Goal: Task Accomplishment & Management: Use online tool/utility

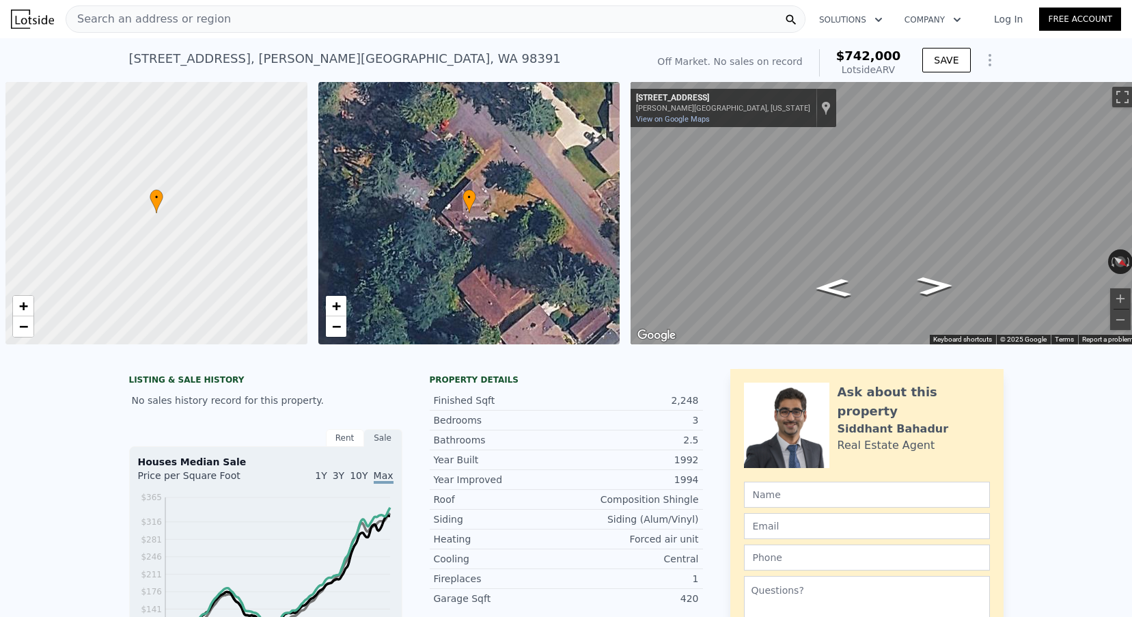
scroll to position [0, 1301]
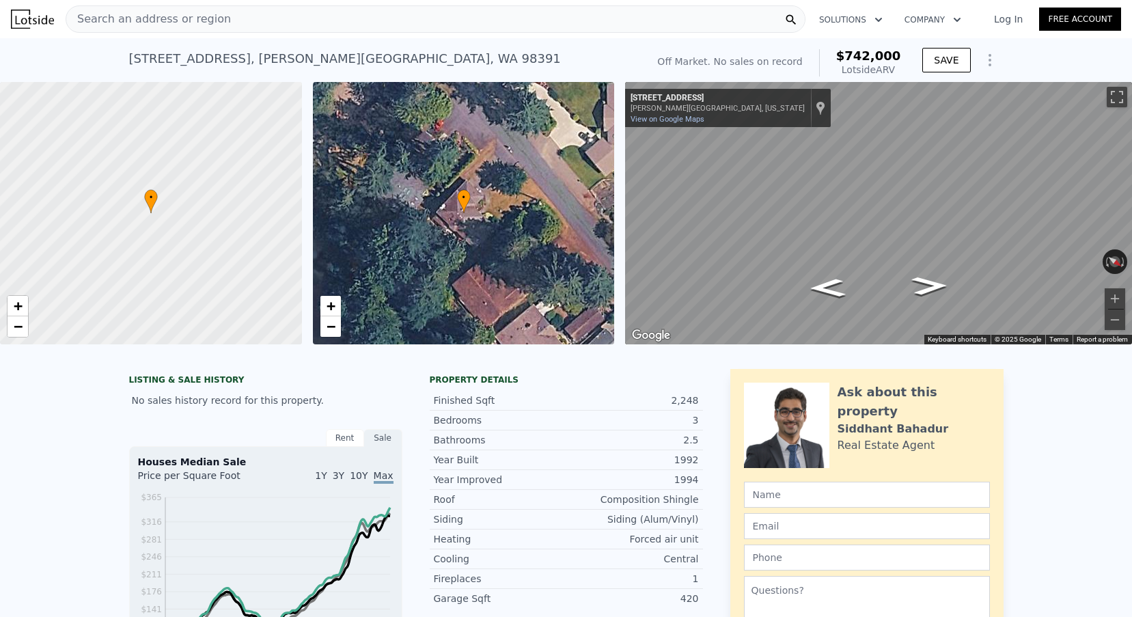
click at [280, 25] on div "Search an address or region" at bounding box center [436, 18] width 740 height 27
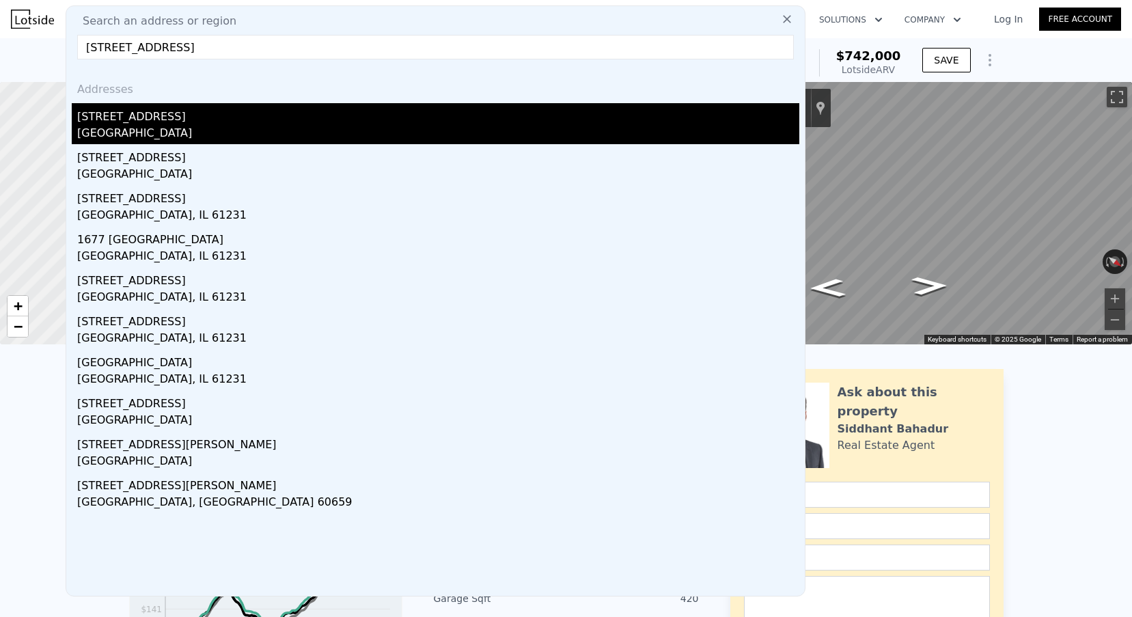
type input "[STREET_ADDRESS]"
click at [203, 133] on div "[GEOGRAPHIC_DATA]" at bounding box center [438, 134] width 722 height 19
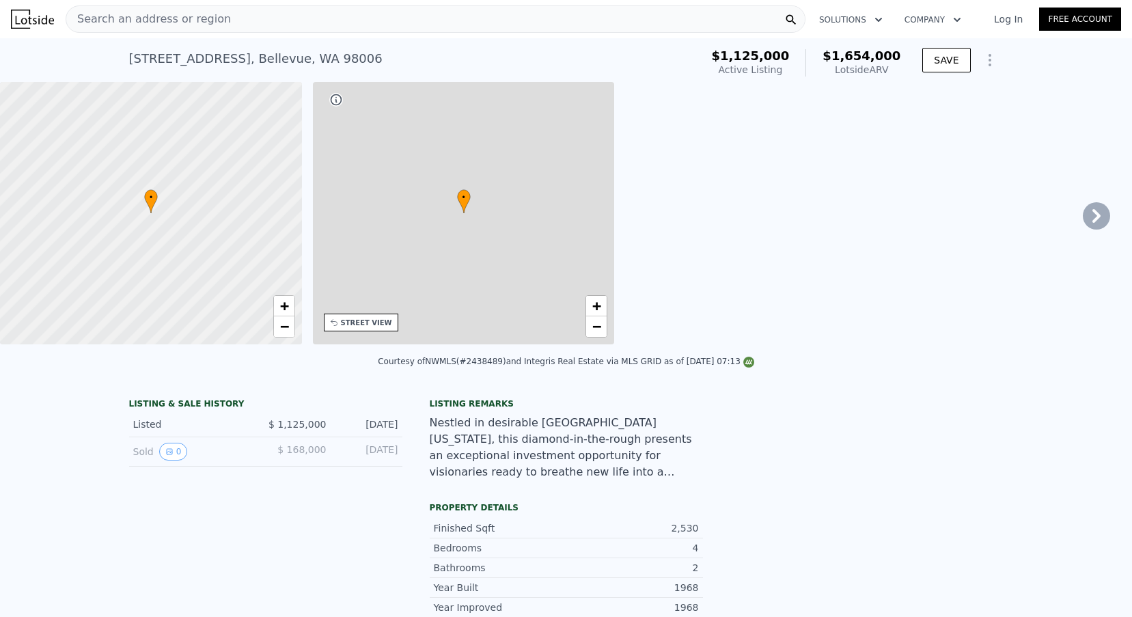
type input "3"
type input "1.75"
type input "1850"
type input "3340"
type input "7443"
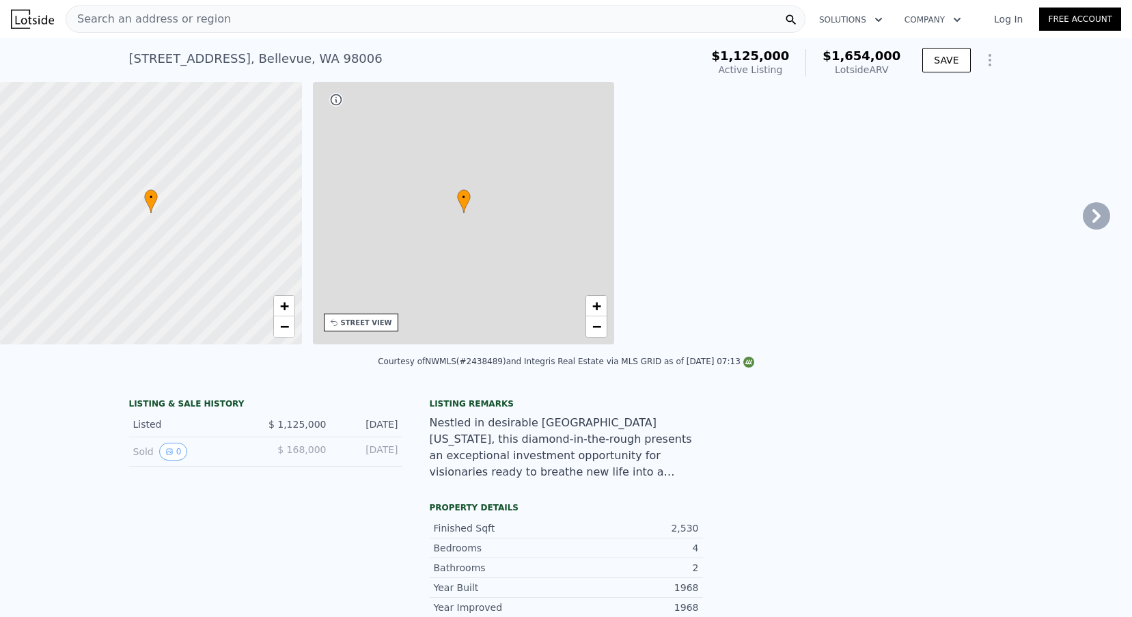
type input "18254"
type input "$ 1,654,000"
type input "8"
type input "$ 286,539"
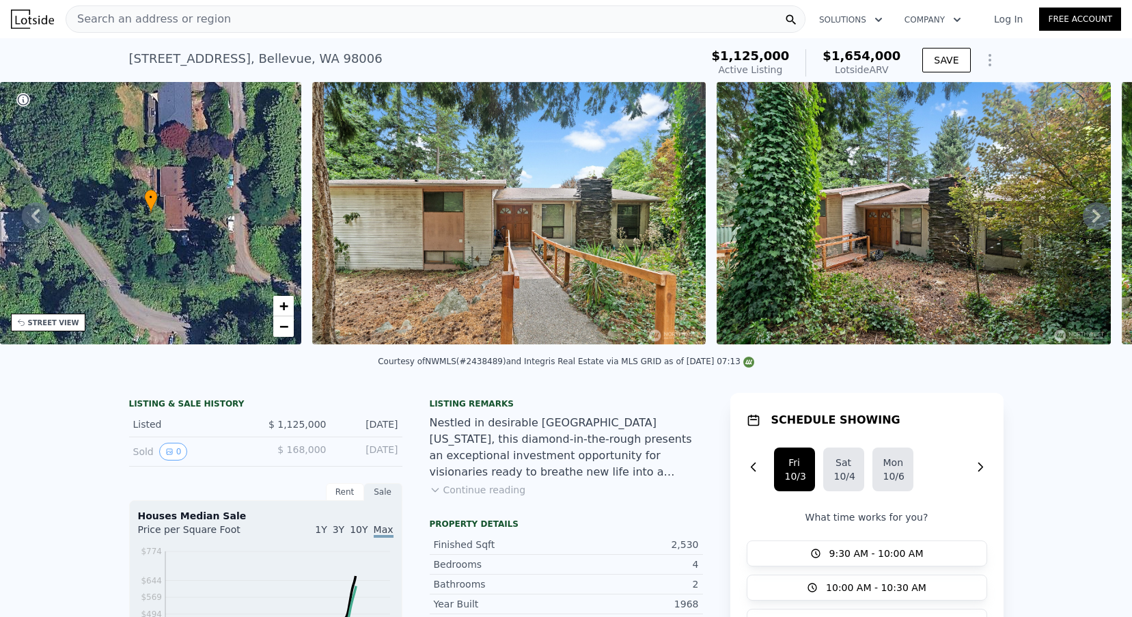
scroll to position [185, 0]
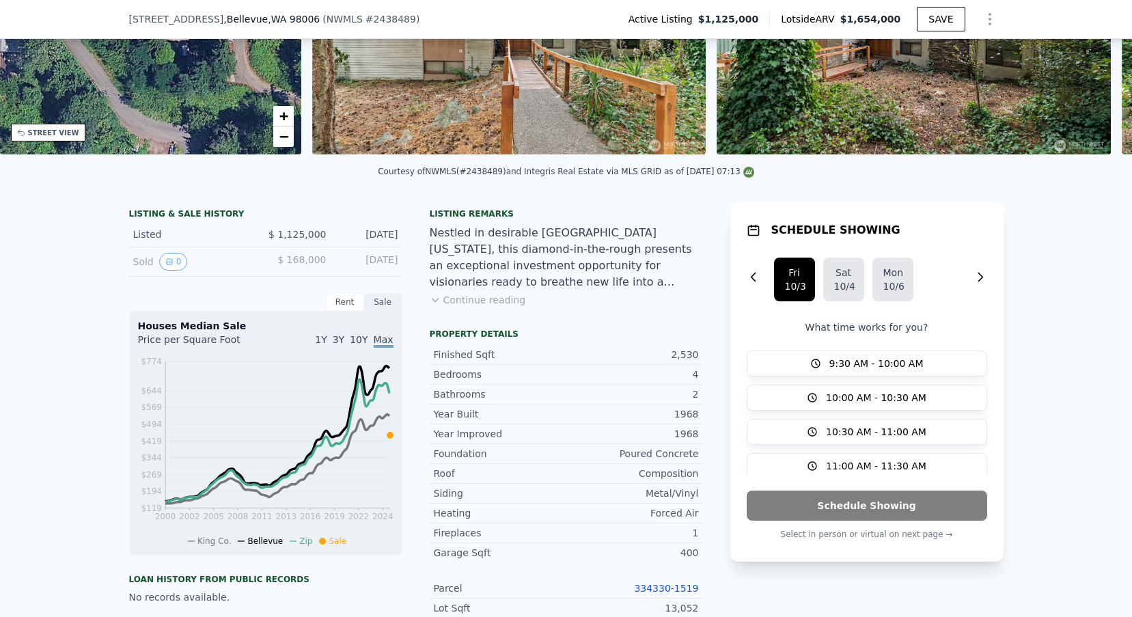
click at [655, 589] on link "334330-1519" at bounding box center [666, 588] width 64 height 11
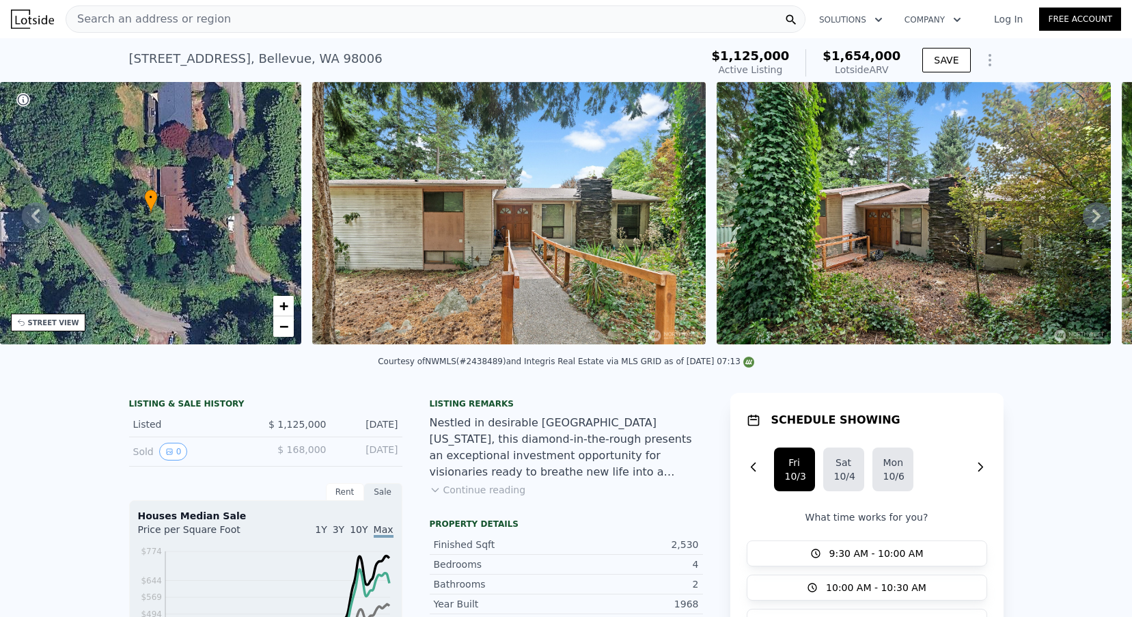
scroll to position [0, 0]
click at [155, 30] on div "Search an address or region" at bounding box center [148, 19] width 165 height 26
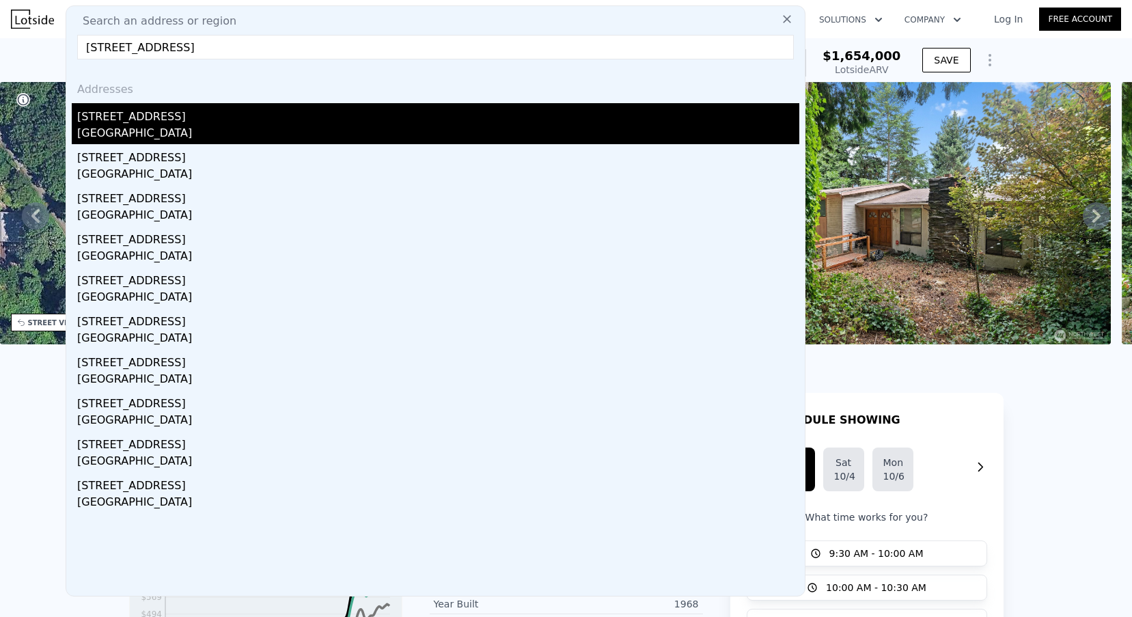
type input "[STREET_ADDRESS]"
click at [160, 134] on div "[GEOGRAPHIC_DATA]" at bounding box center [438, 134] width 722 height 19
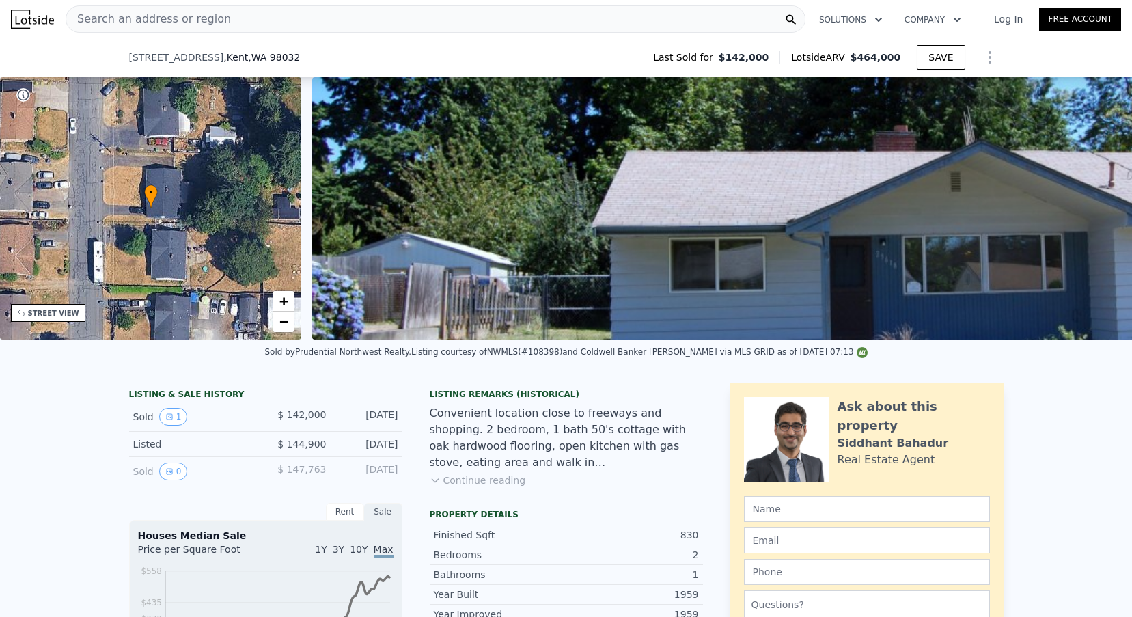
scroll to position [343, 0]
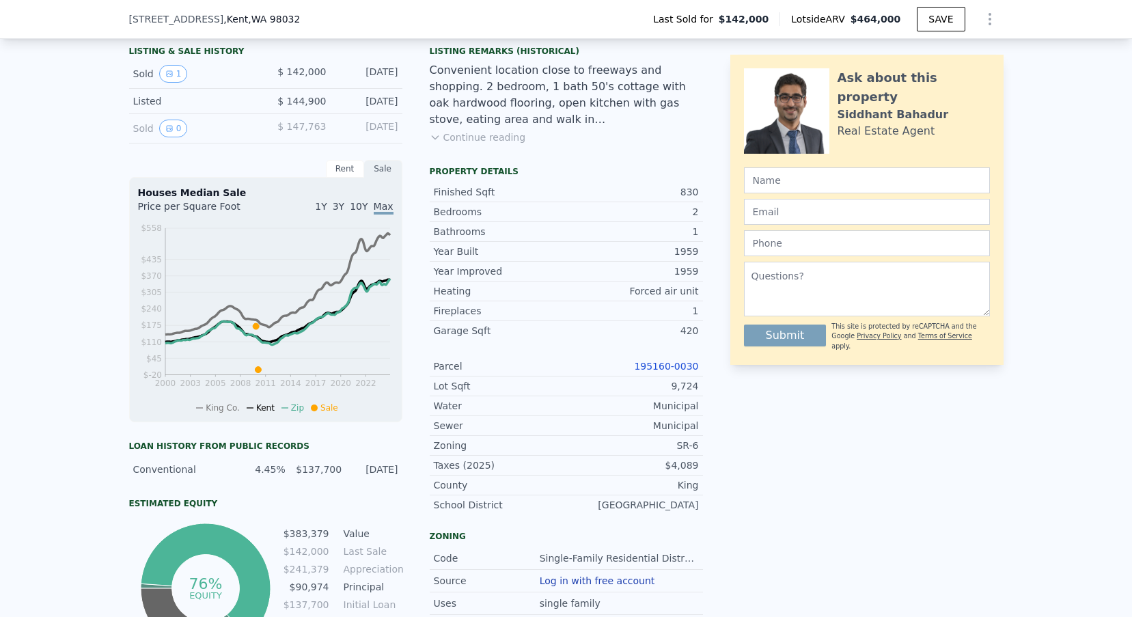
click at [670, 364] on link "195160-0030" at bounding box center [666, 366] width 64 height 11
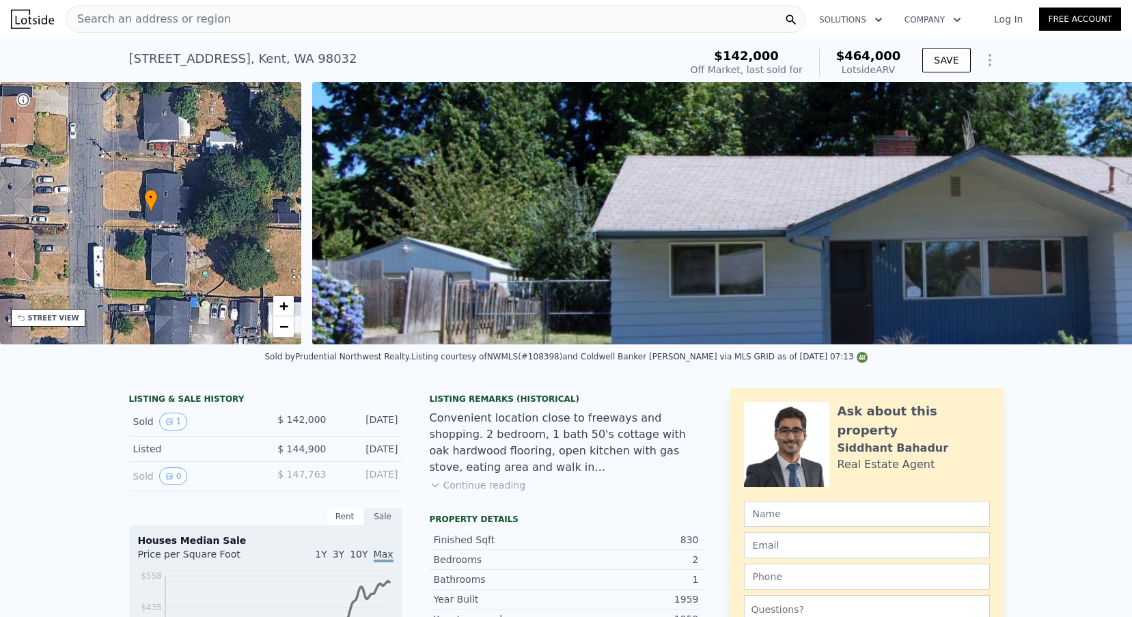
scroll to position [0, 0]
click at [163, 29] on div "Search an address or region" at bounding box center [148, 19] width 165 height 26
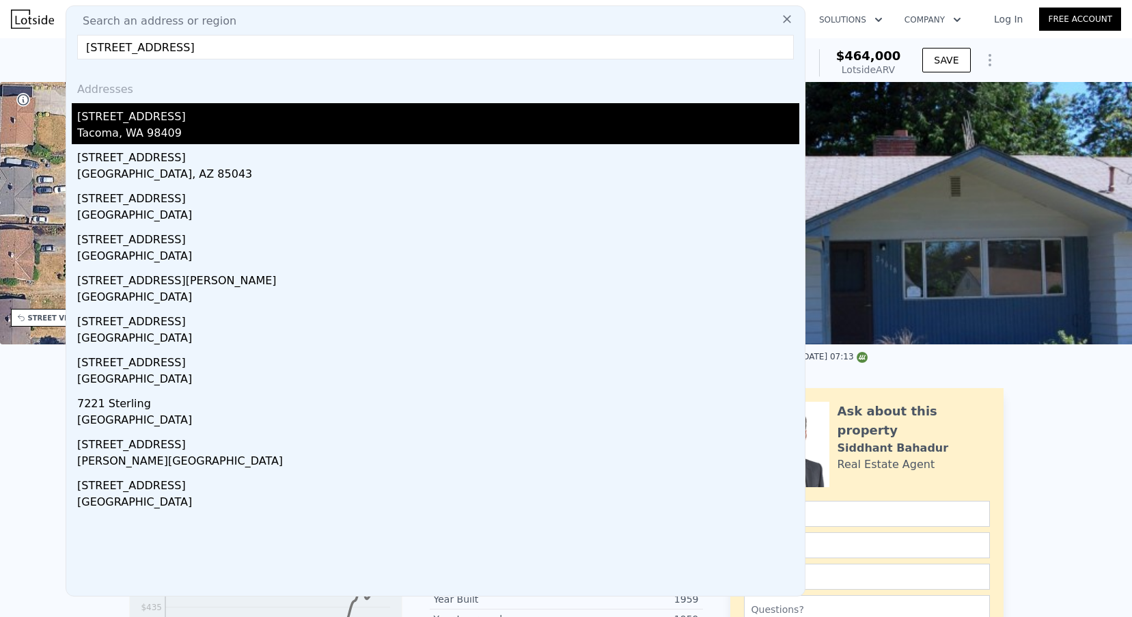
type input "[STREET_ADDRESS]"
click at [129, 122] on div "[STREET_ADDRESS]" at bounding box center [438, 114] width 722 height 22
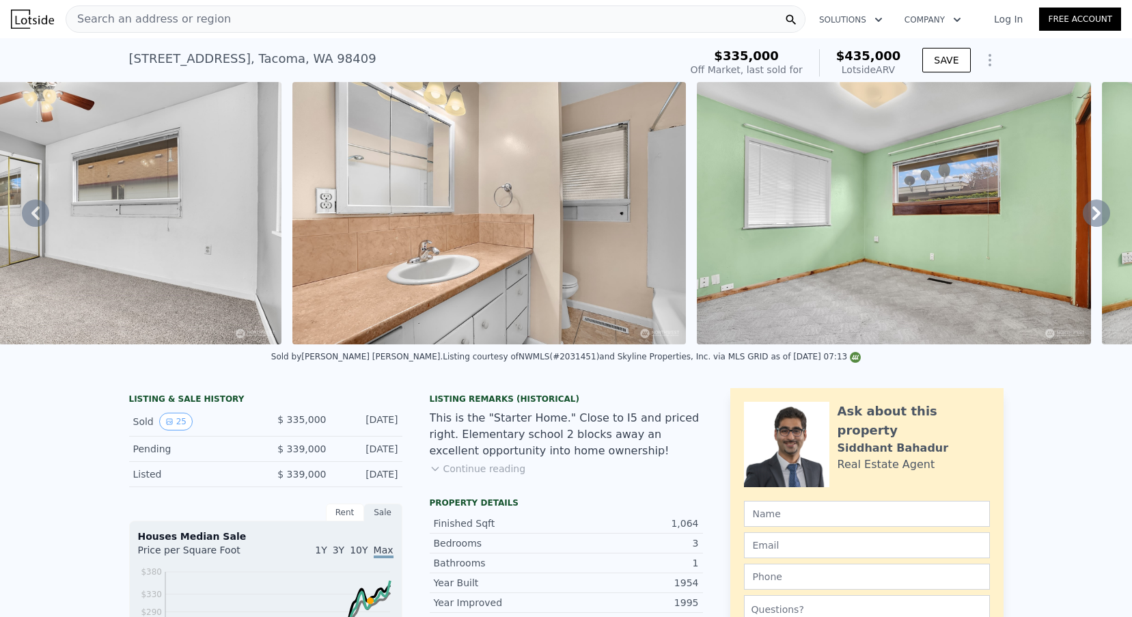
scroll to position [0, 9125]
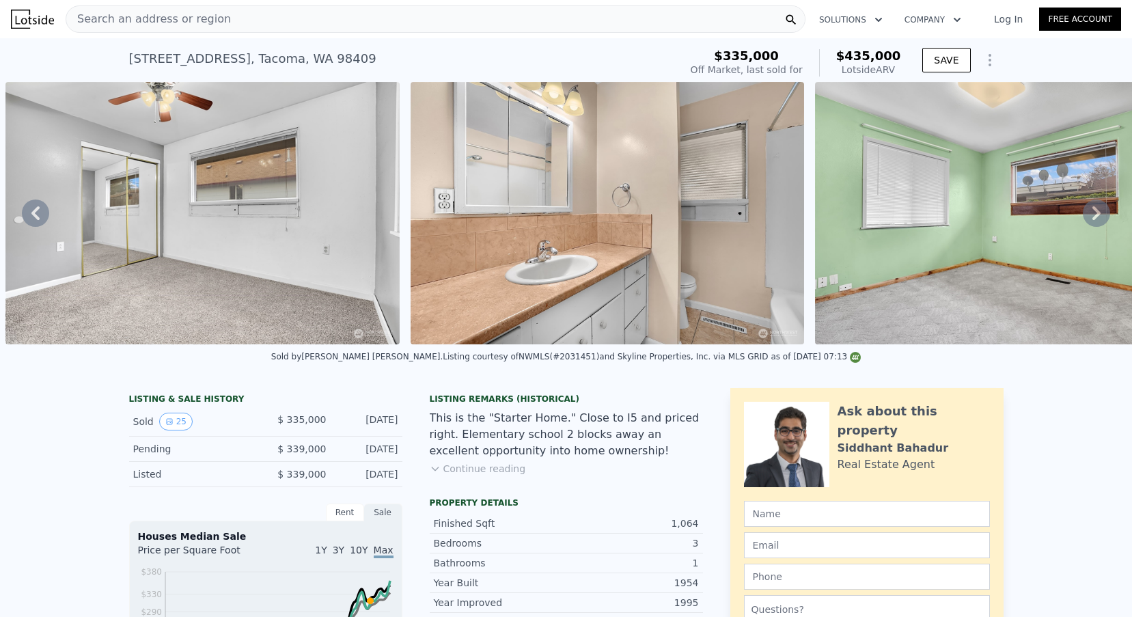
click at [225, 15] on div "Search an address or region" at bounding box center [436, 18] width 740 height 27
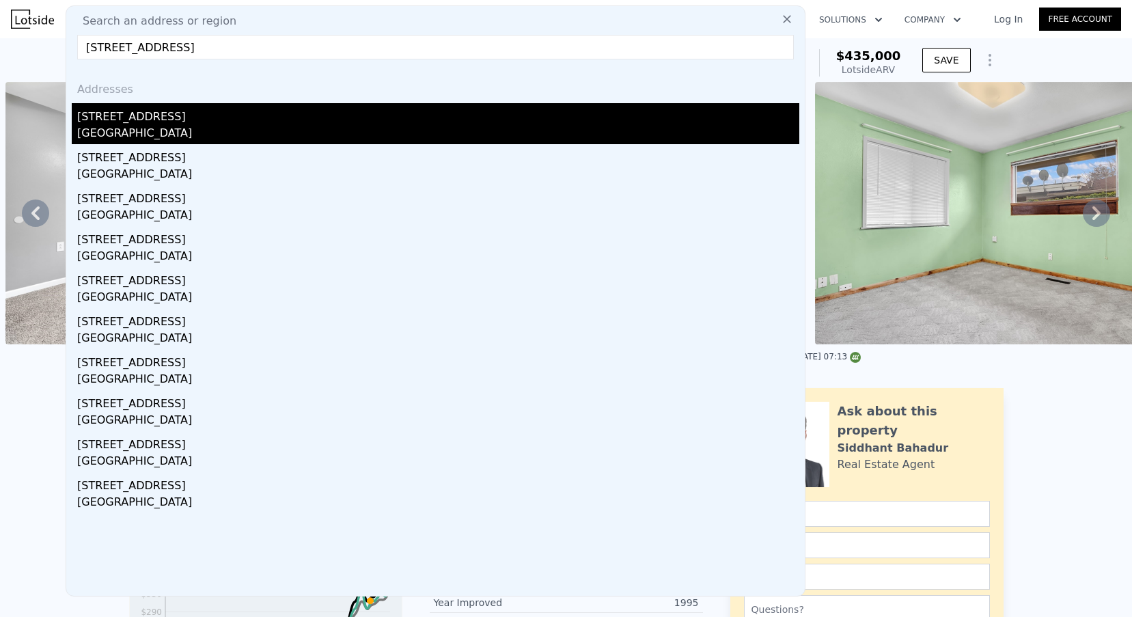
type input "[STREET_ADDRESS]"
click at [148, 113] on div "[STREET_ADDRESS]" at bounding box center [438, 114] width 722 height 22
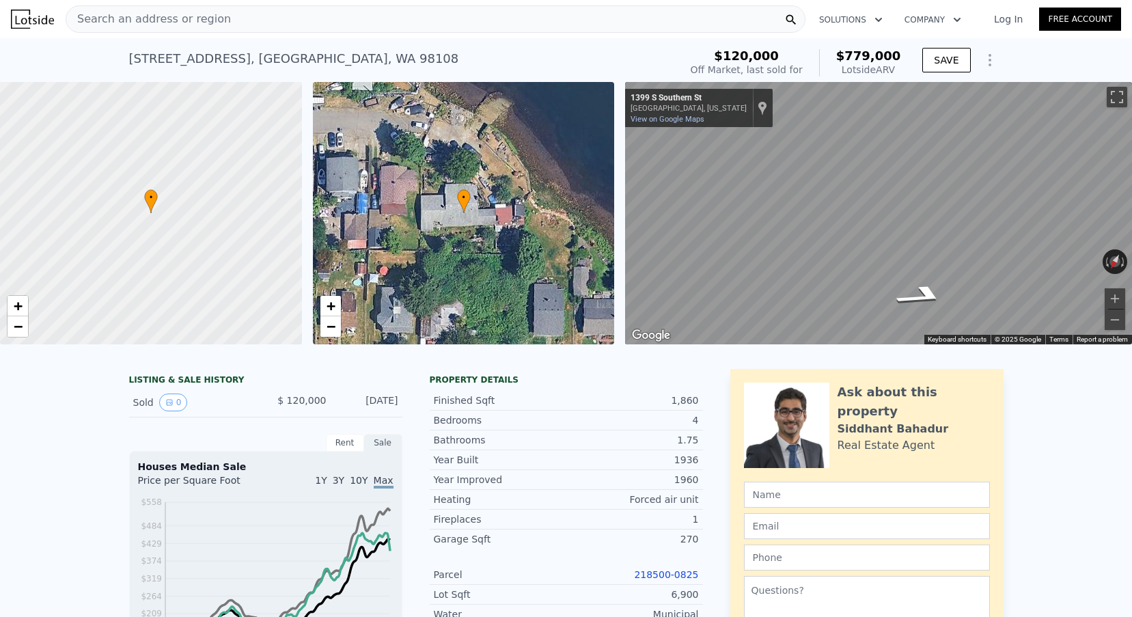
scroll to position [329, 0]
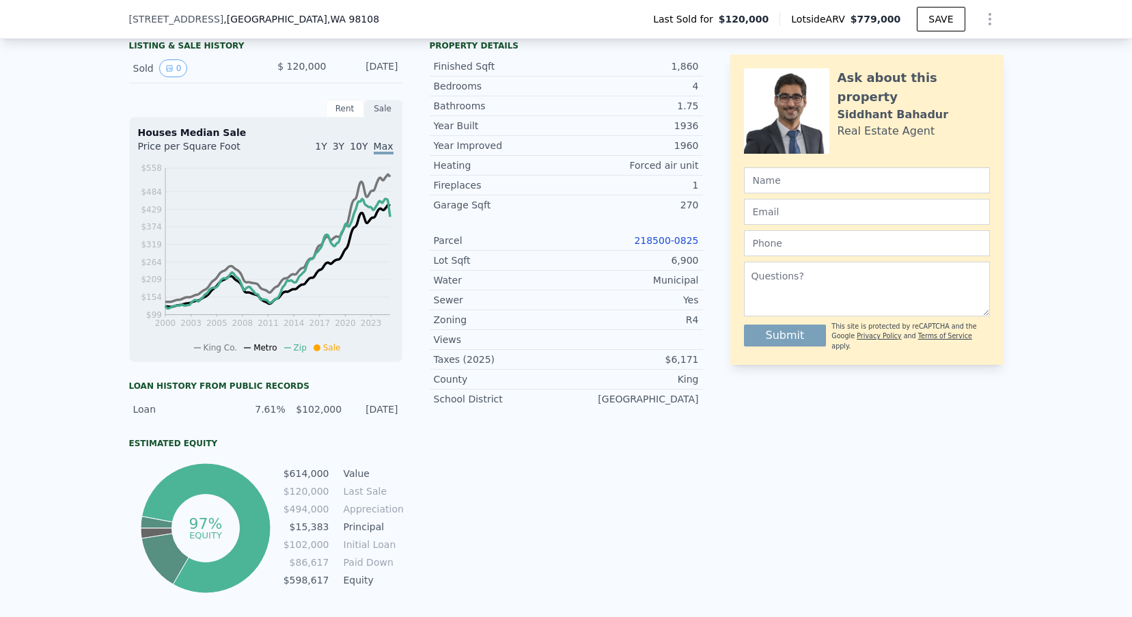
click at [653, 242] on link "218500-0825" at bounding box center [666, 240] width 64 height 11
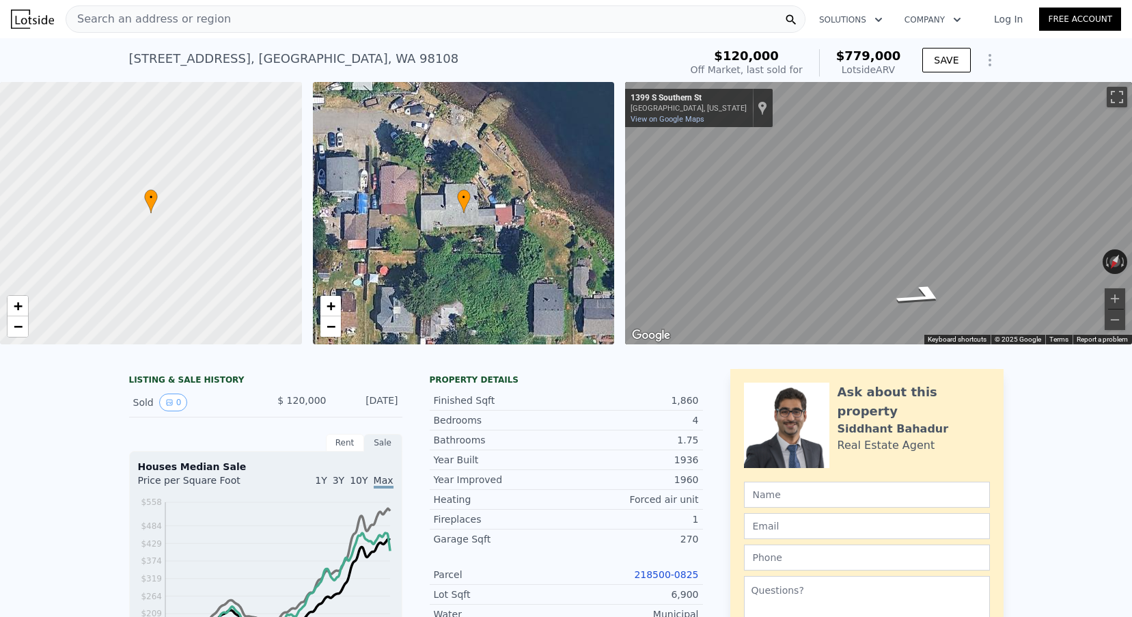
scroll to position [-8, 0]
click at [139, 23] on span "Search an address or region" at bounding box center [148, 19] width 165 height 16
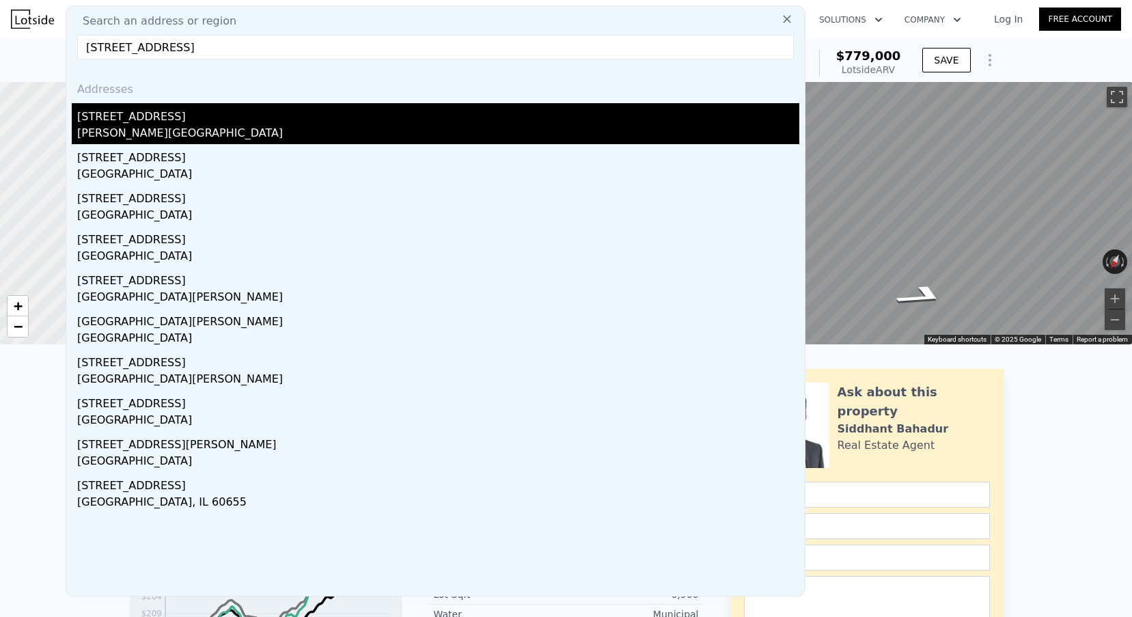
type input "[STREET_ADDRESS]"
click at [178, 115] on div "[STREET_ADDRESS]" at bounding box center [438, 114] width 722 height 22
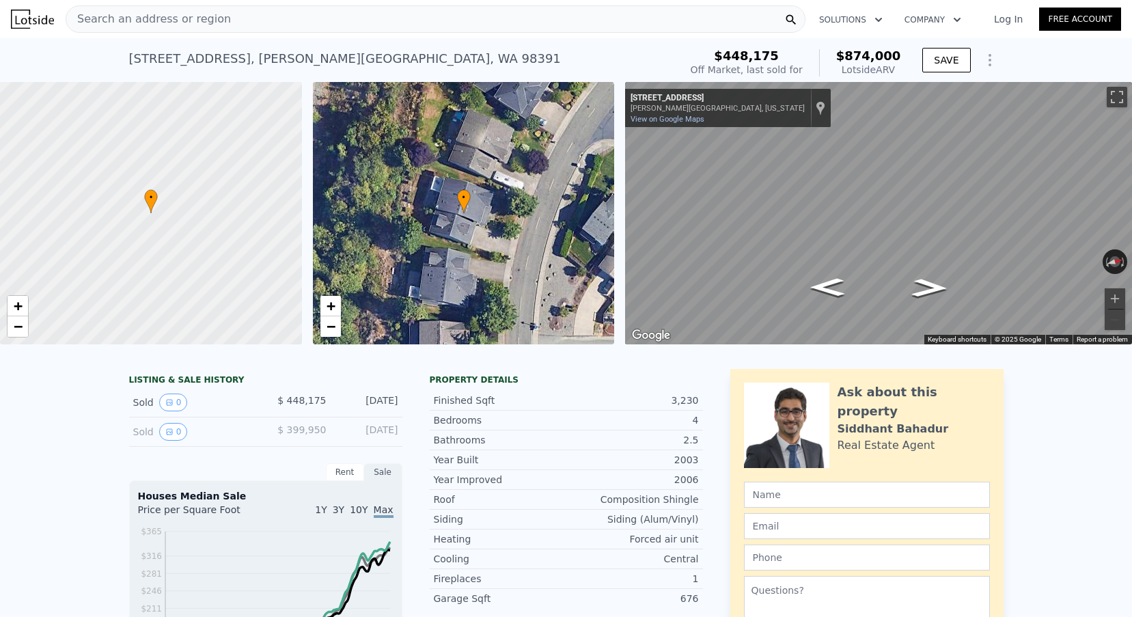
click at [298, 29] on div "Search an address or region" at bounding box center [436, 18] width 740 height 27
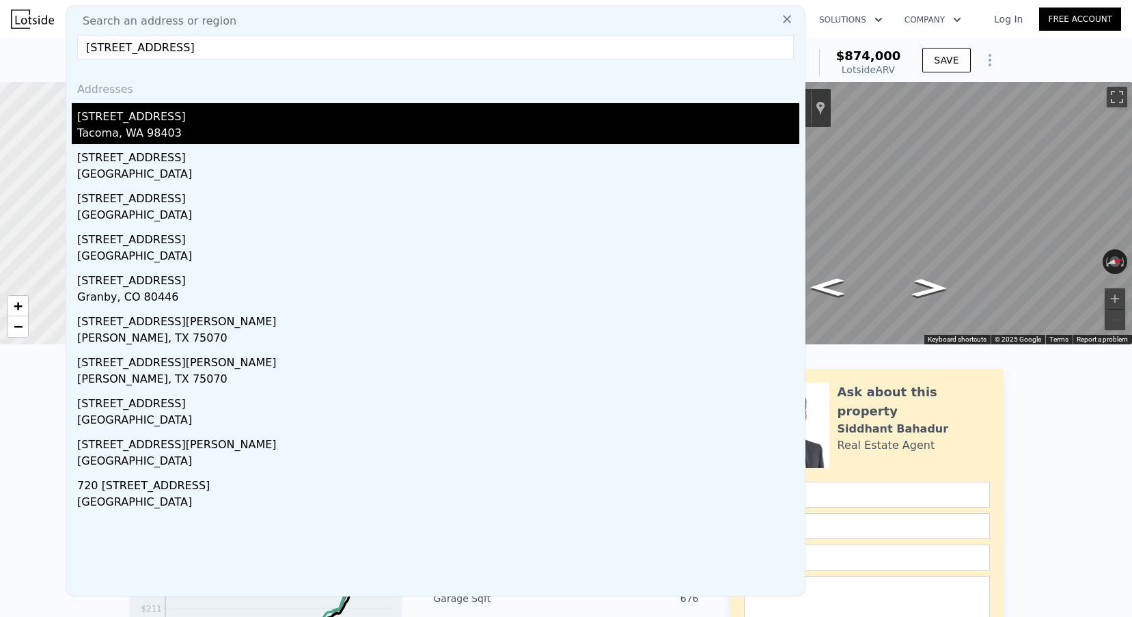
type input "[STREET_ADDRESS]"
click at [214, 127] on div "Tacoma, WA 98403" at bounding box center [438, 134] width 722 height 19
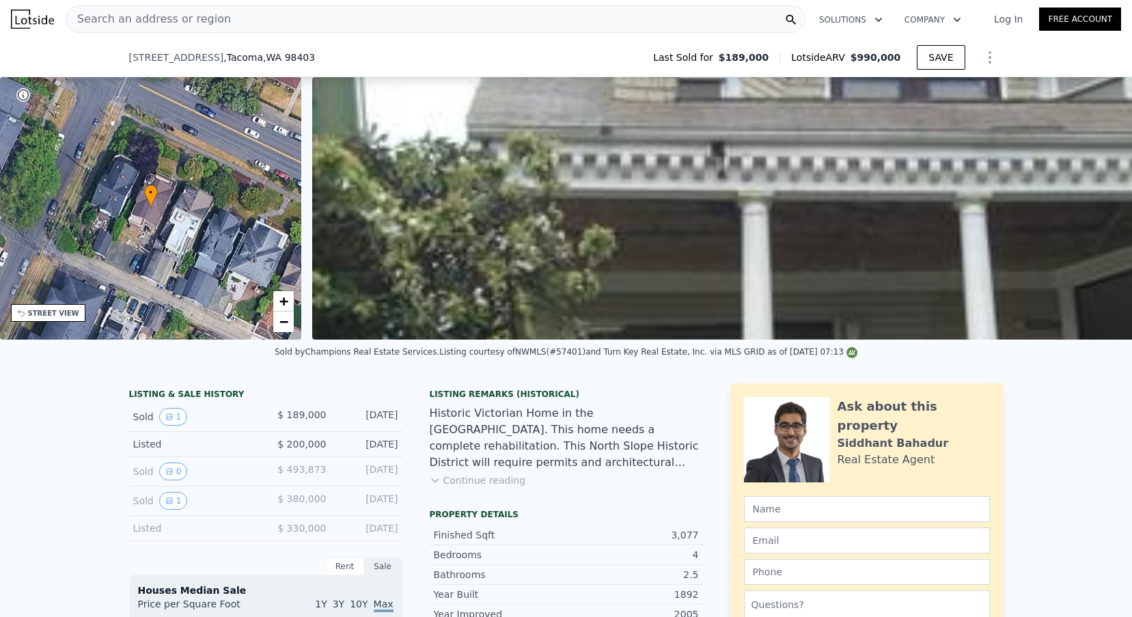
scroll to position [419, 0]
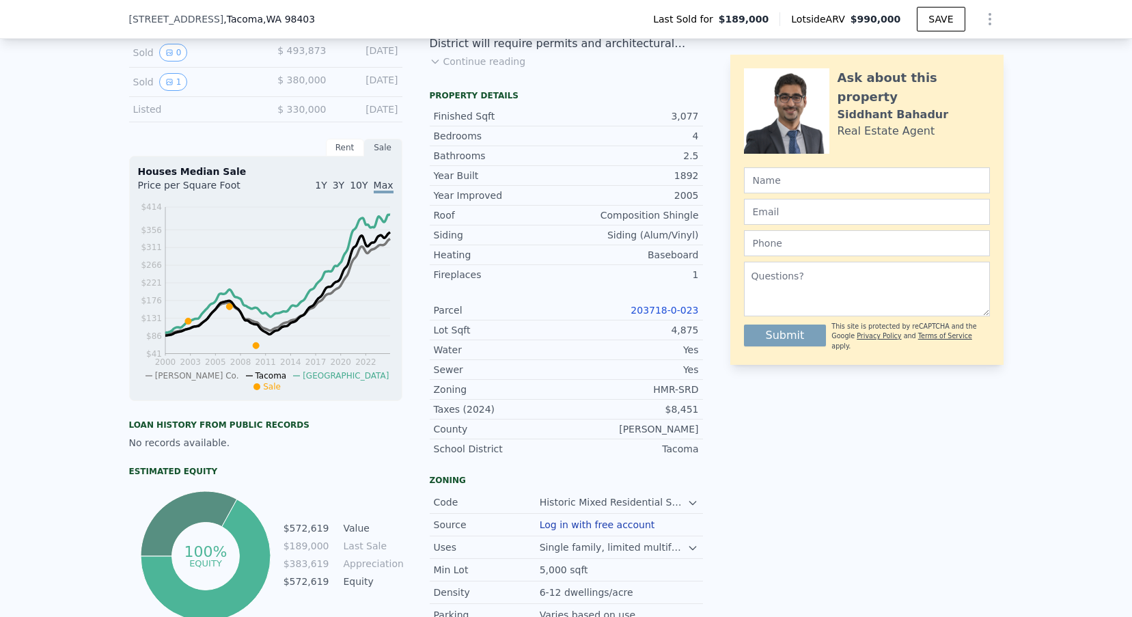
click at [659, 303] on div "203718-0-023" at bounding box center [632, 310] width 133 height 14
click at [656, 310] on link "203718-0-023" at bounding box center [665, 310] width 68 height 11
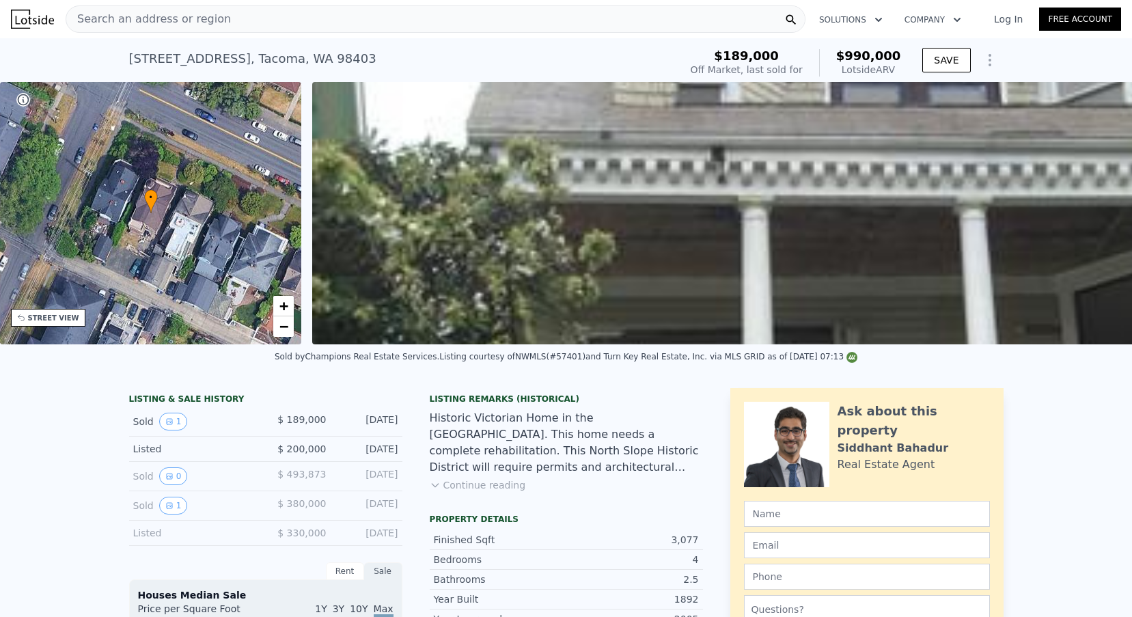
scroll to position [0, 0]
click at [230, 27] on div "Search an address or region" at bounding box center [436, 18] width 740 height 27
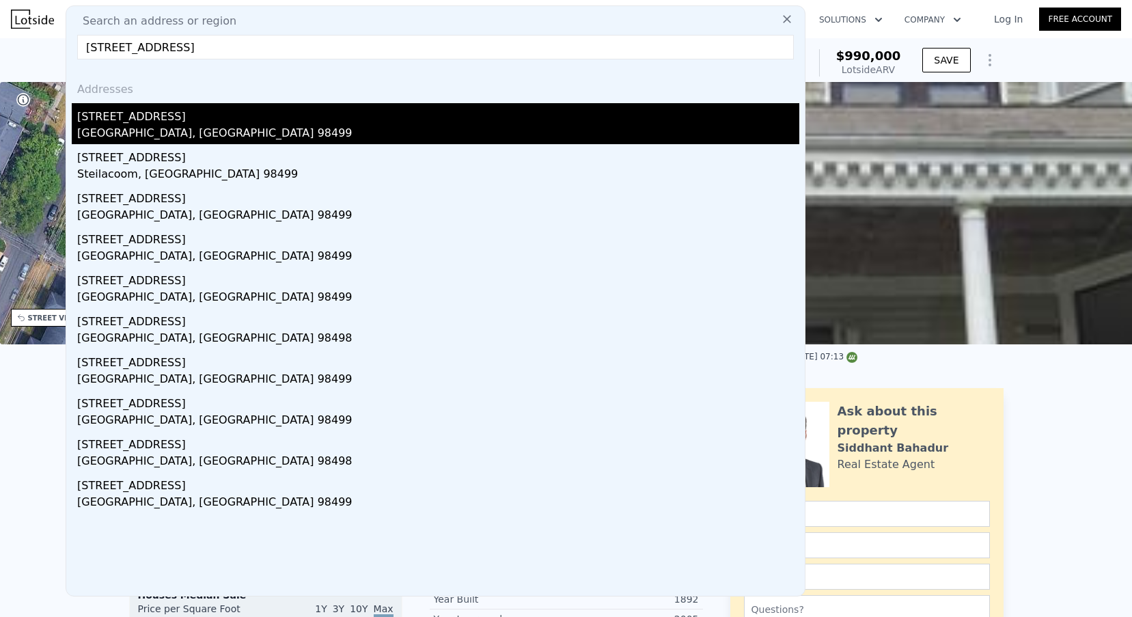
type input "[STREET_ADDRESS]"
click at [189, 124] on div "[STREET_ADDRESS]" at bounding box center [438, 114] width 722 height 22
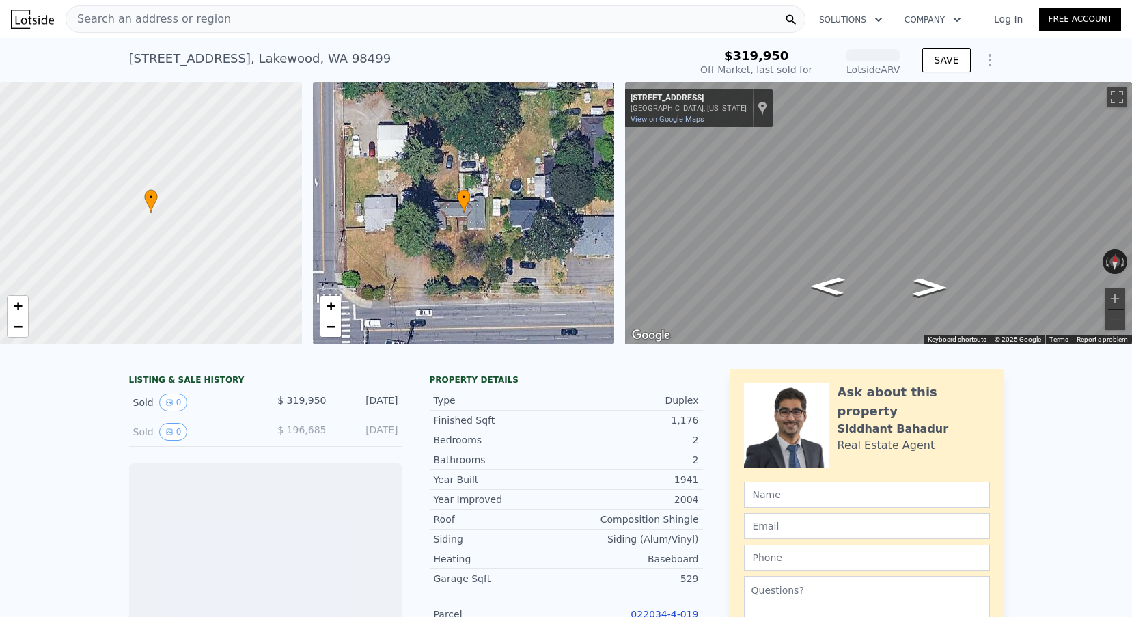
scroll to position [0, 5]
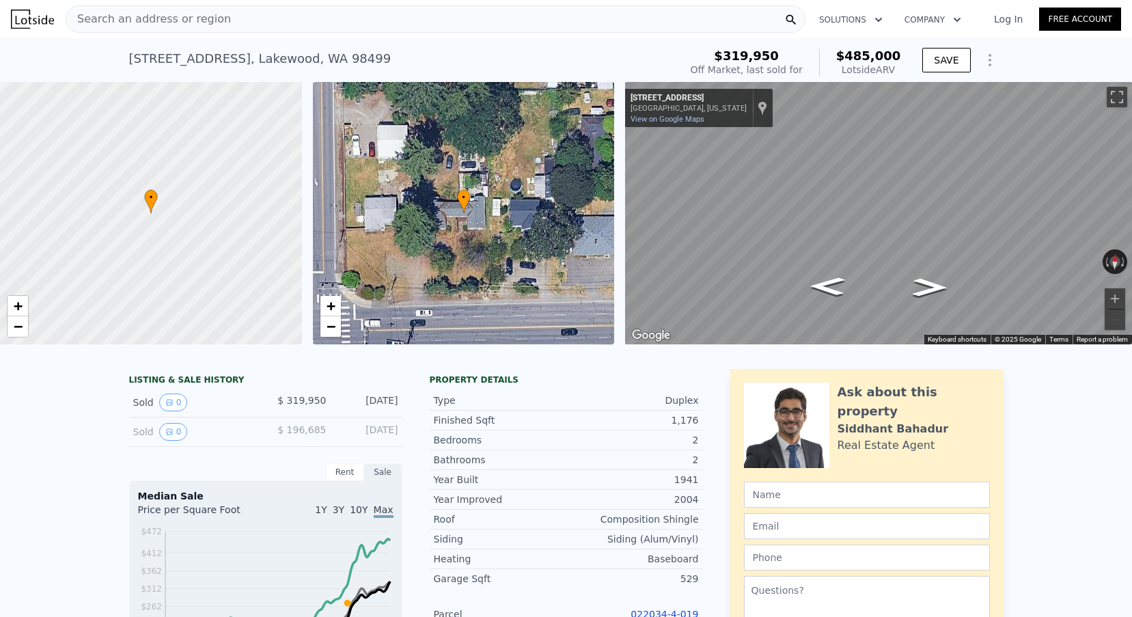
click at [257, 29] on div "Search an address or region" at bounding box center [436, 18] width 740 height 27
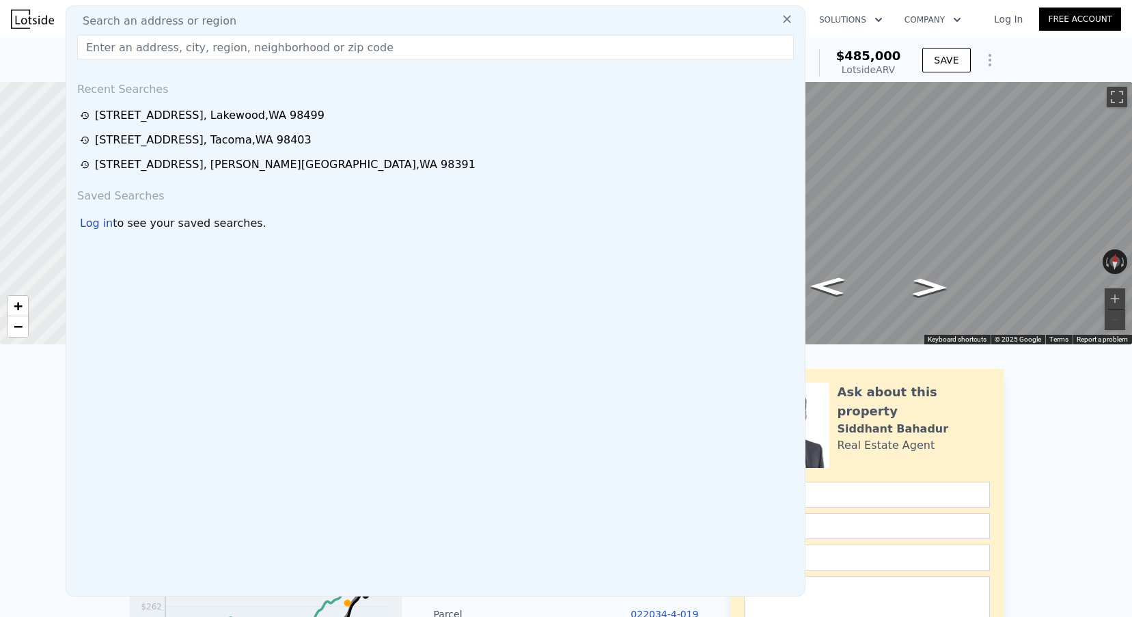
paste input "[STREET_ADDRESS]"
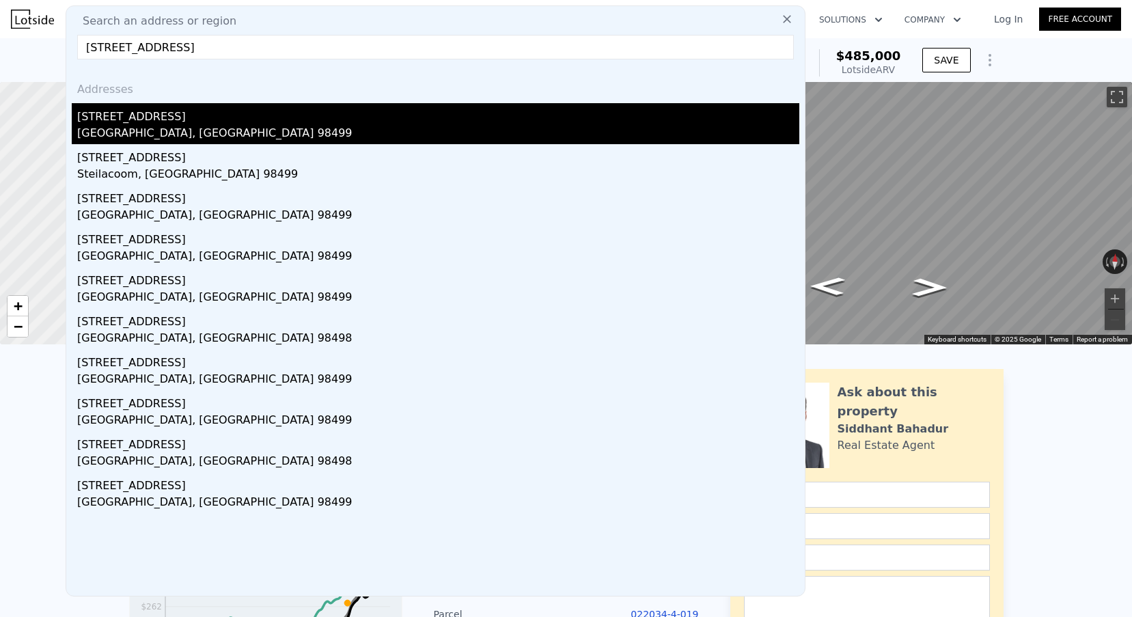
type input "[STREET_ADDRESS]"
click at [191, 122] on div "[STREET_ADDRESS]" at bounding box center [438, 114] width 722 height 22
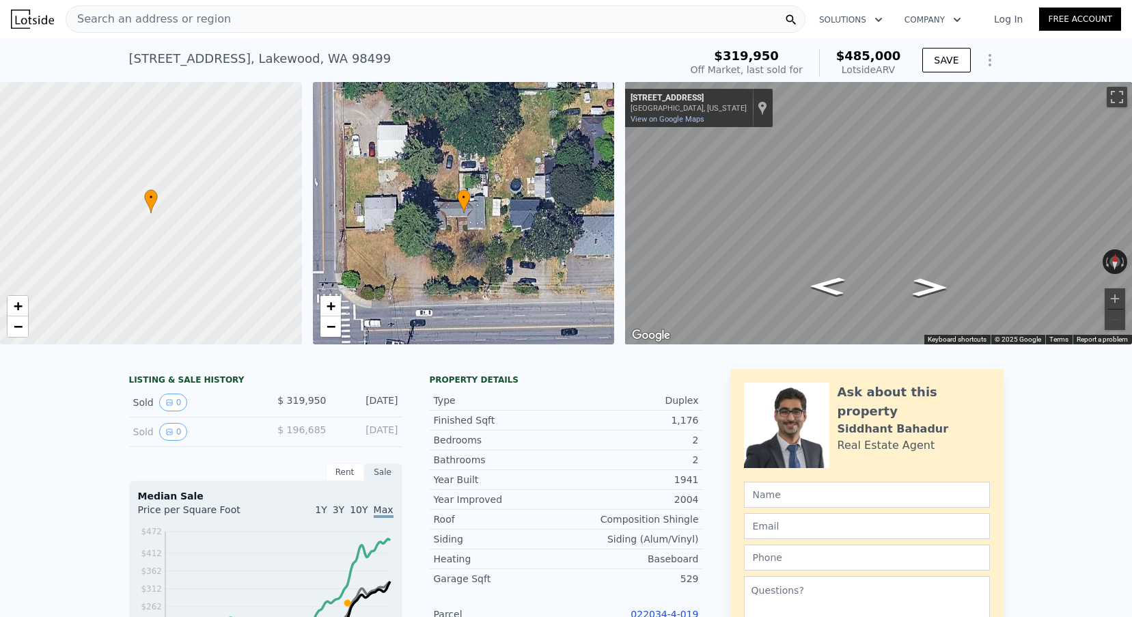
scroll to position [148, 0]
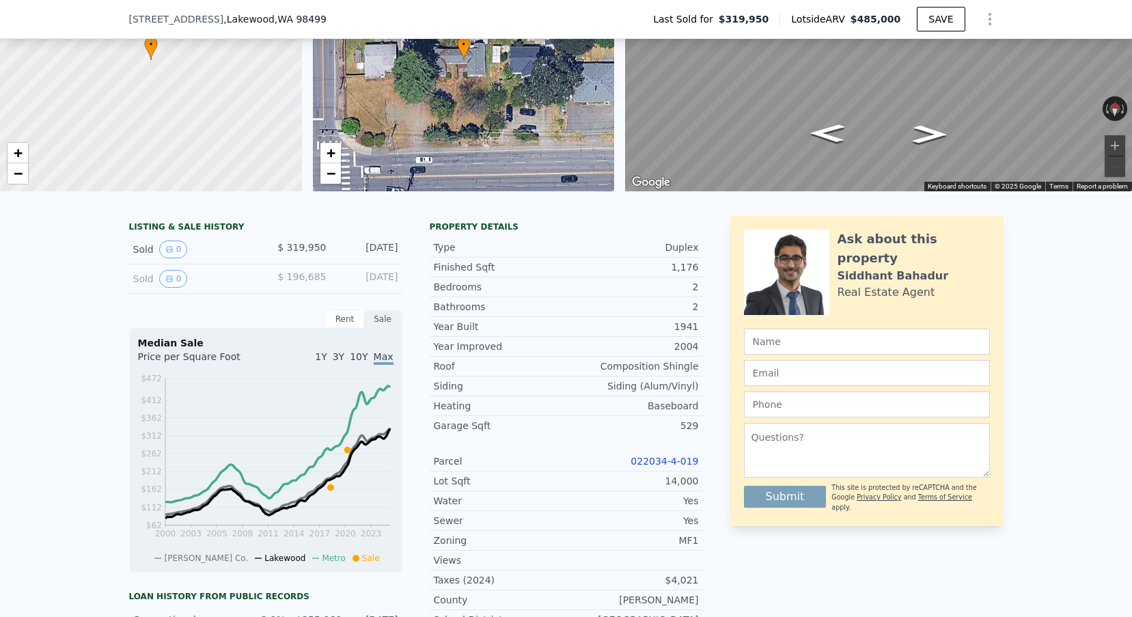
click at [650, 457] on link "022034-4-019" at bounding box center [665, 461] width 68 height 11
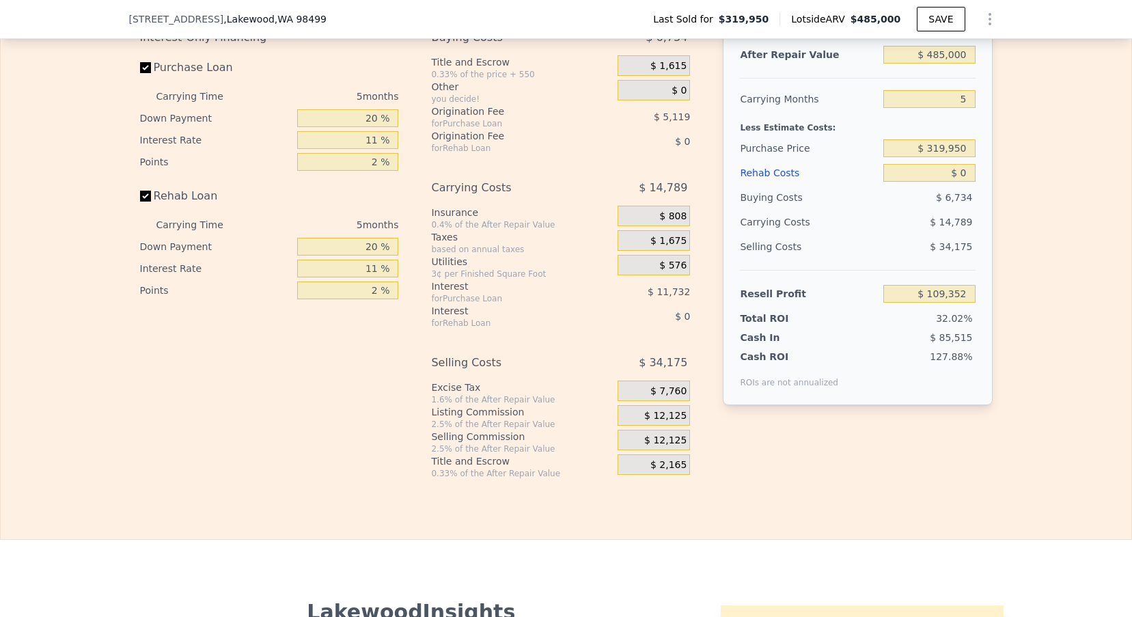
scroll to position [2018, 0]
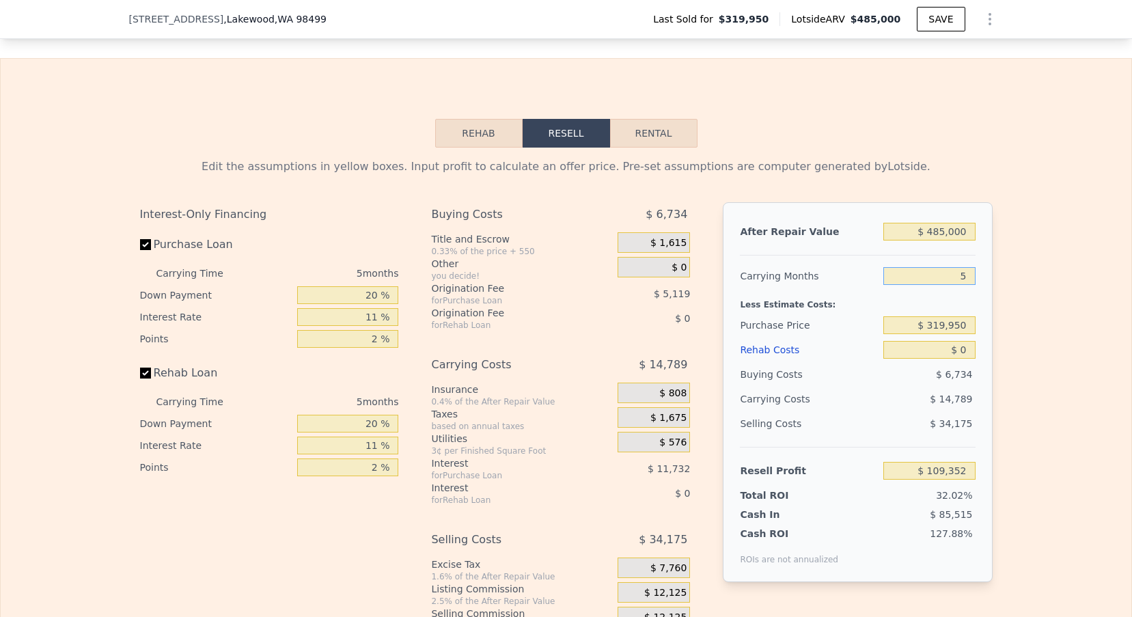
click at [975, 272] on input "5" at bounding box center [929, 276] width 92 height 18
type input "3"
type input "$ 115,267"
type input "3"
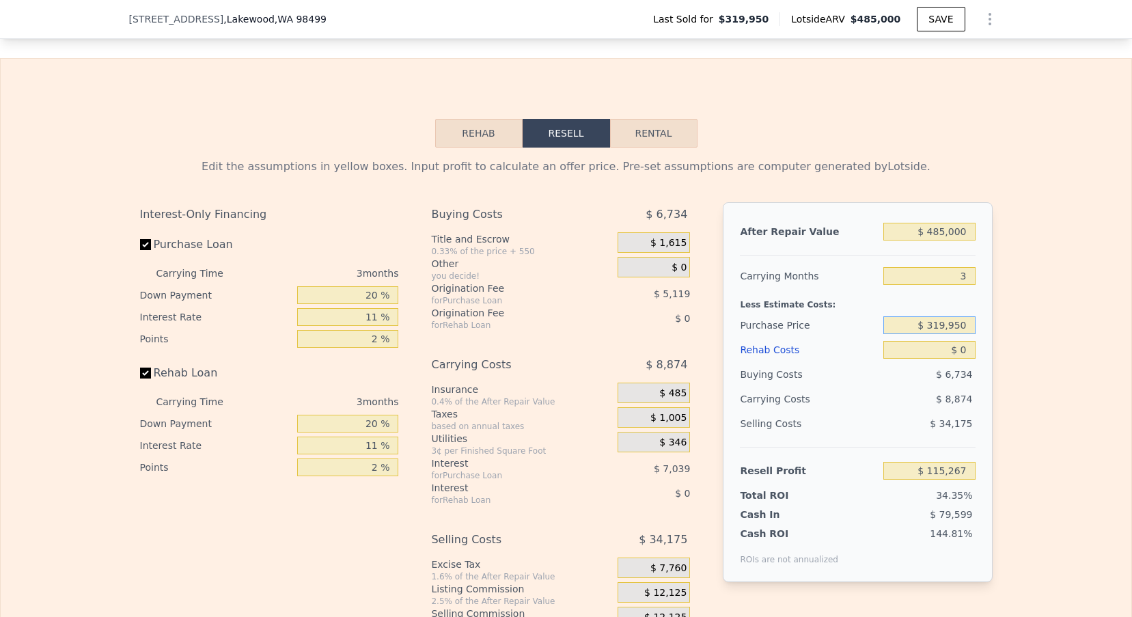
click at [944, 322] on input "$ 319,950" at bounding box center [929, 325] width 92 height 18
type input "$ 350,000"
click at [1005, 333] on div "Edit the assumptions in yellow boxes. Input profit to calculate an offer price.…" at bounding box center [566, 402] width 1131 height 508
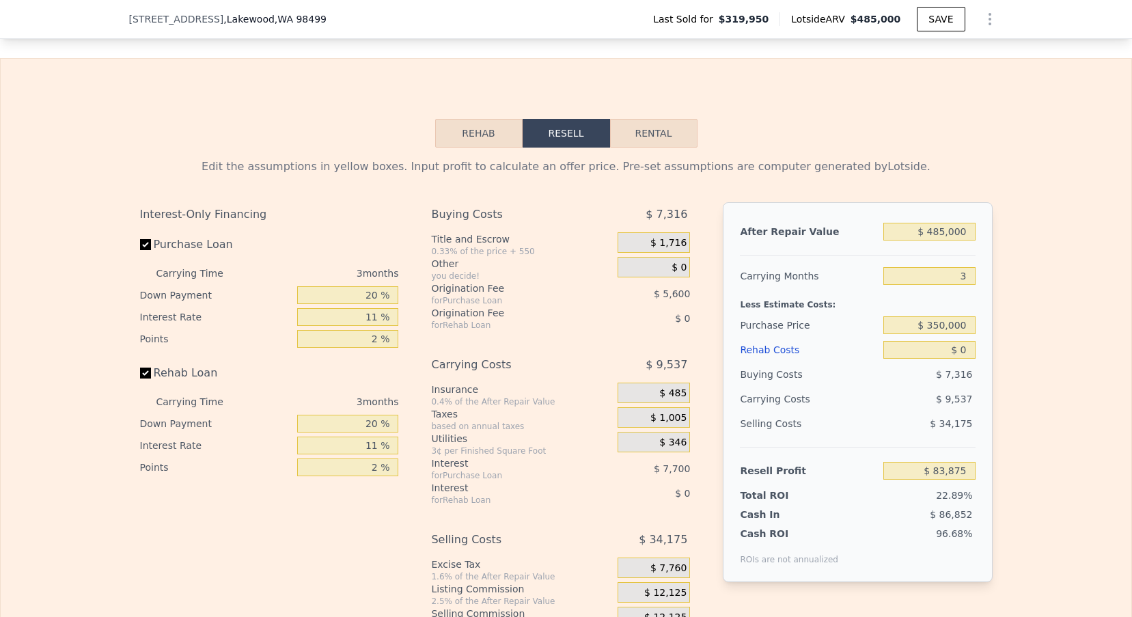
type input "$ 83,972"
click at [965, 351] on input "$ 0" at bounding box center [929, 350] width 92 height 18
type input "$ 3"
type input "$ 83,969"
type input "$ 30"
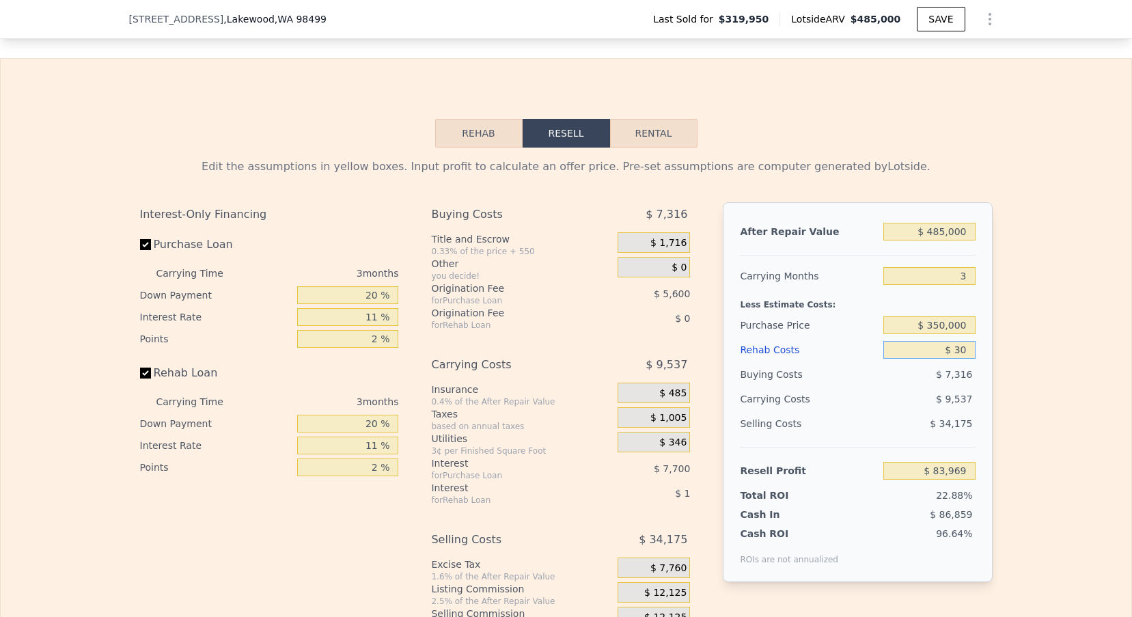
type input "$ 83,942"
type input "$ 300"
type input "$ 83,661"
type input "$ 3,000"
type input "$ 80,858"
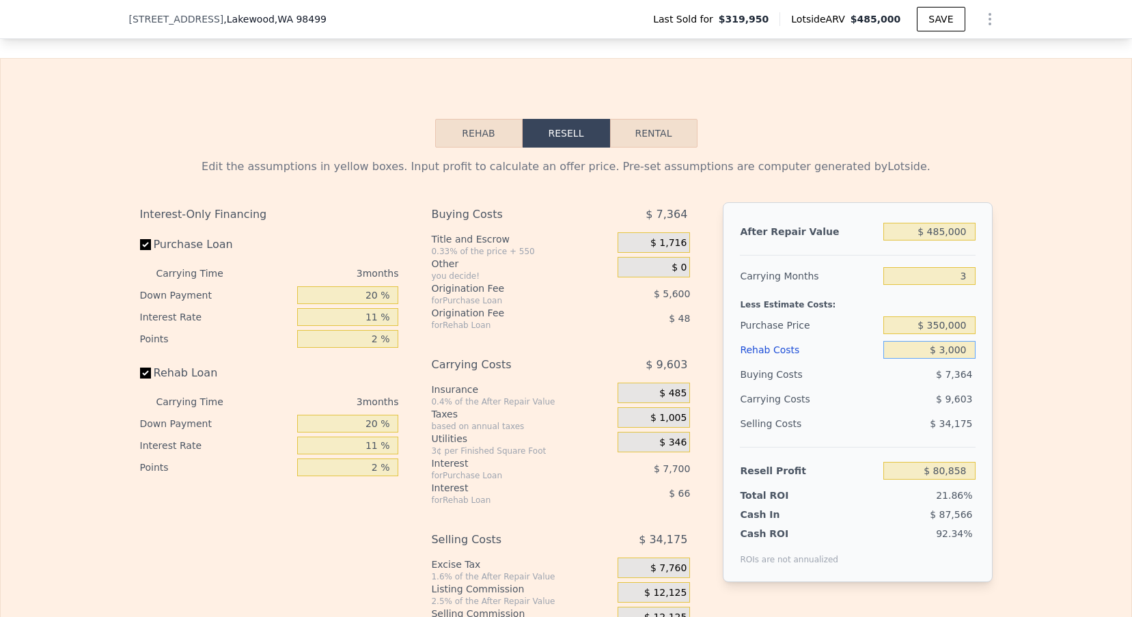
type input "$ 30,000"
type input "$ 52,832"
click at [1071, 353] on div "Edit the assumptions in yellow boxes. Input profit to calculate an offer price.…" at bounding box center [566, 402] width 1131 height 508
click at [941, 331] on input "$ 350,000" at bounding box center [929, 325] width 92 height 18
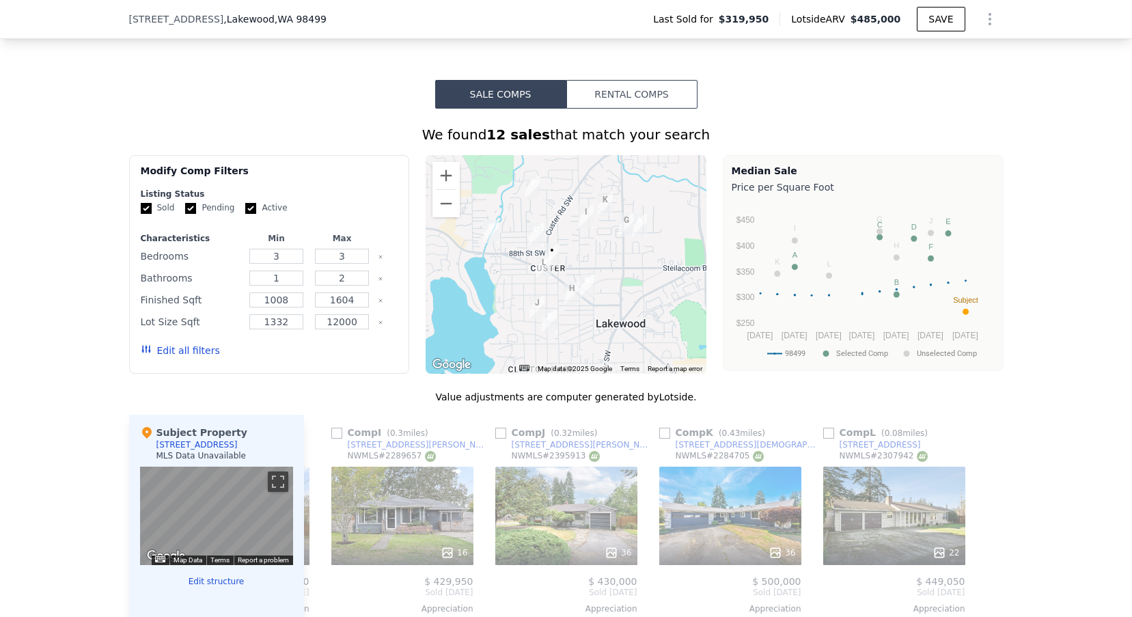
scroll to position [1018, 0]
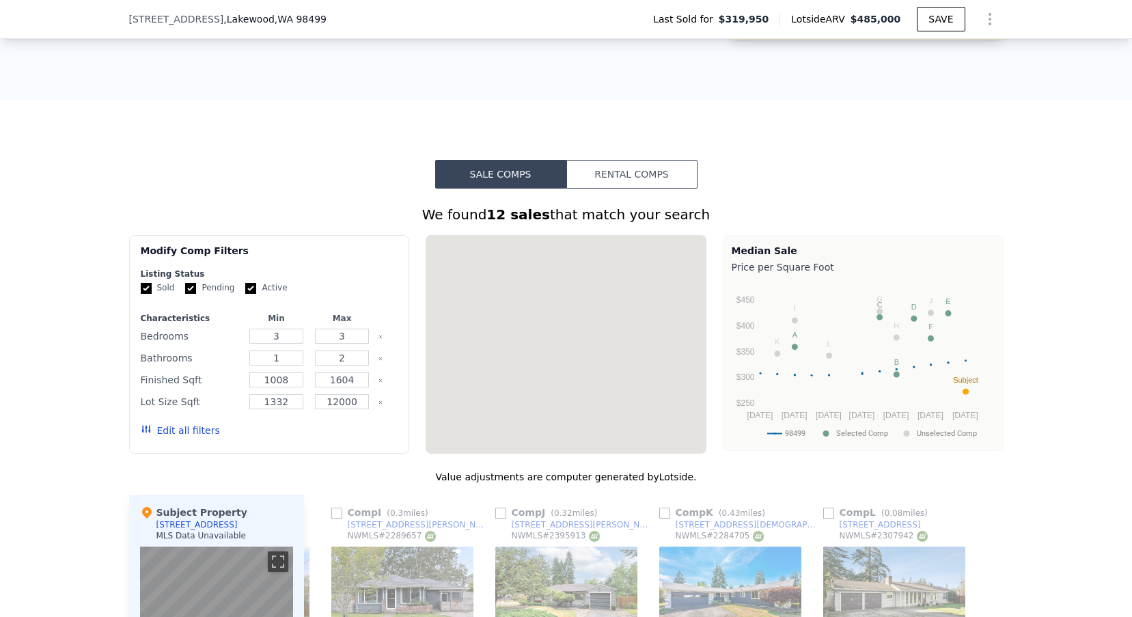
type input "5"
type input "$ 0"
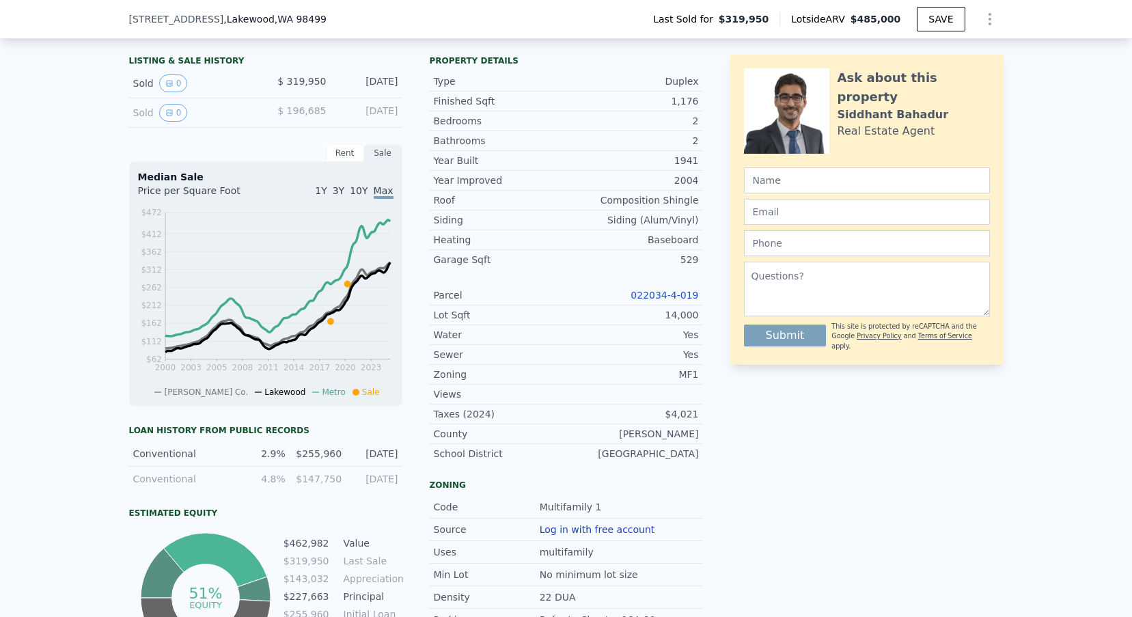
scroll to position [325, 0]
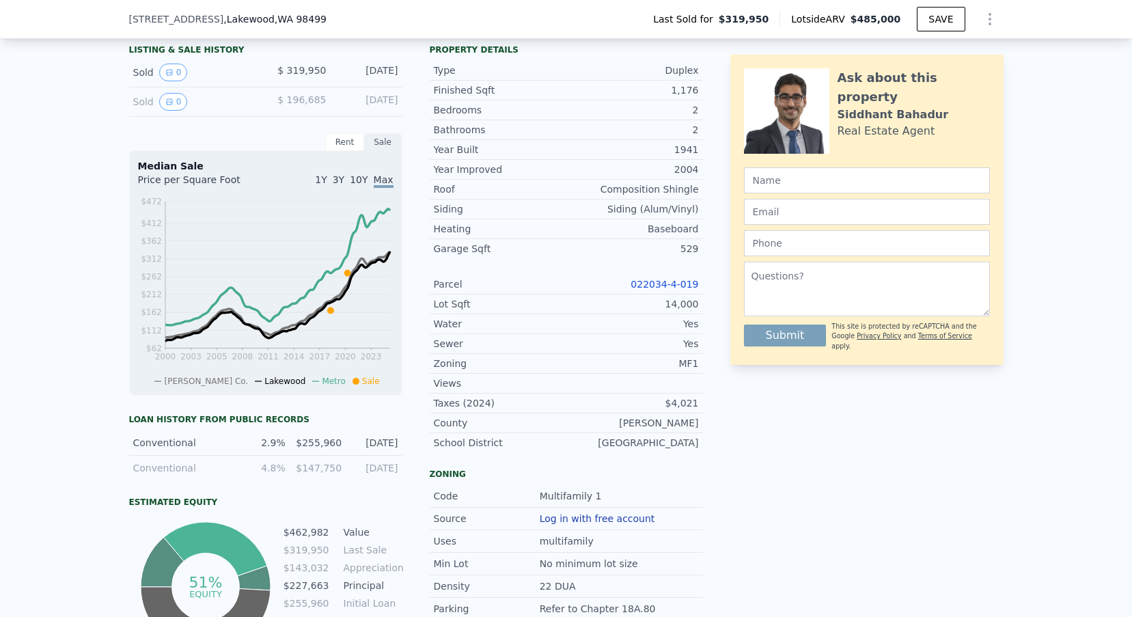
click at [649, 284] on link "022034-4-019" at bounding box center [665, 284] width 68 height 11
type input "$ 109,352"
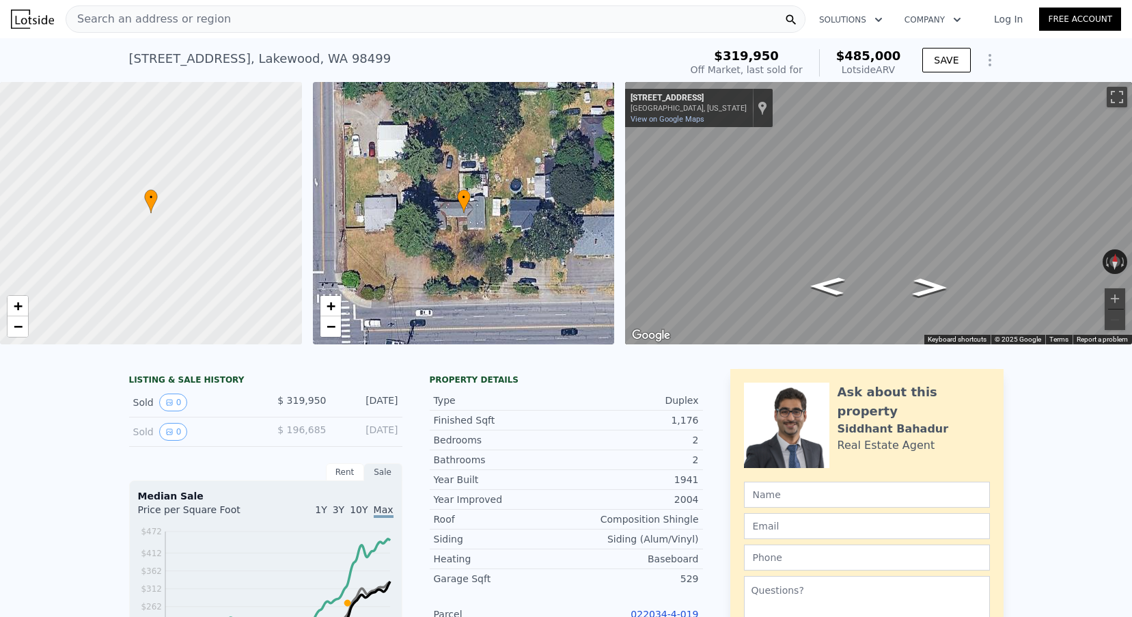
scroll to position [0, 0]
click at [327, 325] on span "−" at bounding box center [330, 326] width 9 height 17
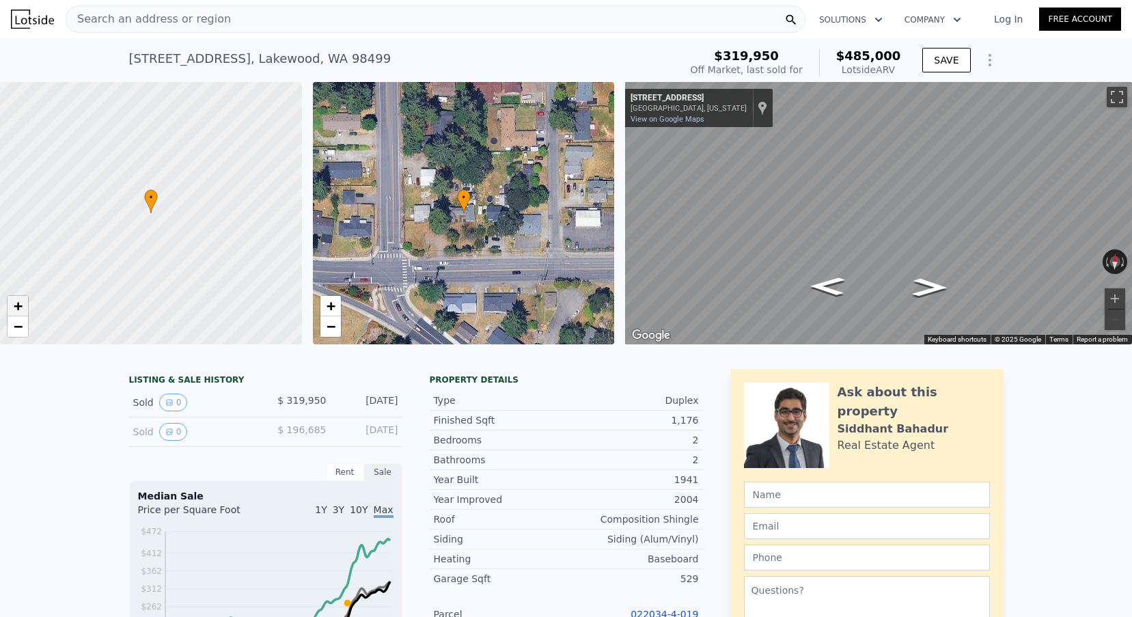
click at [25, 308] on link "+" at bounding box center [18, 306] width 20 height 20
click at [20, 325] on span "−" at bounding box center [18, 326] width 9 height 17
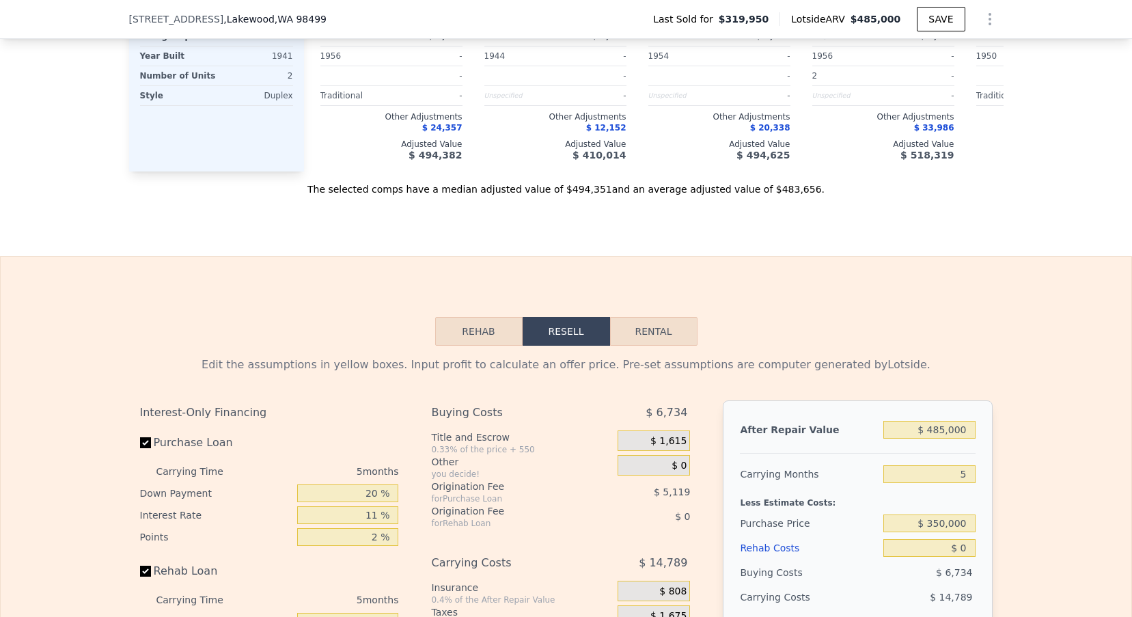
scroll to position [2072, 0]
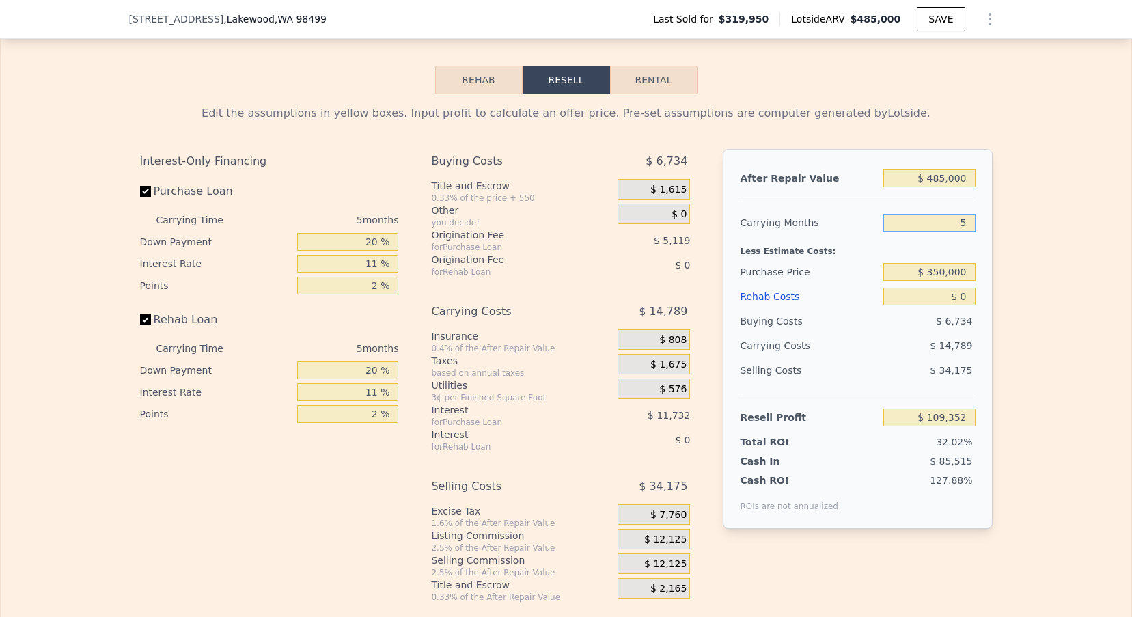
click at [967, 221] on input "5" at bounding box center [929, 223] width 92 height 18
type input "3"
type input "$ 115,267"
type input "3"
click at [936, 276] on input "$ 350,000" at bounding box center [929, 272] width 92 height 18
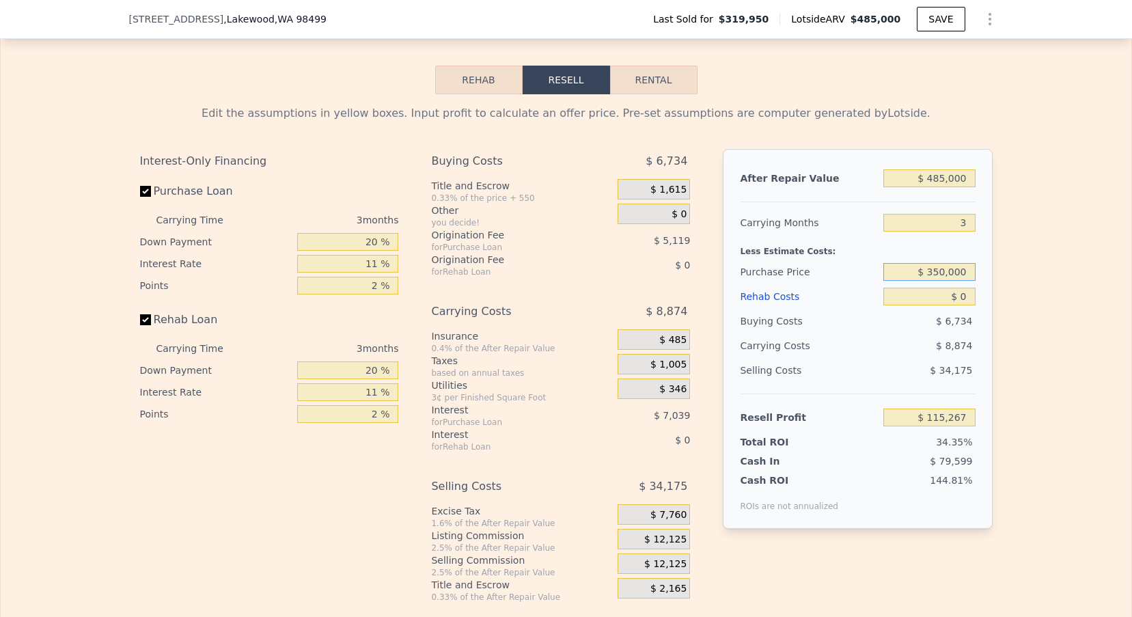
click at [939, 276] on input "$ 350,000" at bounding box center [929, 272] width 92 height 18
click at [973, 297] on input "$ 0" at bounding box center [929, 297] width 92 height 18
type input "$ 83,972"
type input "$ 4"
type input "$ 83,968"
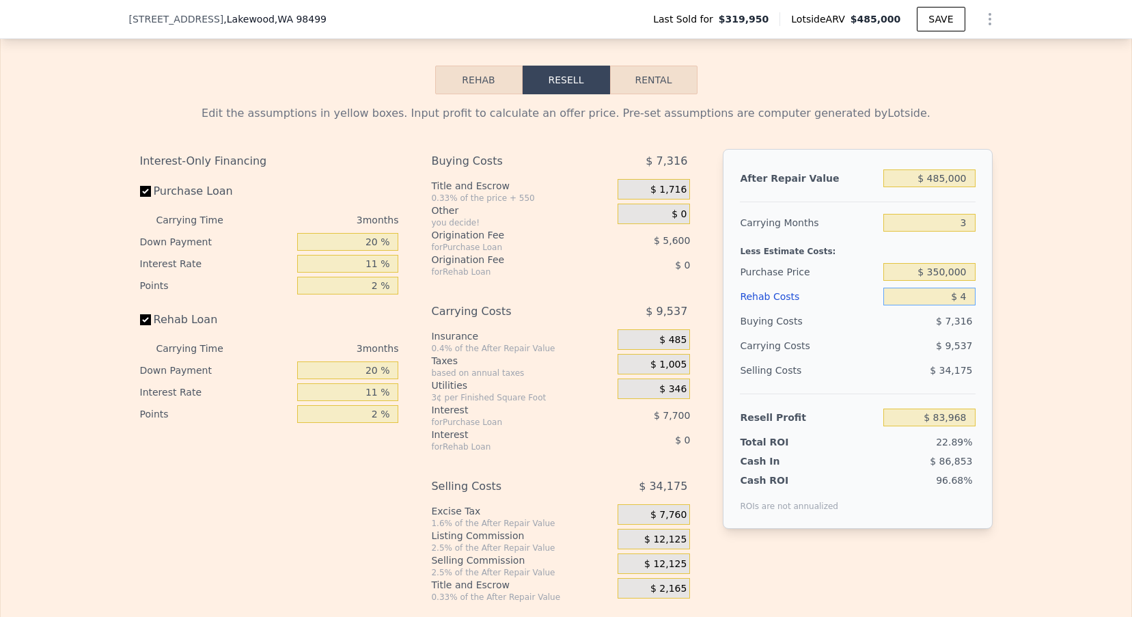
type input "$ 40"
type input "$ 83,931"
type input "$ 400"
type input "$ 83,557"
type input "$ 4,000"
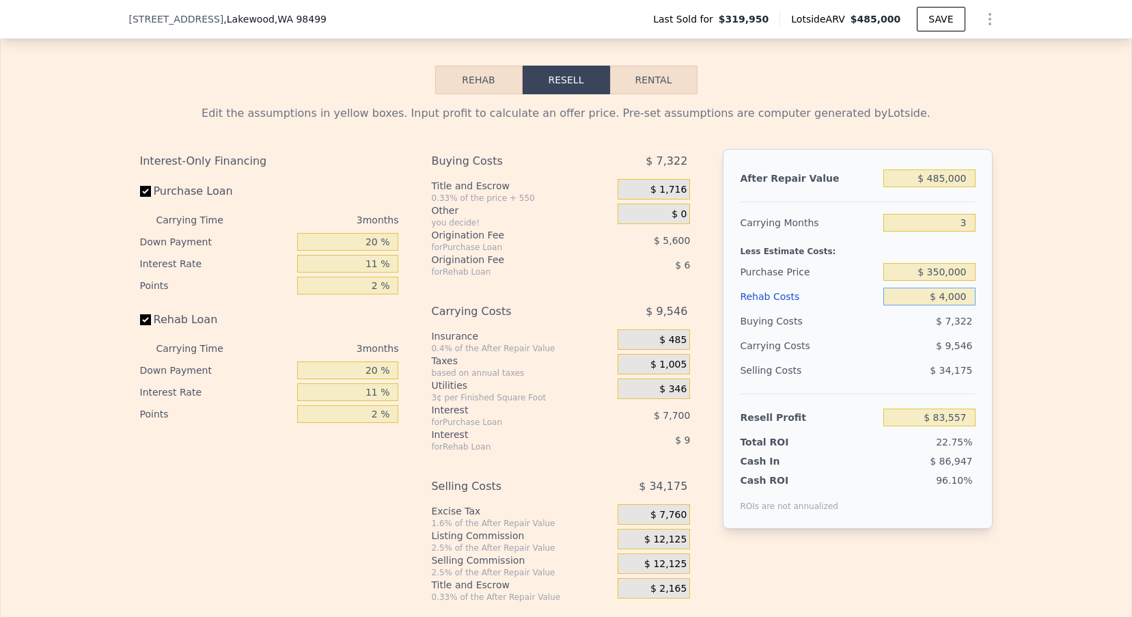
type input "$ 79,821"
type input "$ 40,000"
type input "$ 42,453"
click at [877, 341] on div "$ 10,416" at bounding box center [904, 345] width 144 height 25
click at [944, 271] on input "$ 350,000" at bounding box center [929, 272] width 92 height 18
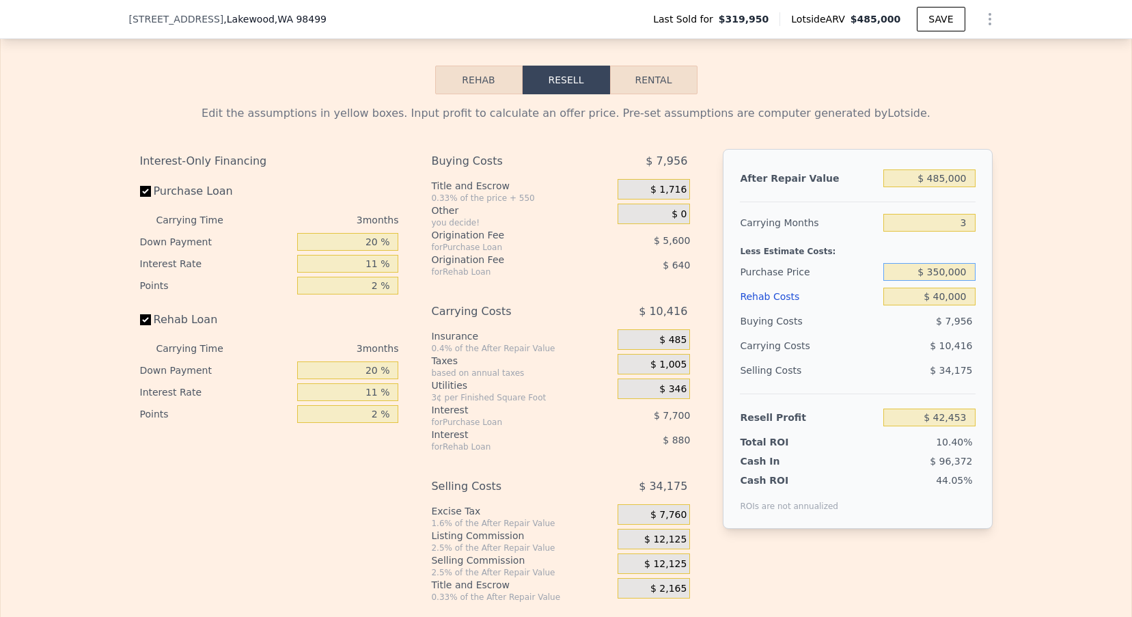
click at [937, 269] on input "$ 350,000" at bounding box center [929, 272] width 92 height 18
click at [941, 275] on input "$ 350,000" at bounding box center [929, 272] width 92 height 18
click at [1042, 283] on div "Edit the assumptions in yellow boxes. Input profit to calculate an offer price.…" at bounding box center [566, 348] width 1131 height 508
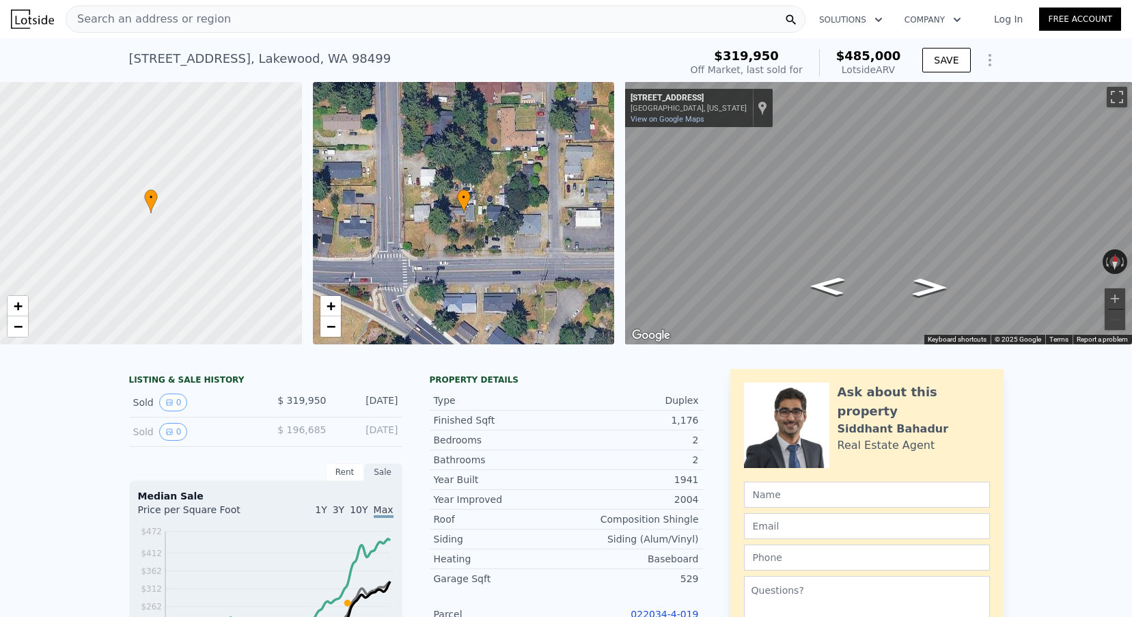
scroll to position [0, 0]
type input "5"
type input "$ 0"
type input "$ 109,352"
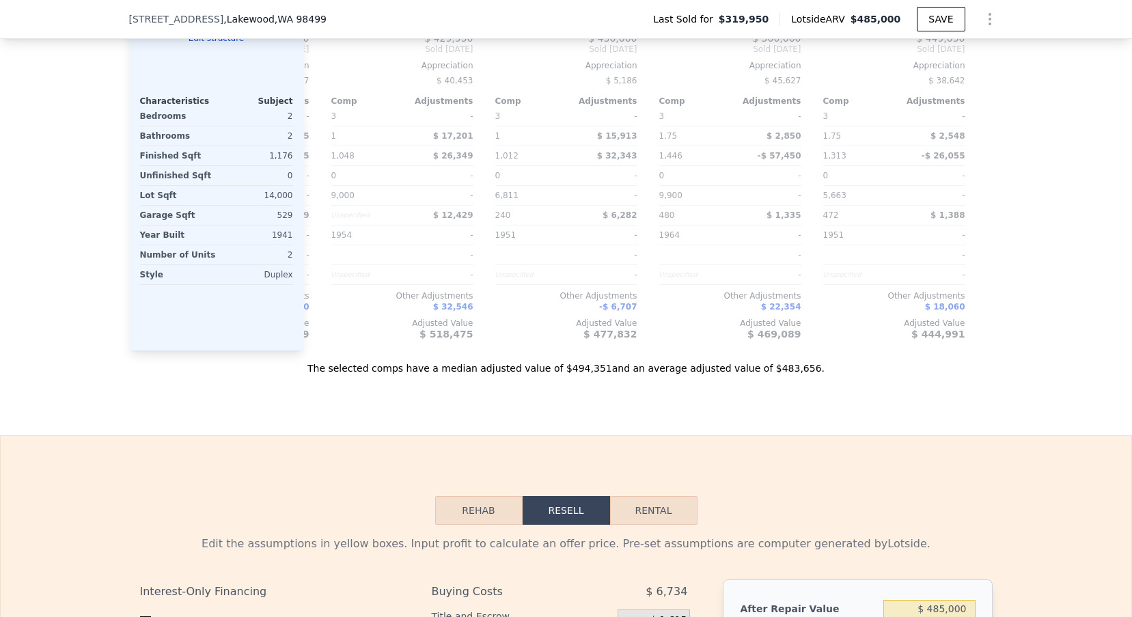
scroll to position [1867, 0]
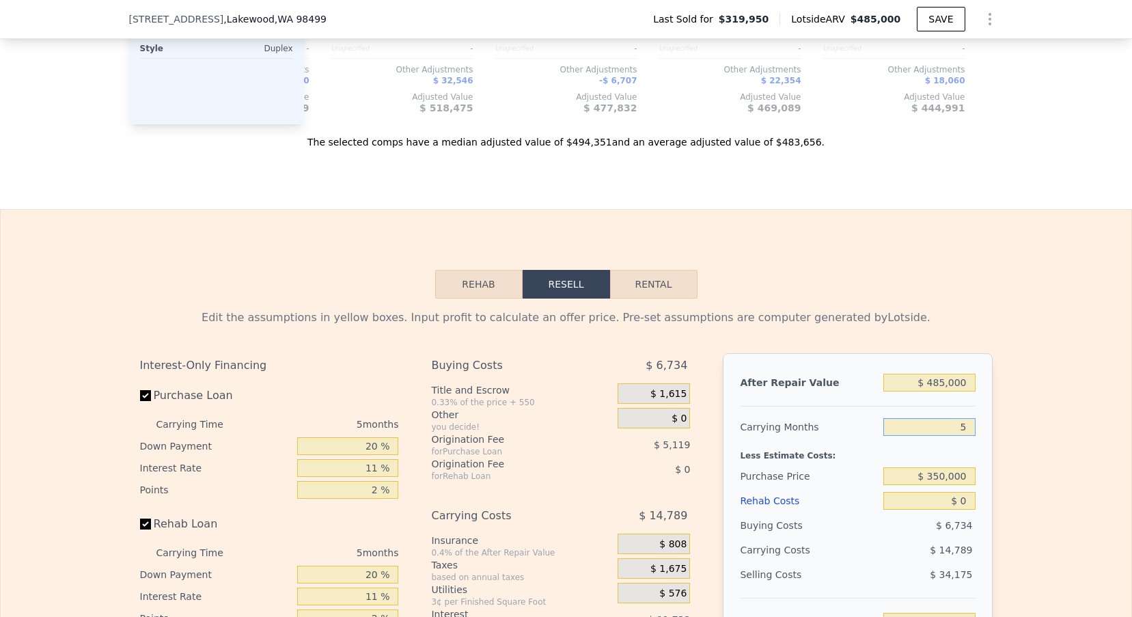
click at [974, 428] on input "5" at bounding box center [929, 427] width 92 height 18
type input "3"
type input "$ 115,267"
type input "3"
click at [942, 475] on input "$ 350,000" at bounding box center [929, 476] width 92 height 18
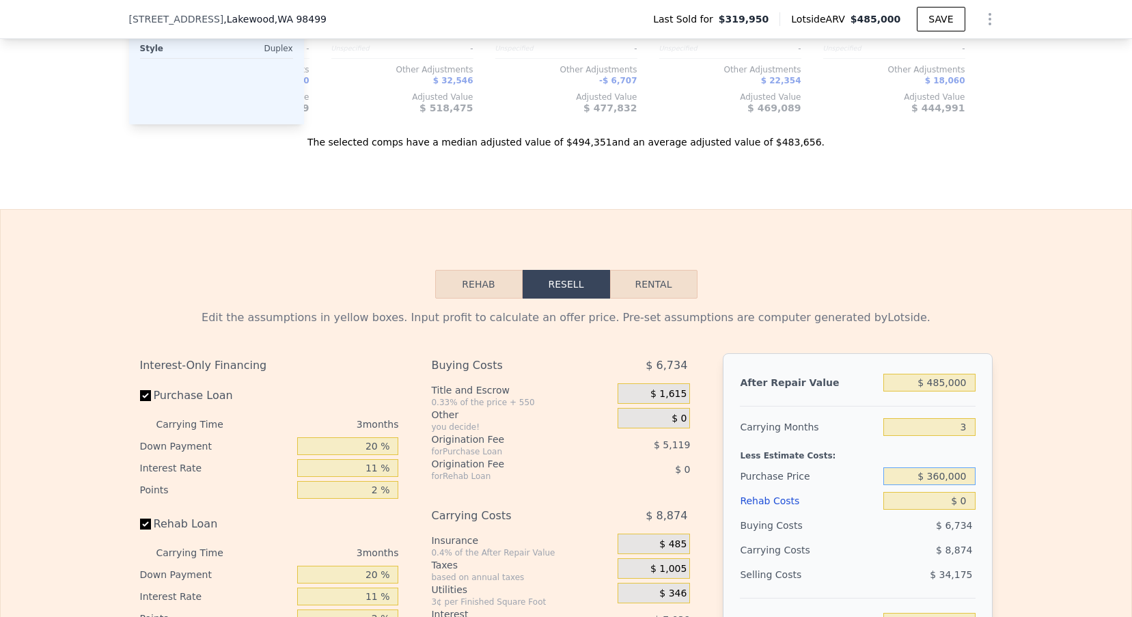
type input "$ 360,000"
click at [1008, 367] on div "Edit the assumptions in yellow boxes. Input profit to calculate an offer price.…" at bounding box center [566, 553] width 1131 height 508
type input "$ 73,560"
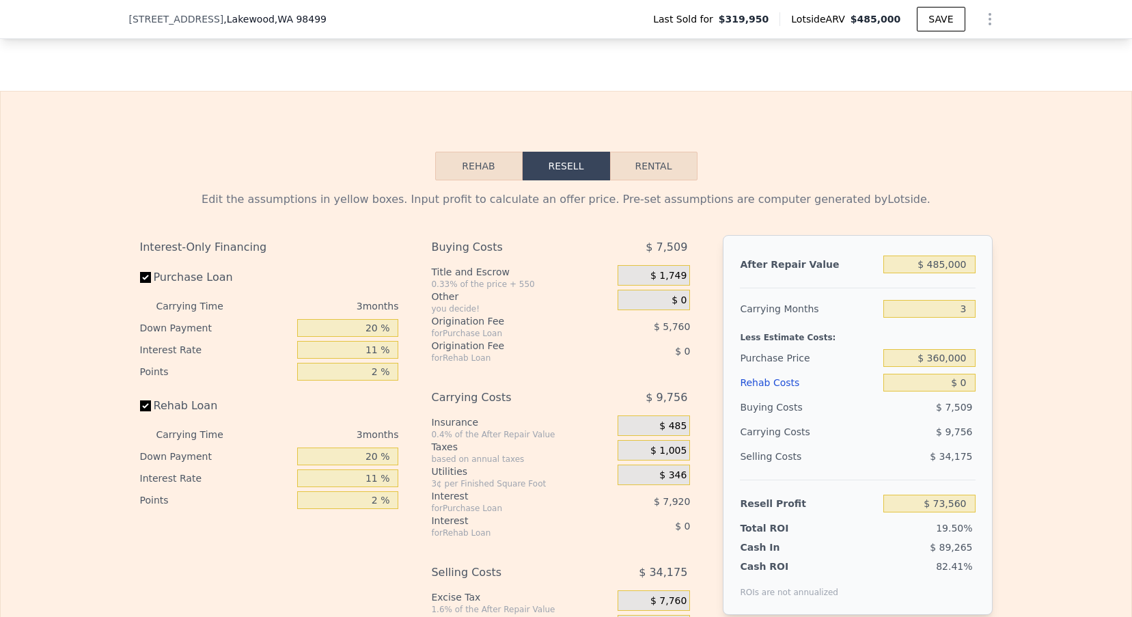
scroll to position [1985, 0]
click at [963, 384] on input "$ 0" at bounding box center [929, 383] width 92 height 18
type input "$ 3"
type input "$ 73,557"
type input "$ 300"
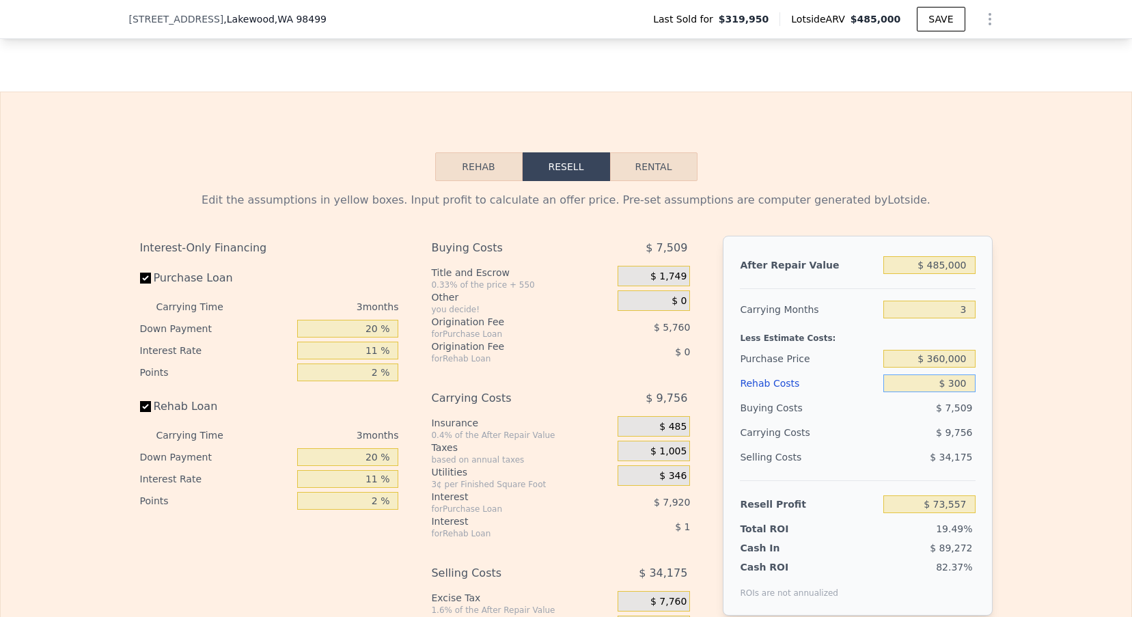
type input "$ 73,249"
type input "$ 3,000"
type input "$ 70,446"
type input "$ 30,000"
type input "$ 42,420"
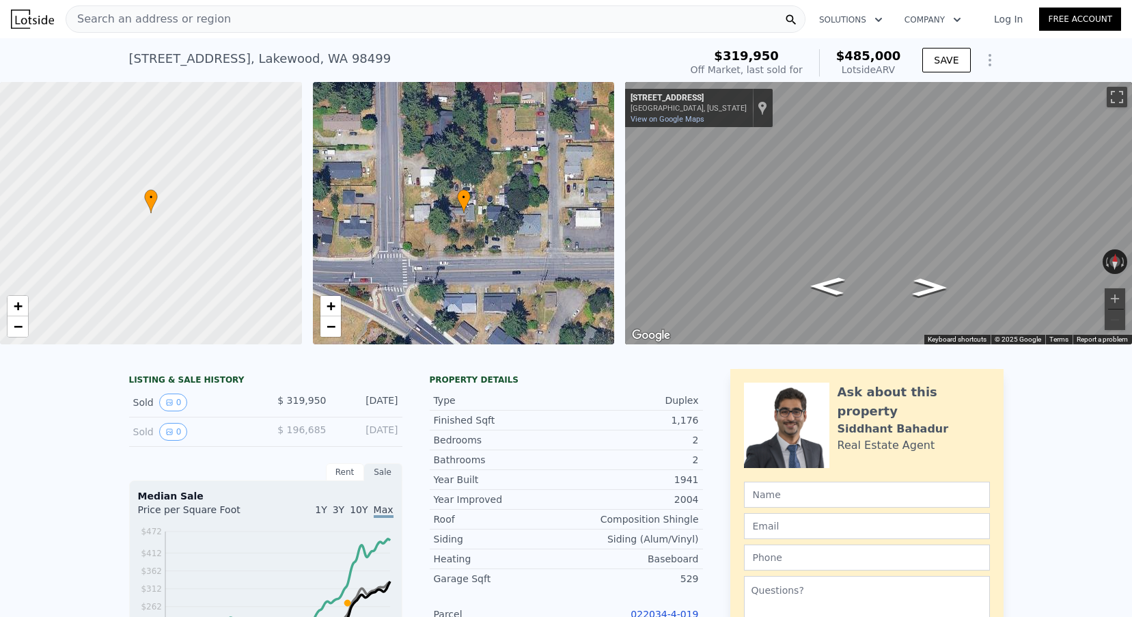
scroll to position [0, 0]
type input "5"
type input "$ 0"
type input "$ 109,352"
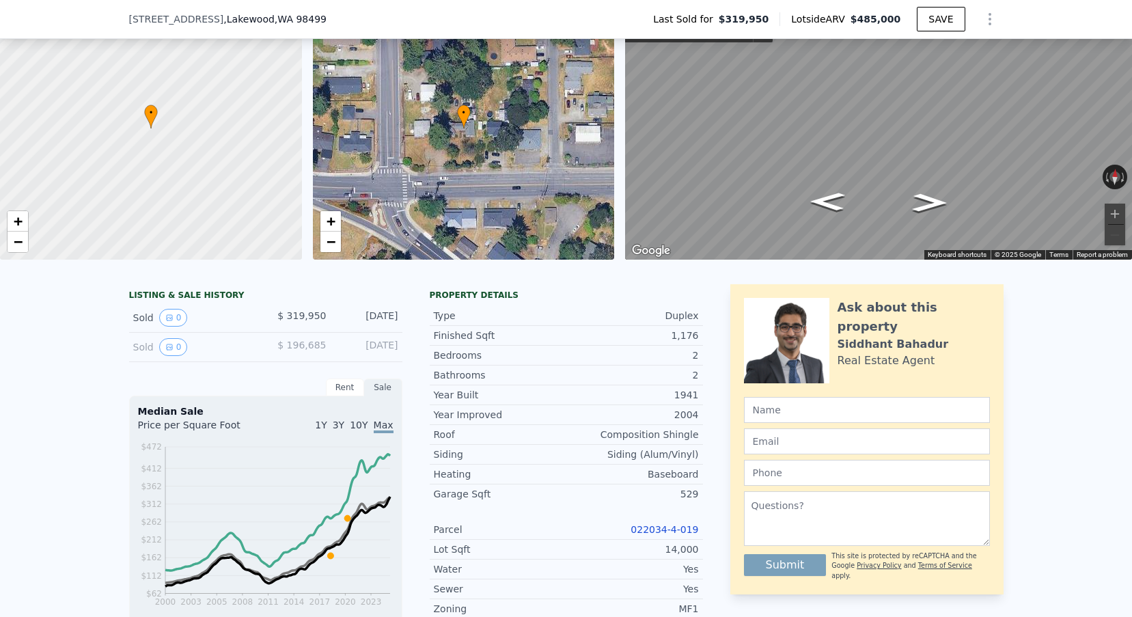
scroll to position [42, 0]
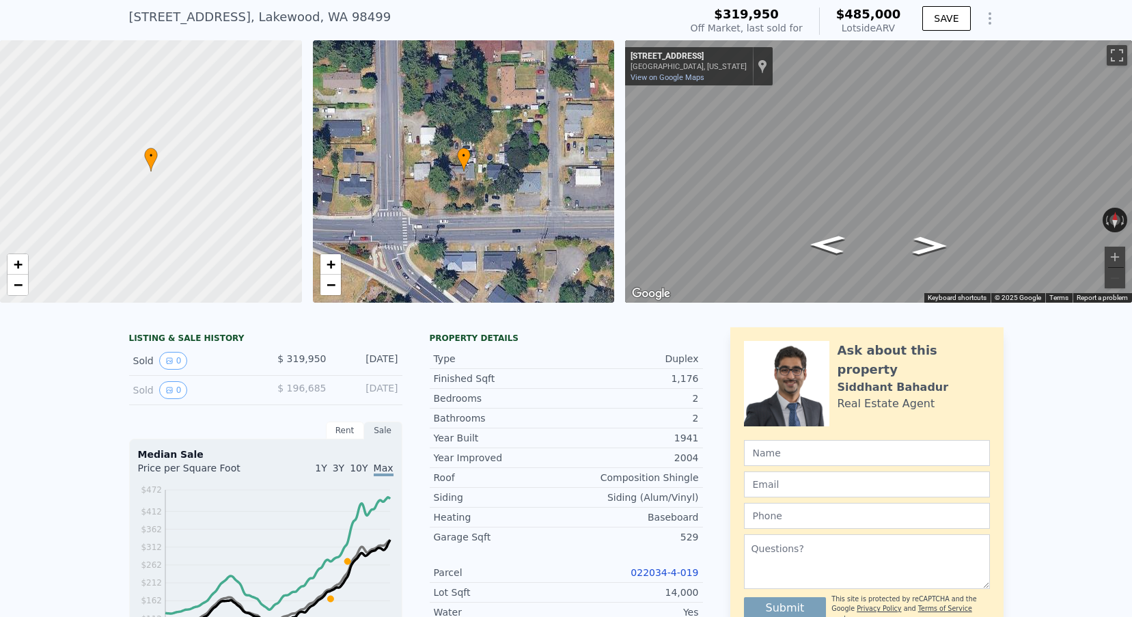
click at [780, 4] on div "$319,950 Off Market, last sold for $485,000 Lotside ARV" at bounding box center [795, 21] width 221 height 38
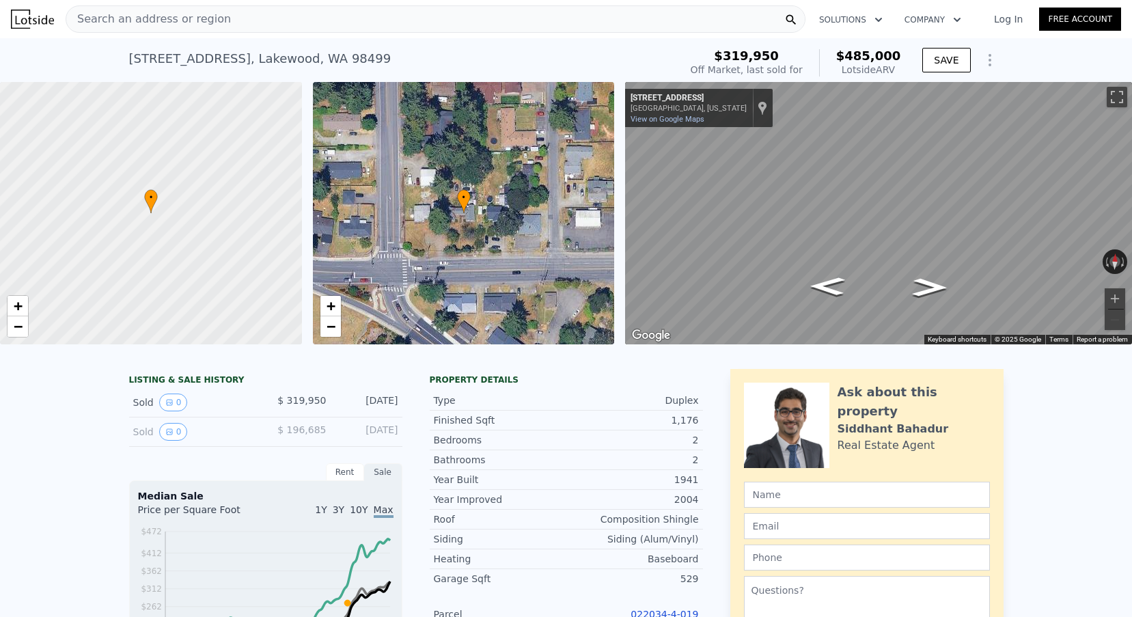
scroll to position [0, 0]
drag, startPoint x: 838, startPoint y: 55, endPoint x: 899, endPoint y: 61, distance: 61.1
click at [899, 61] on div "$485,000 Lotside ARV" at bounding box center [860, 62] width 82 height 27
click at [851, 53] on span "$485,000" at bounding box center [868, 56] width 65 height 14
drag, startPoint x: 848, startPoint y: 54, endPoint x: 905, endPoint y: 55, distance: 57.4
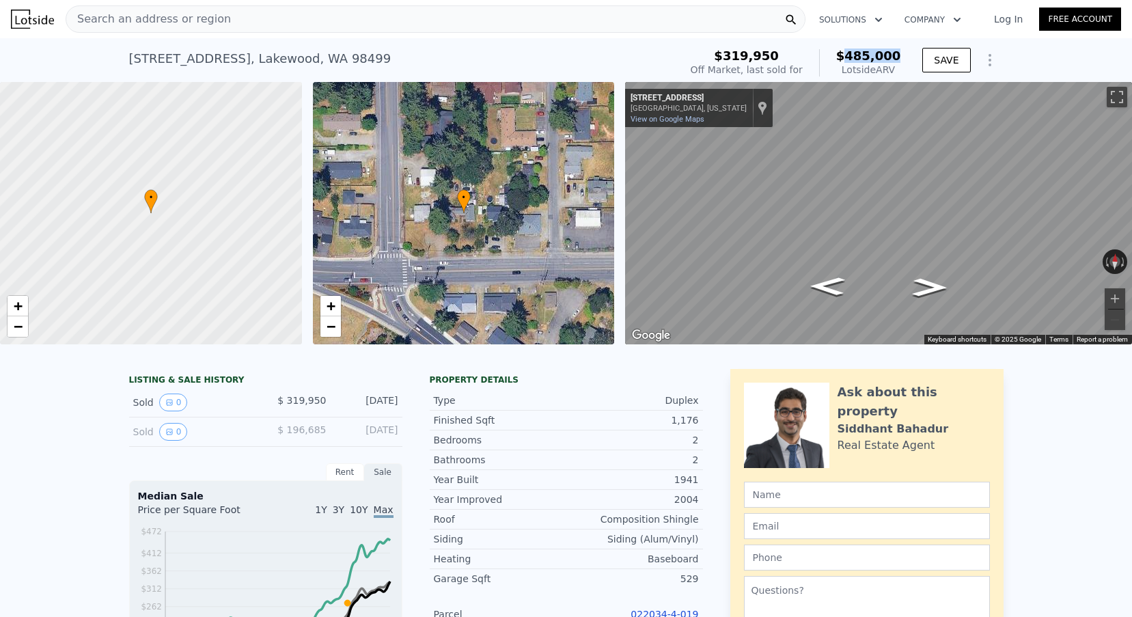
click at [905, 55] on div "$319,950 Off Market, last sold for $485,000 Lotside ARV" at bounding box center [795, 63] width 221 height 38
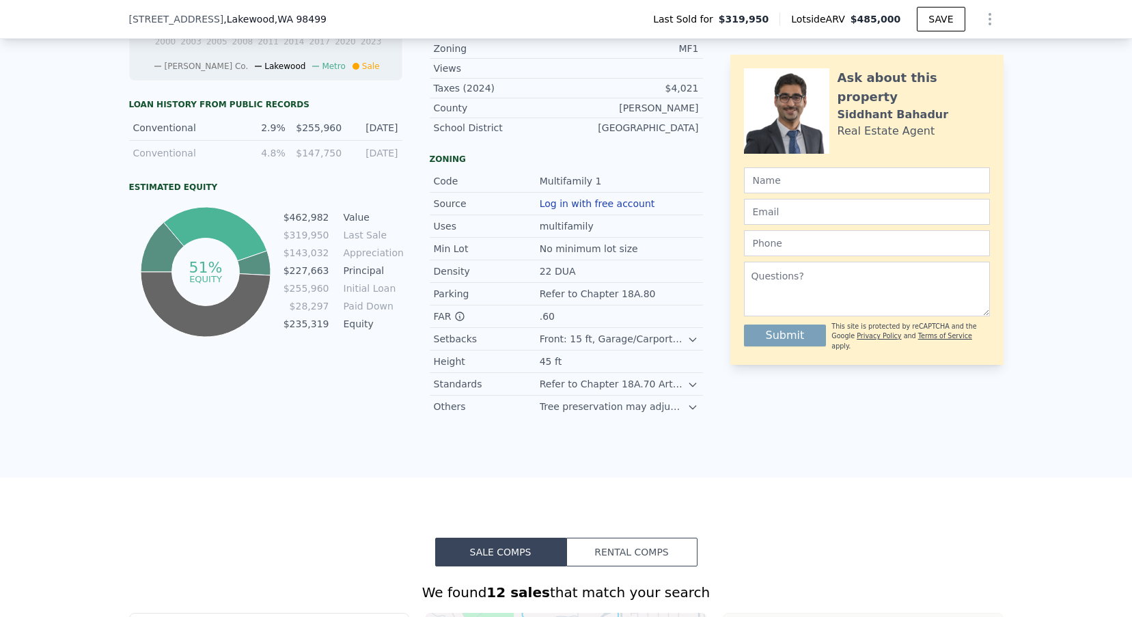
scroll to position [340, 0]
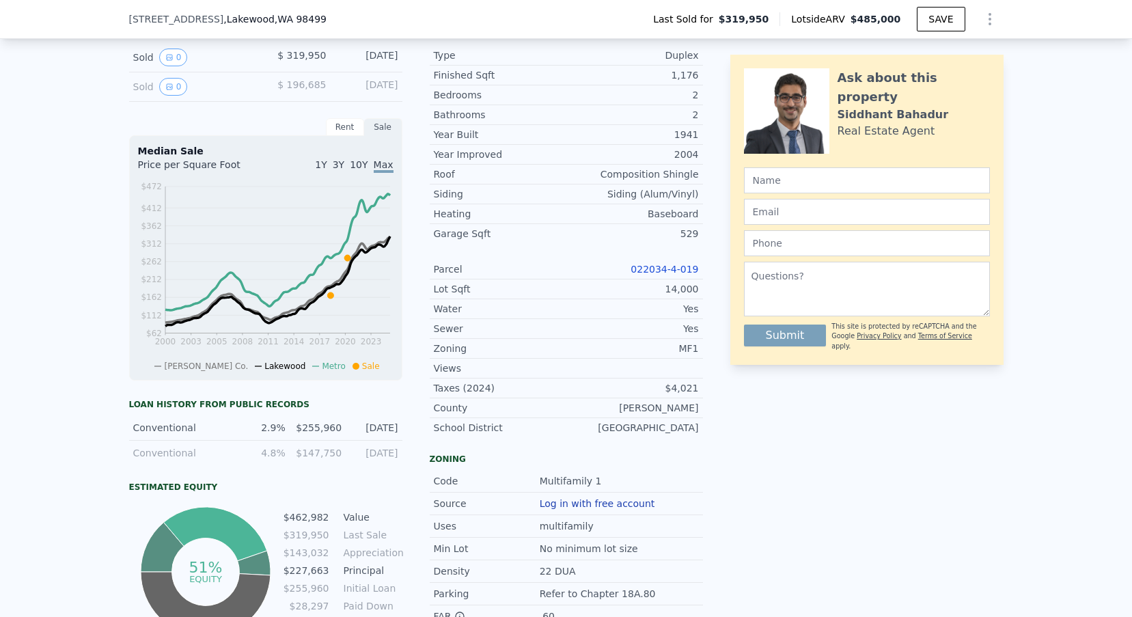
click at [649, 266] on link "022034-4-019" at bounding box center [665, 269] width 68 height 11
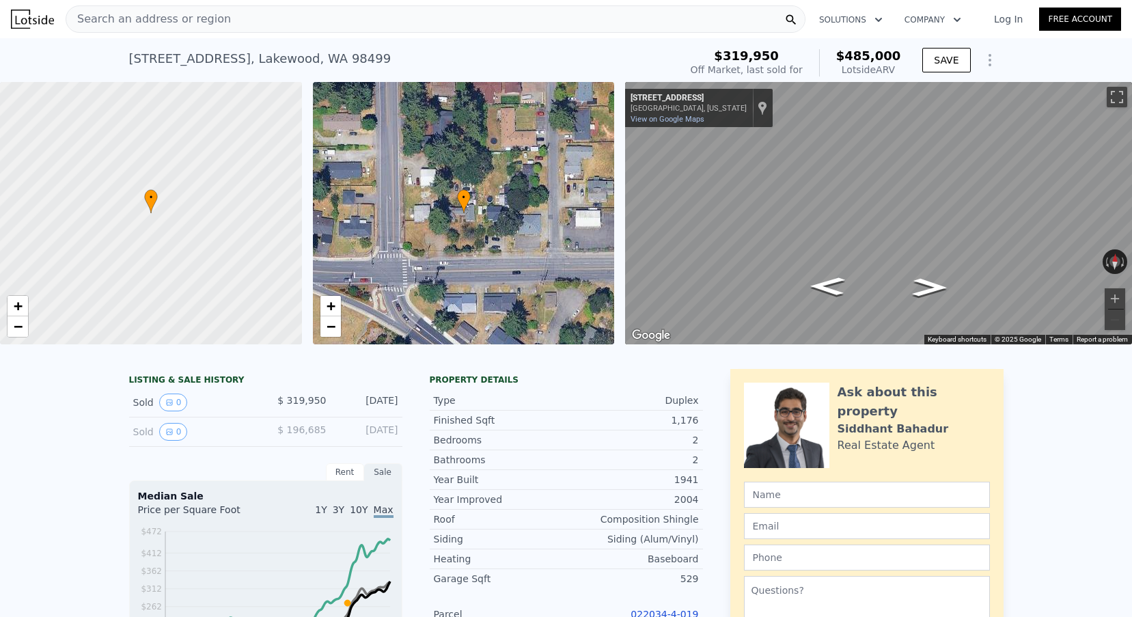
scroll to position [0, 0]
drag, startPoint x: 131, startPoint y: 59, endPoint x: 118, endPoint y: 57, distance: 13.9
click at [118, 57] on div "[STREET_ADDRESS] Sold [DATE] for $319,950 (~ARV $485k ) $319,950 Off Market, la…" at bounding box center [566, 60] width 1132 height 44
click at [162, 55] on div "[STREET_ADDRESS]" at bounding box center [260, 58] width 262 height 19
drag, startPoint x: 127, startPoint y: 57, endPoint x: 433, endPoint y: 57, distance: 305.4
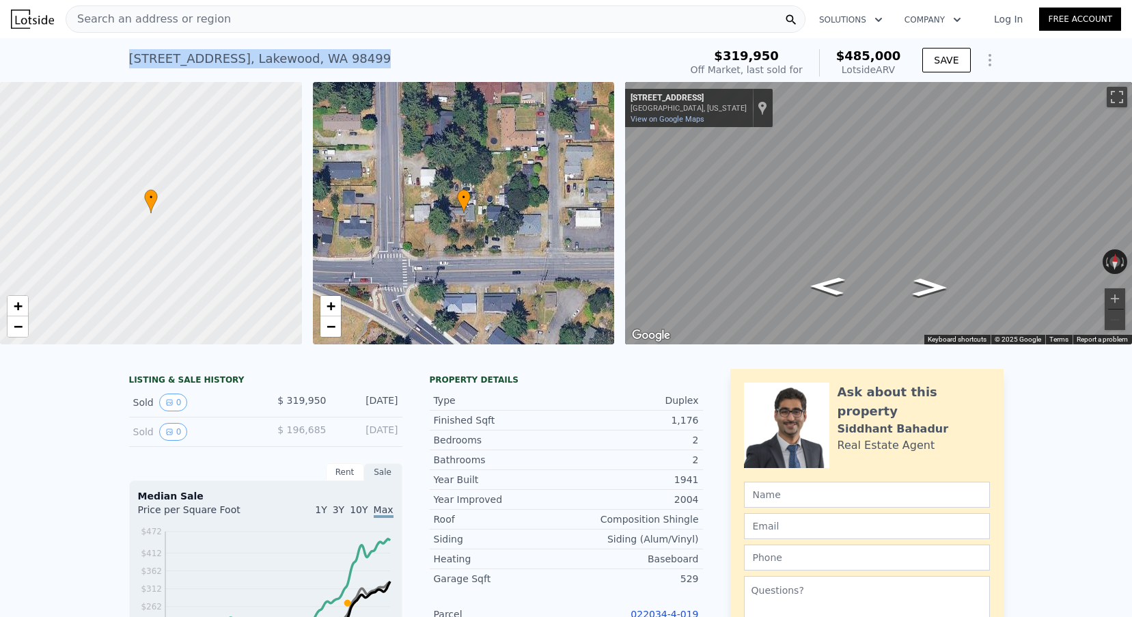
click at [433, 57] on div "[STREET_ADDRESS] Sold [DATE] for $319,950 (~ARV $485k ) $319,950 Off Market, la…" at bounding box center [566, 60] width 1132 height 44
copy div "[STREET_ADDRESS] Sold [DATE] for $319,950 (~ARV $485k )"
click at [12, 49] on div "[STREET_ADDRESS] Sold [DATE] for $319,950 (~ARV $485k ) $319,950 Off Market, la…" at bounding box center [566, 60] width 1132 height 44
click at [14, 54] on div "[STREET_ADDRESS] Sold [DATE] for $319,950 (~ARV $485k ) $319,950 Off Market, la…" at bounding box center [566, 60] width 1132 height 44
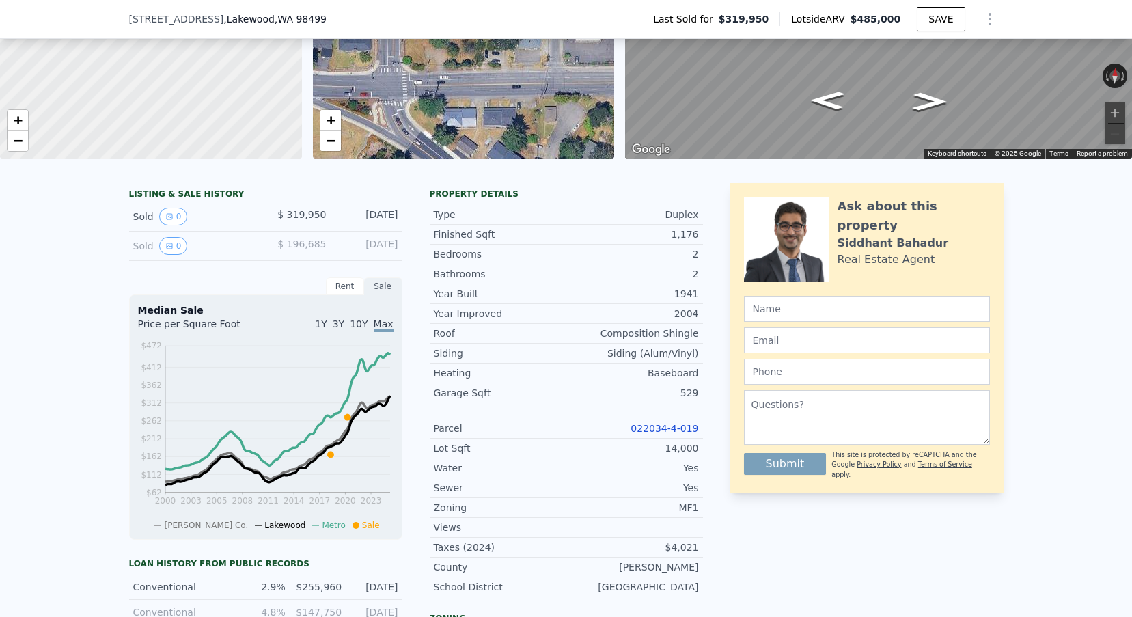
scroll to position [94, 0]
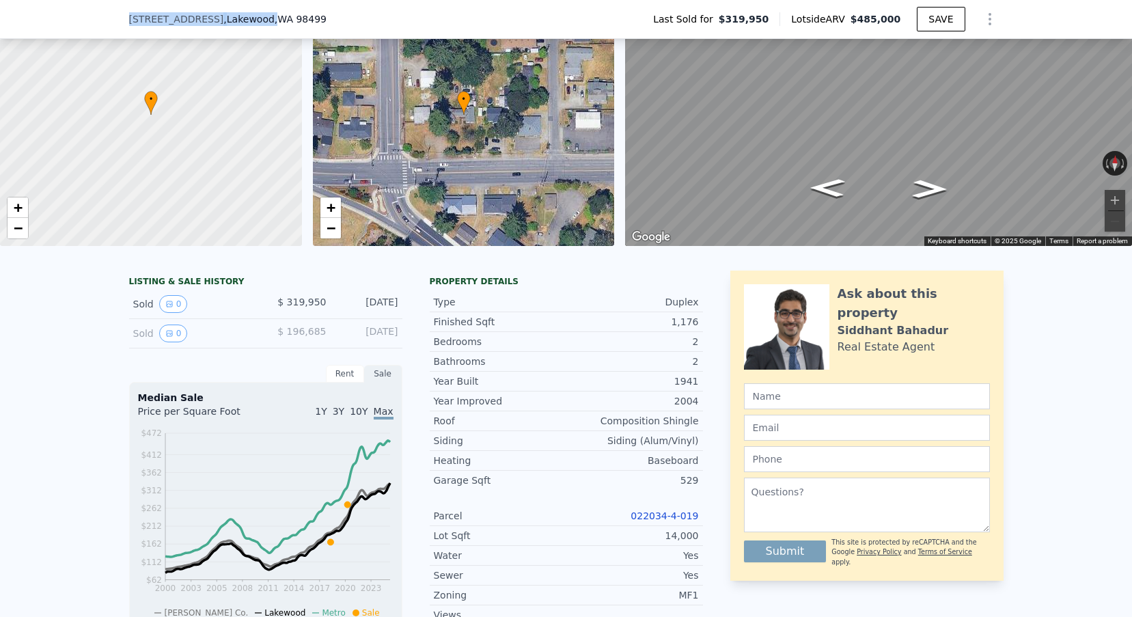
drag, startPoint x: 124, startPoint y: 17, endPoint x: 297, endPoint y: 20, distance: 173.6
click at [297, 20] on div "[STREET_ADDRESS] Last Sold for $319,950 Lotside ARV $485,000 SAVE" at bounding box center [566, 19] width 1132 height 39
copy div "[STREET_ADDRESS] ,"
drag, startPoint x: 1123, startPoint y: 252, endPoint x: 135, endPoint y: 30, distance: 1012.7
click at [135, 30] on div "[STREET_ADDRESS] Last Sold for $319,950 Lotside ARV $485,000 SAVE" at bounding box center [566, 19] width 875 height 38
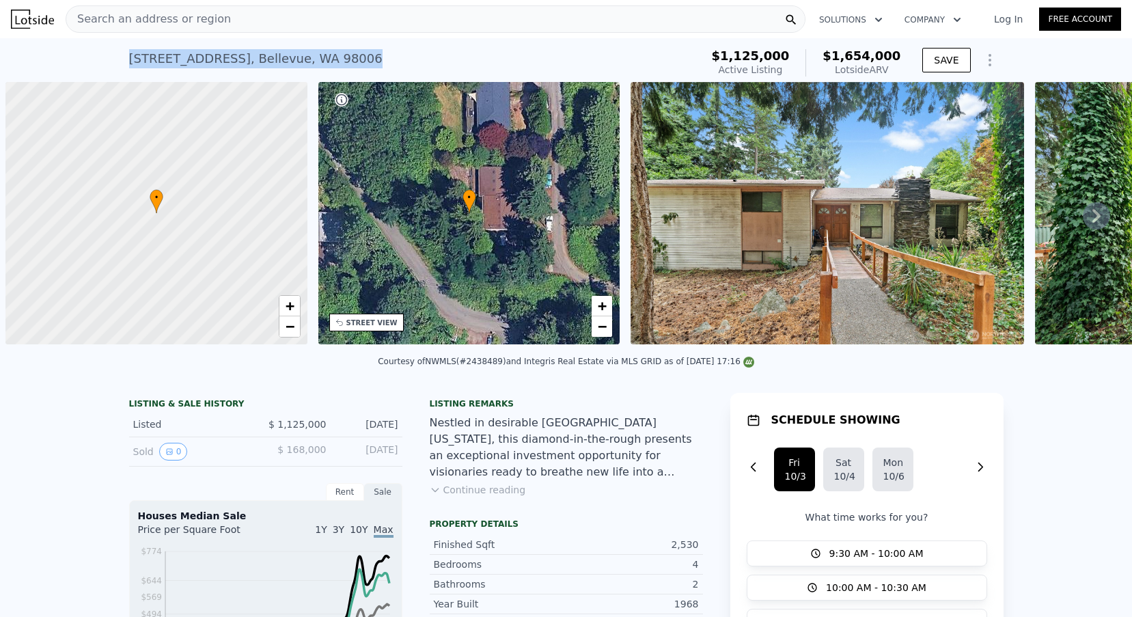
scroll to position [0, 1301]
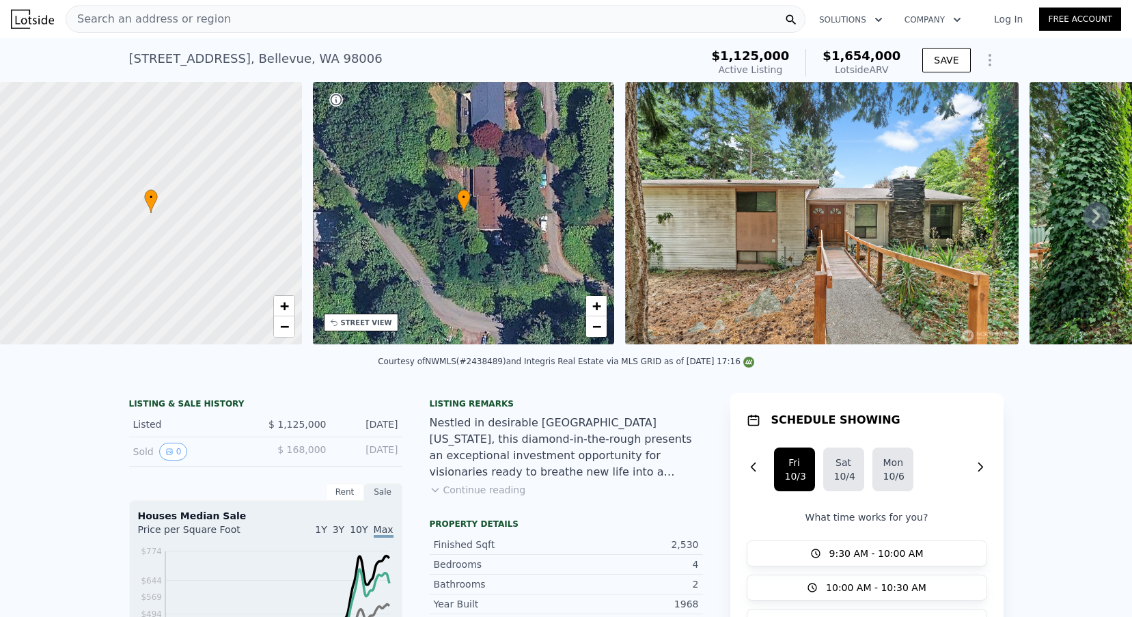
click at [230, 23] on div "Search an address or region" at bounding box center [436, 18] width 740 height 27
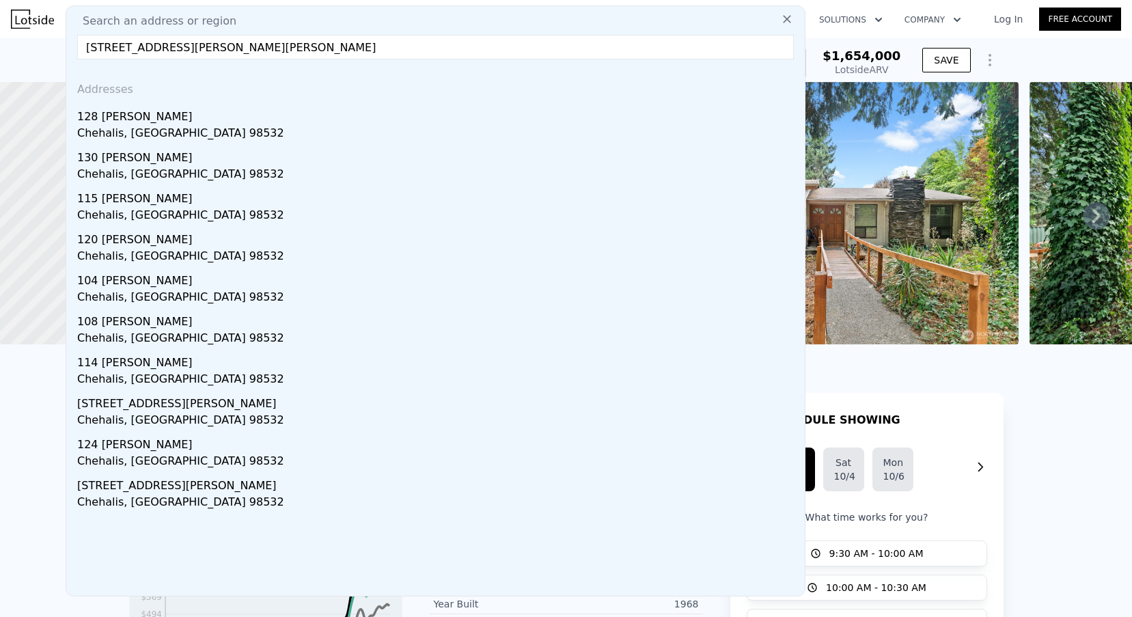
type input "128 Trevor Ln, Chehalis, WA 98532"
click at [152, 102] on div "Addresses" at bounding box center [436, 86] width 728 height 33
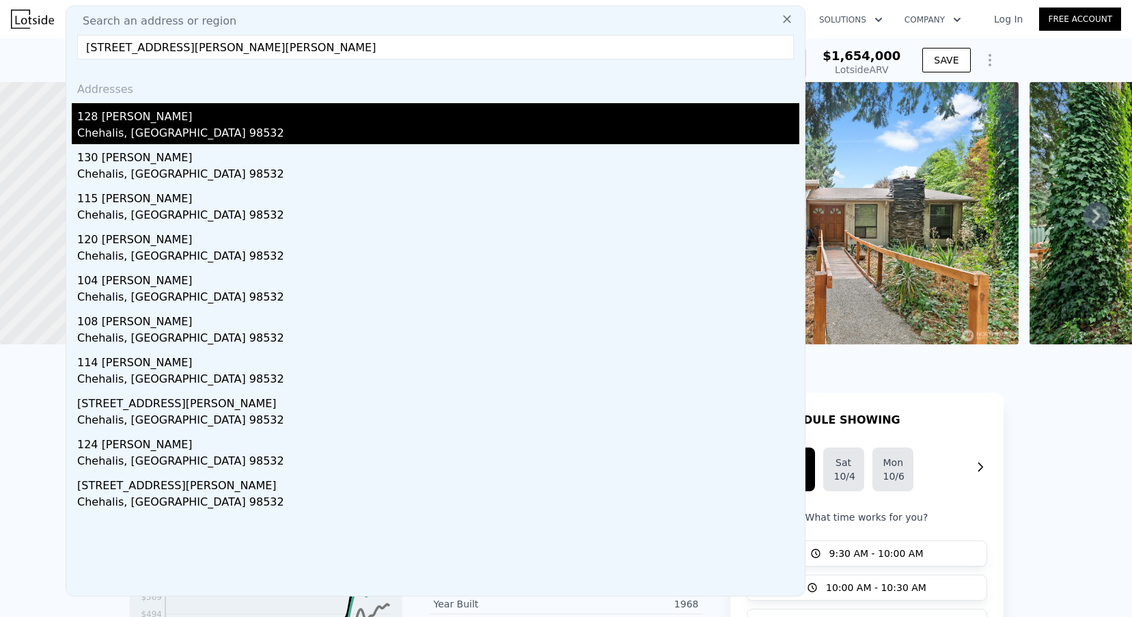
click at [149, 119] on div "128 [PERSON_NAME]" at bounding box center [438, 114] width 722 height 22
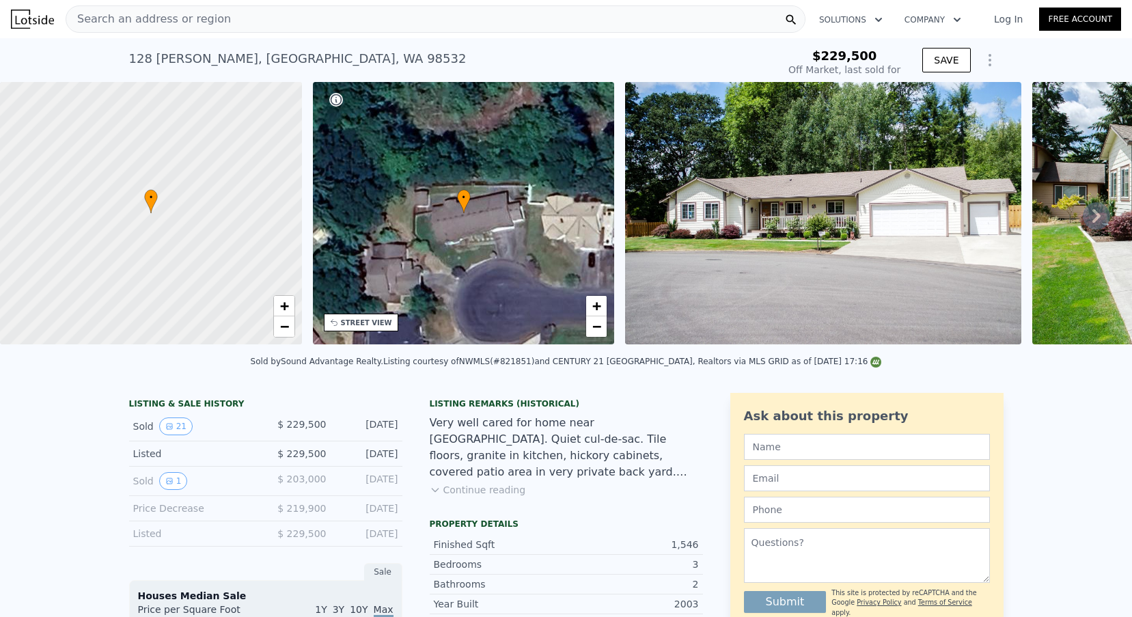
click at [982, 62] on icon "Show Options" at bounding box center [990, 60] width 16 height 16
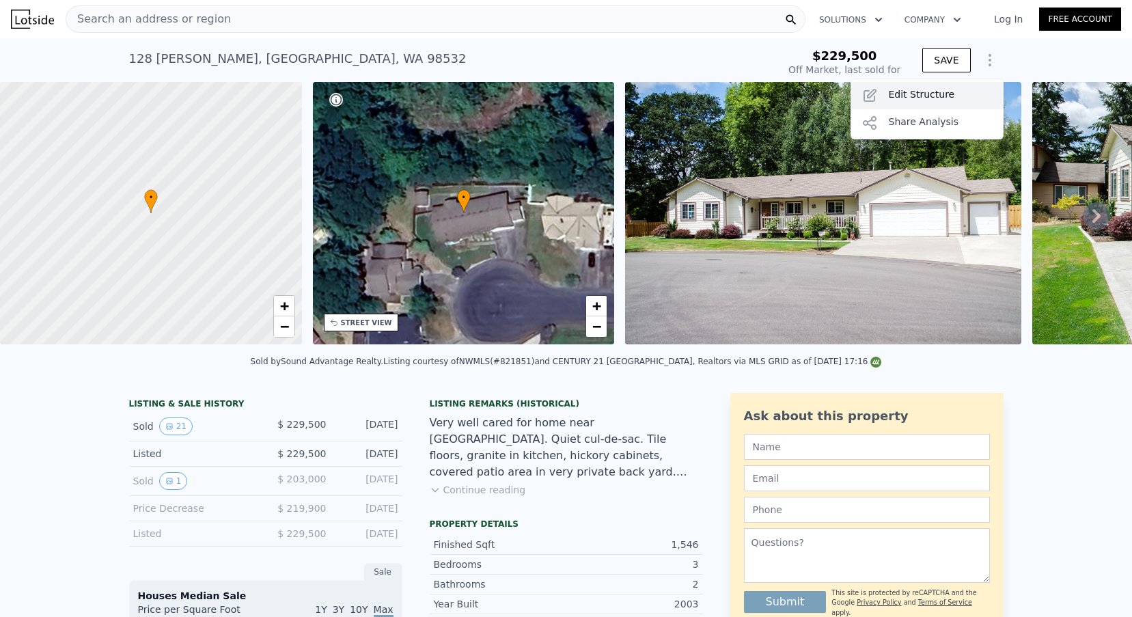
click at [893, 94] on div "Edit Structure" at bounding box center [927, 95] width 153 height 27
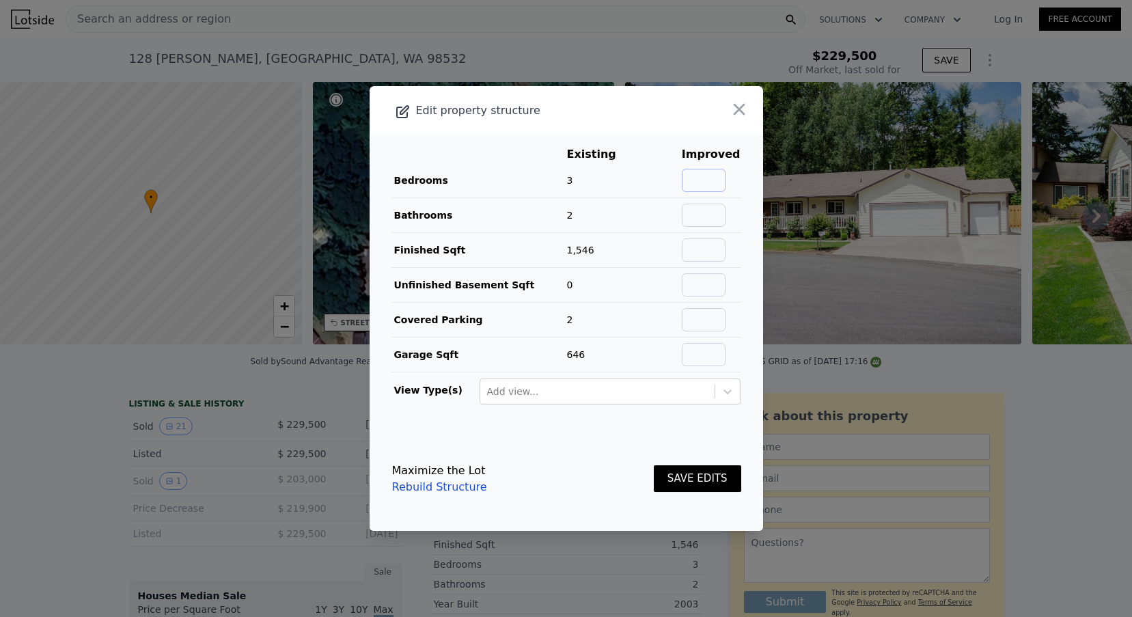
click at [726, 184] on input "text" at bounding box center [704, 180] width 44 height 23
type input "3"
click at [722, 213] on input "text" at bounding box center [704, 215] width 44 height 23
type input "2"
click at [717, 250] on input "text" at bounding box center [704, 249] width 44 height 23
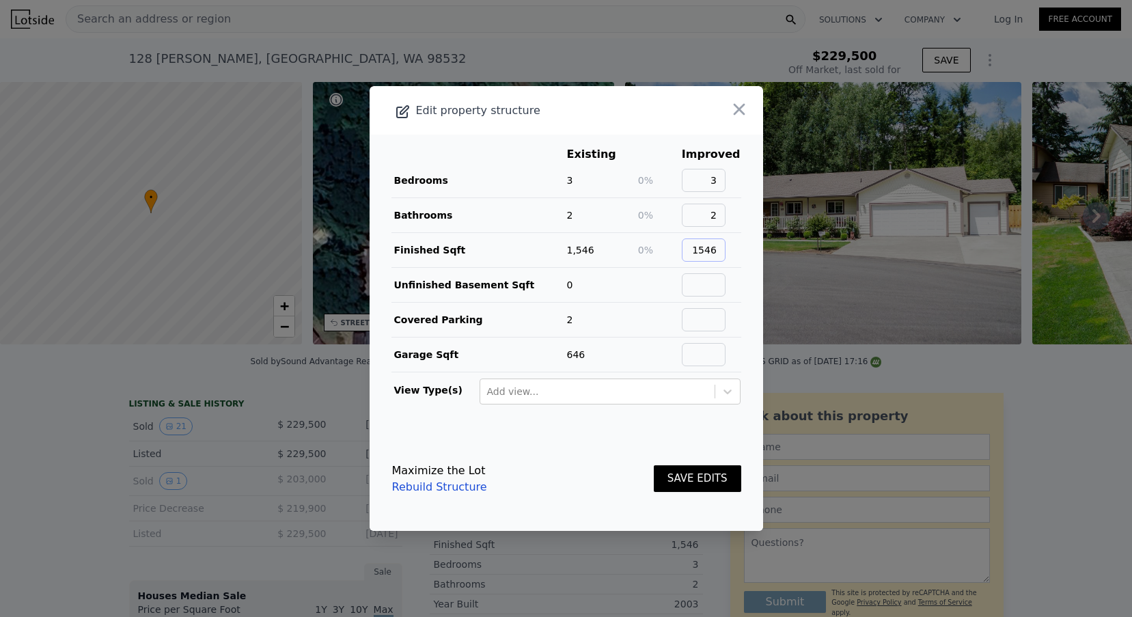
type input "1546"
click at [726, 287] on input "text" at bounding box center [704, 284] width 44 height 23
type input "0"
click at [713, 320] on input "text" at bounding box center [704, 319] width 44 height 23
type input "2"
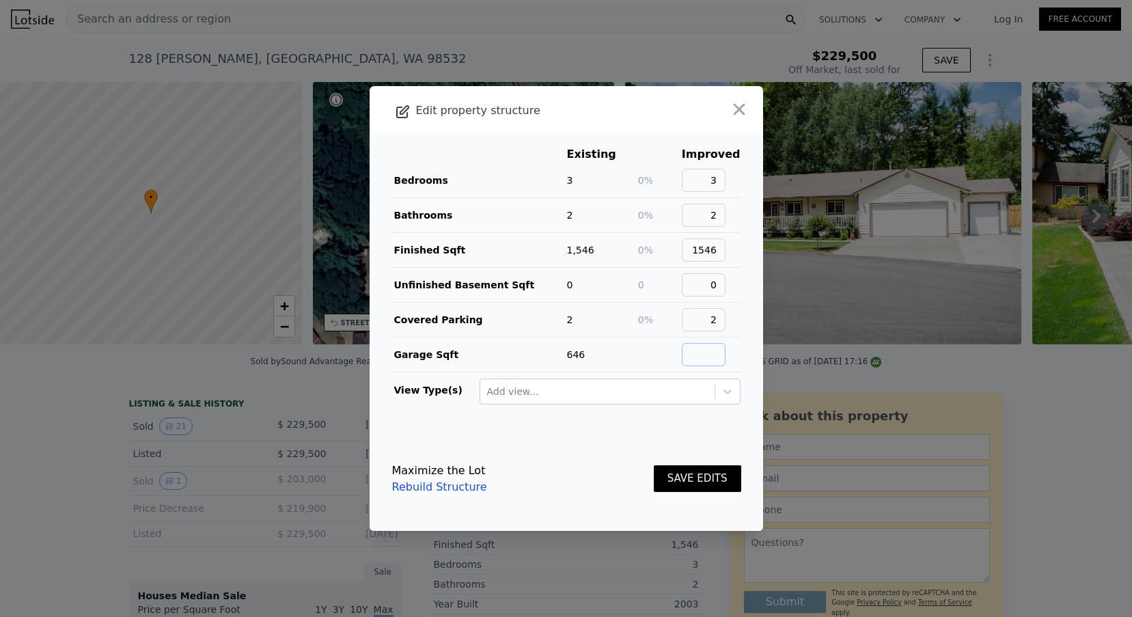
click at [702, 362] on input "text" at bounding box center [704, 354] width 44 height 23
type input "646"
click at [696, 487] on button "SAVE EDITS" at bounding box center [697, 478] width 87 height 27
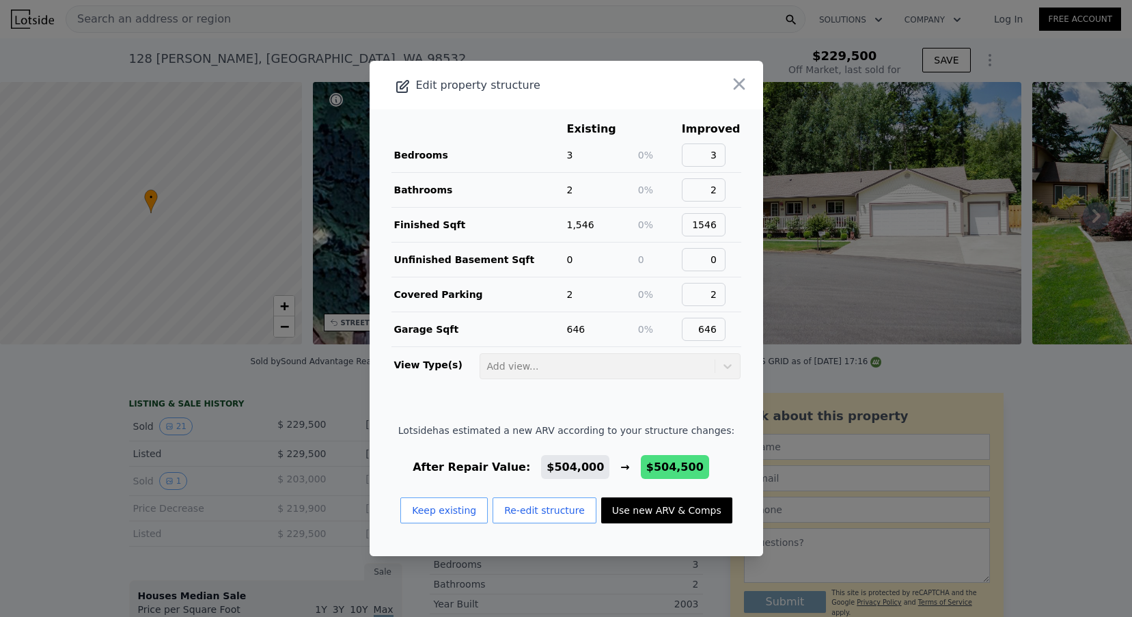
click at [675, 508] on button "Use new ARV & Comps" at bounding box center [666, 510] width 131 height 26
type input "$ 504,500"
type input "$ 224,573"
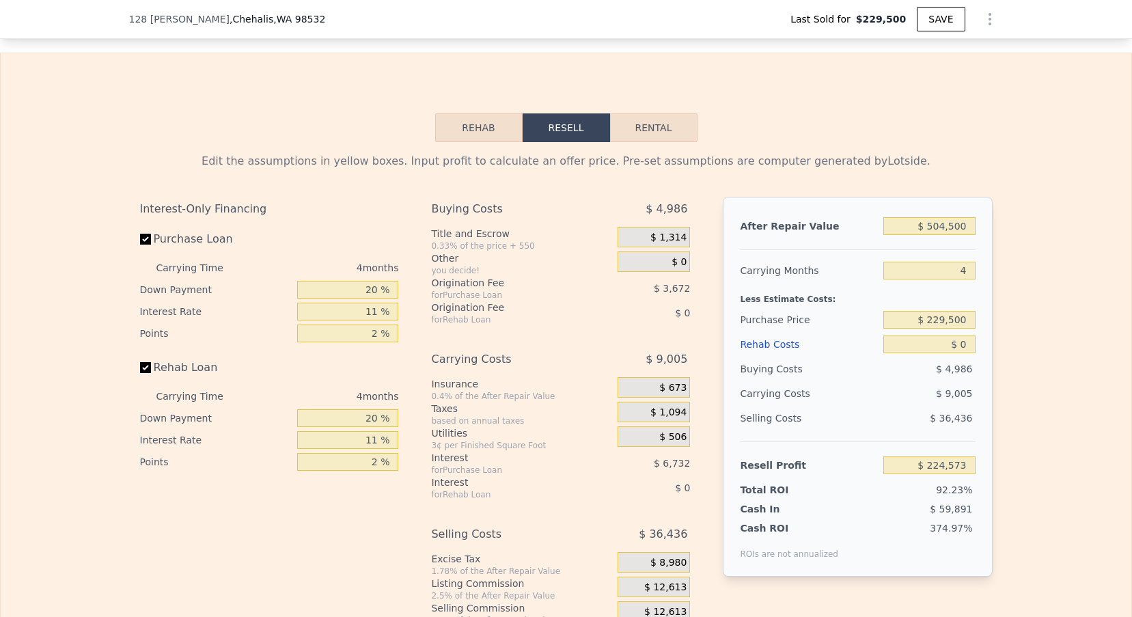
scroll to position [2171, 0]
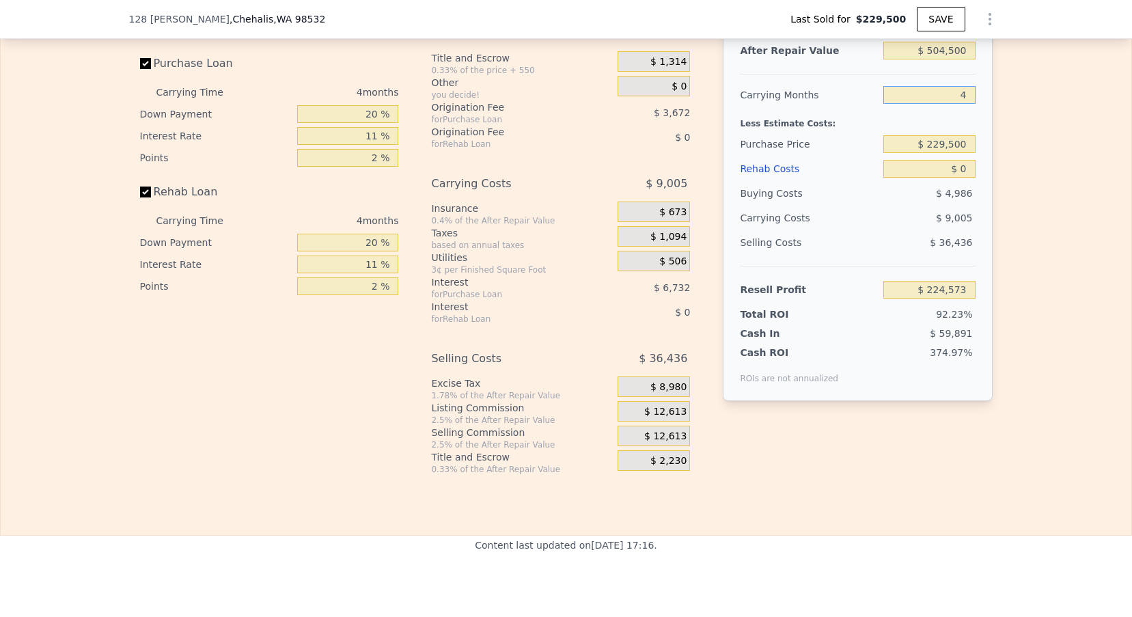
click at [974, 98] on input "4" at bounding box center [929, 95] width 92 height 18
type input "3"
type input "$ 226,824"
type input "3"
click at [946, 143] on input "$ 229,500" at bounding box center [929, 144] width 92 height 18
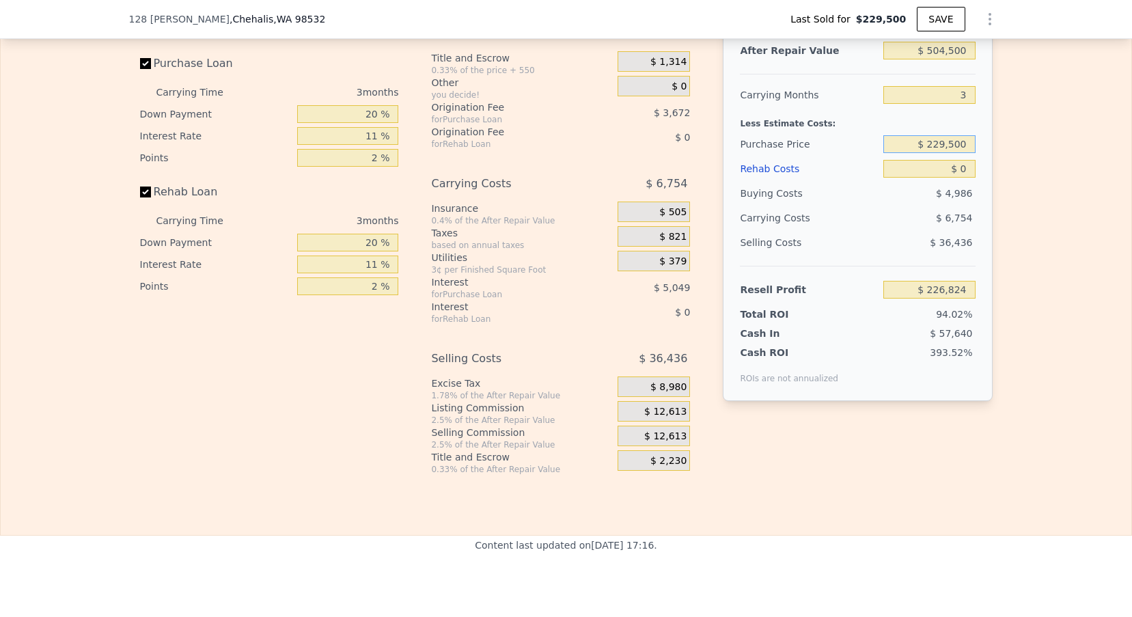
click at [946, 143] on input "$ 229,500" at bounding box center [929, 144] width 92 height 18
type input "$ 305,000"
click at [970, 172] on input "$ 0" at bounding box center [929, 169] width 92 height 18
type input "$ 148,202"
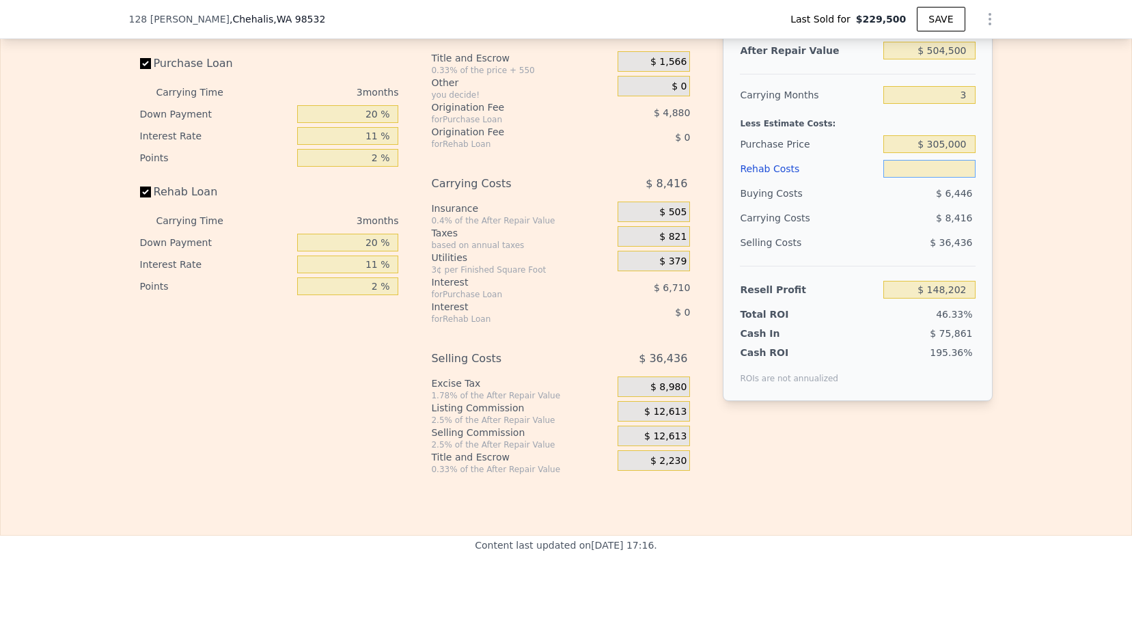
type input "$ 6"
type input "$ 148,196"
type input "$ 60"
type input "$ 148,141"
type input "$ 600"
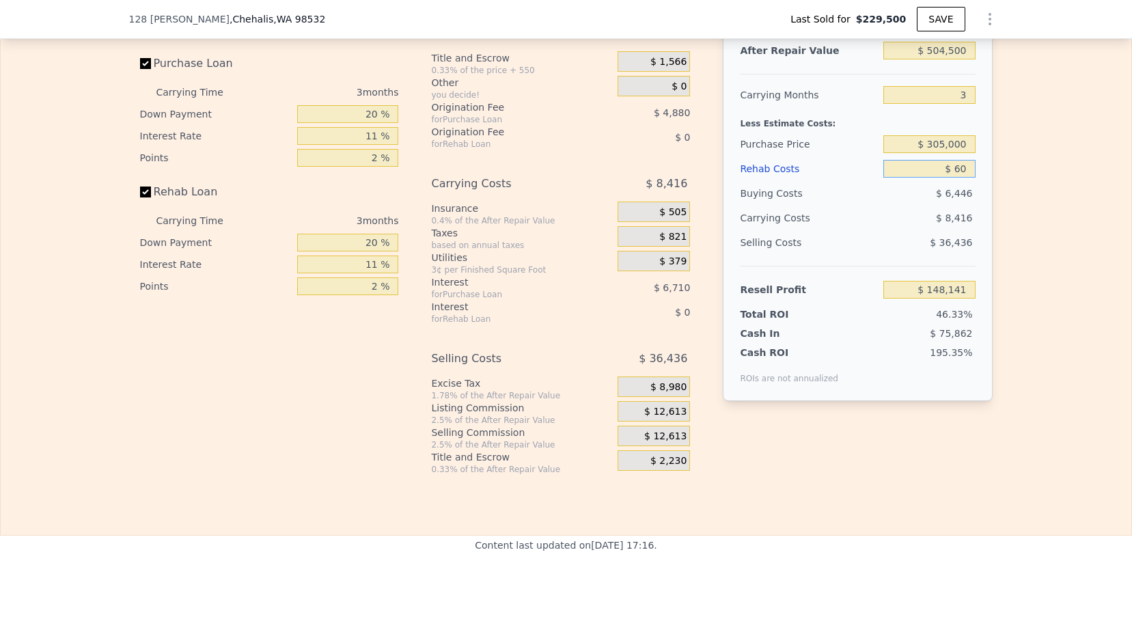
type input "$ 147,580"
type input "$ 6,000"
type input "$ 141,974"
type input "$ 60,000"
type input "$ 85,922"
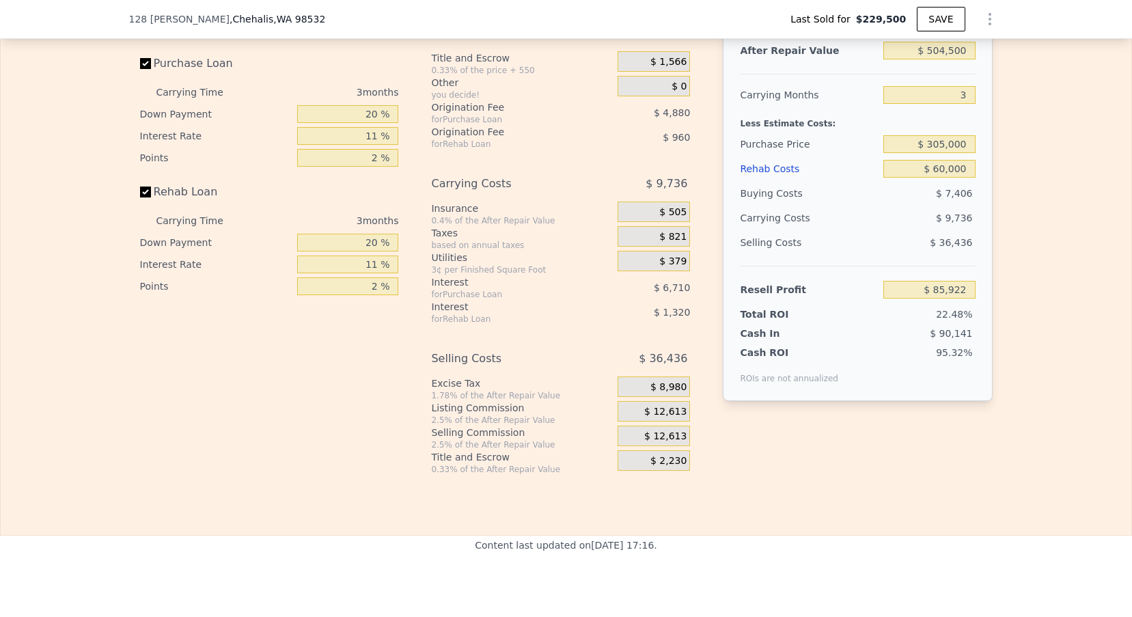
click at [902, 203] on div "$ 7,406" at bounding box center [929, 193] width 92 height 25
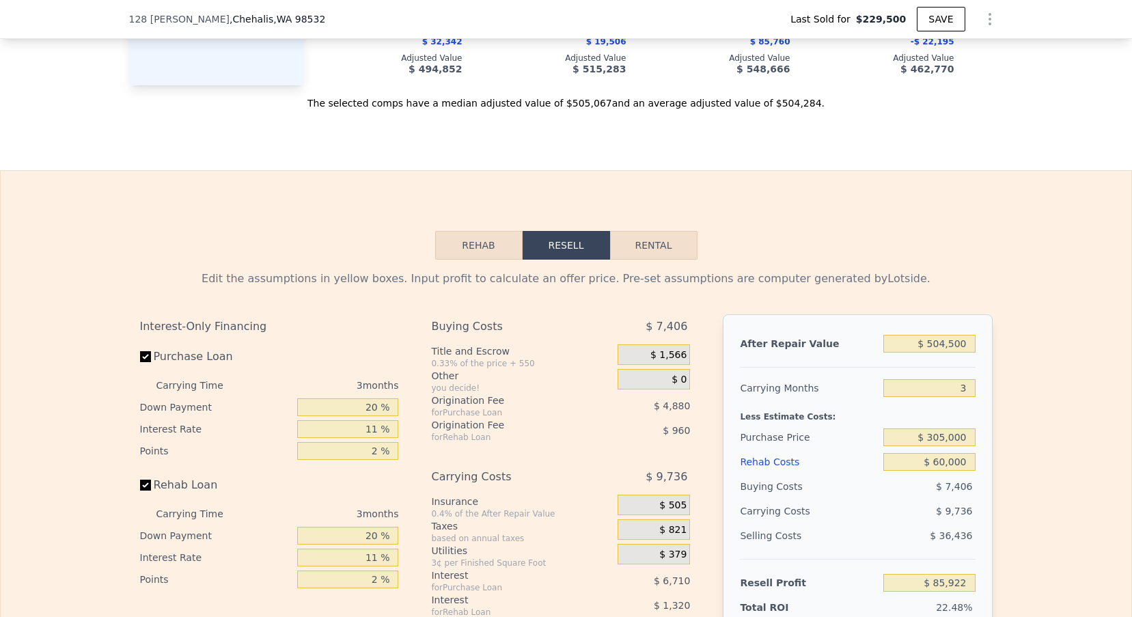
scroll to position [2015, 0]
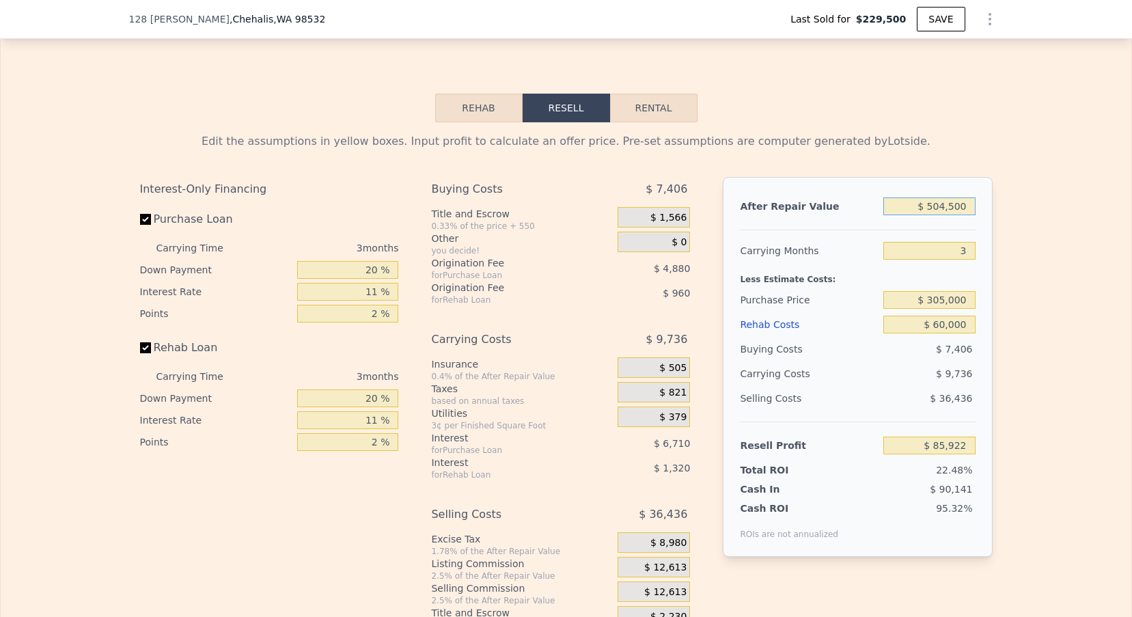
click at [940, 207] on input "$ 504,500" at bounding box center [929, 206] width 92 height 18
type input "$ 54,500"
type input "-$ 331,619"
type input "$ 4,500"
type input "-$ 378,013"
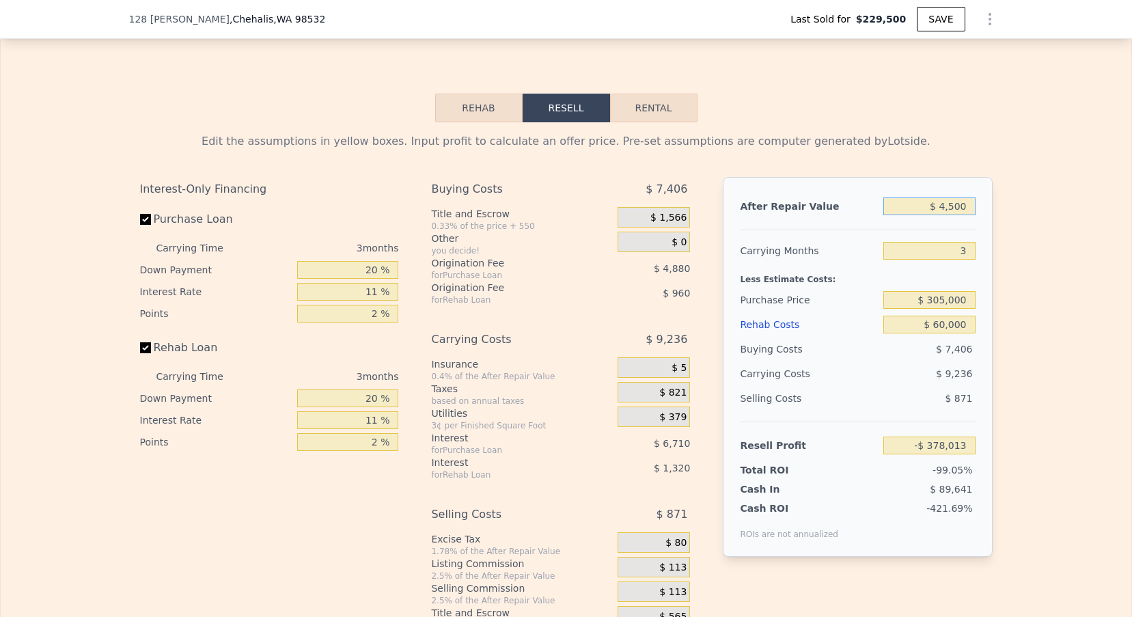
type input "$ 44,500"
type input "-$ 340,898"
type input "$ 454,500"
type input "$ 39,529"
type input "$ 454,500"
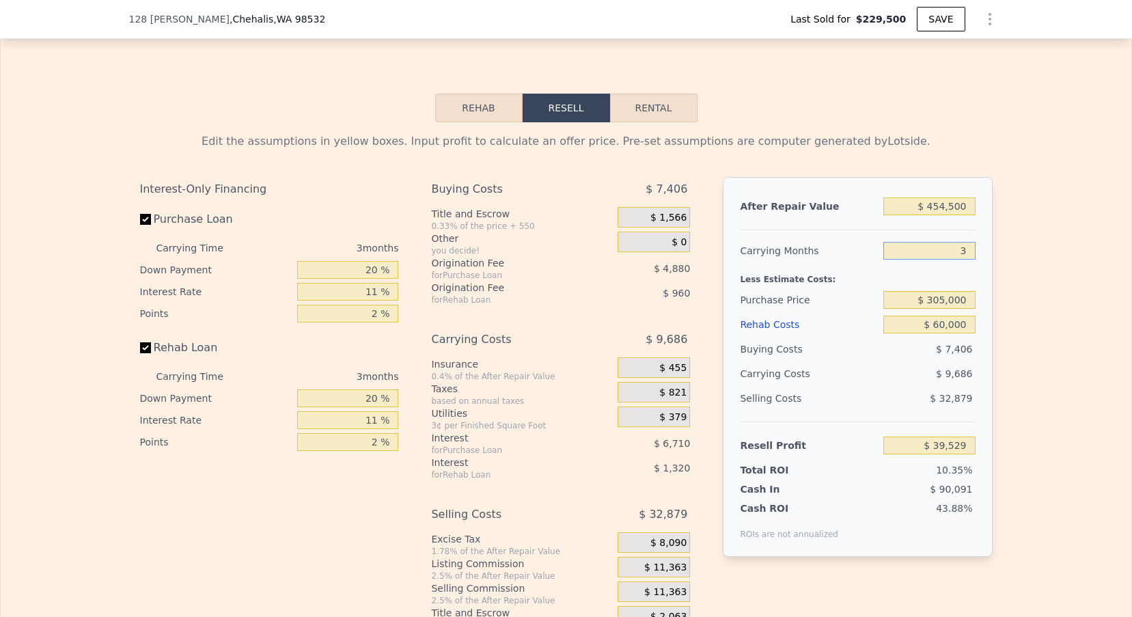
click at [966, 252] on input "3" at bounding box center [929, 251] width 92 height 18
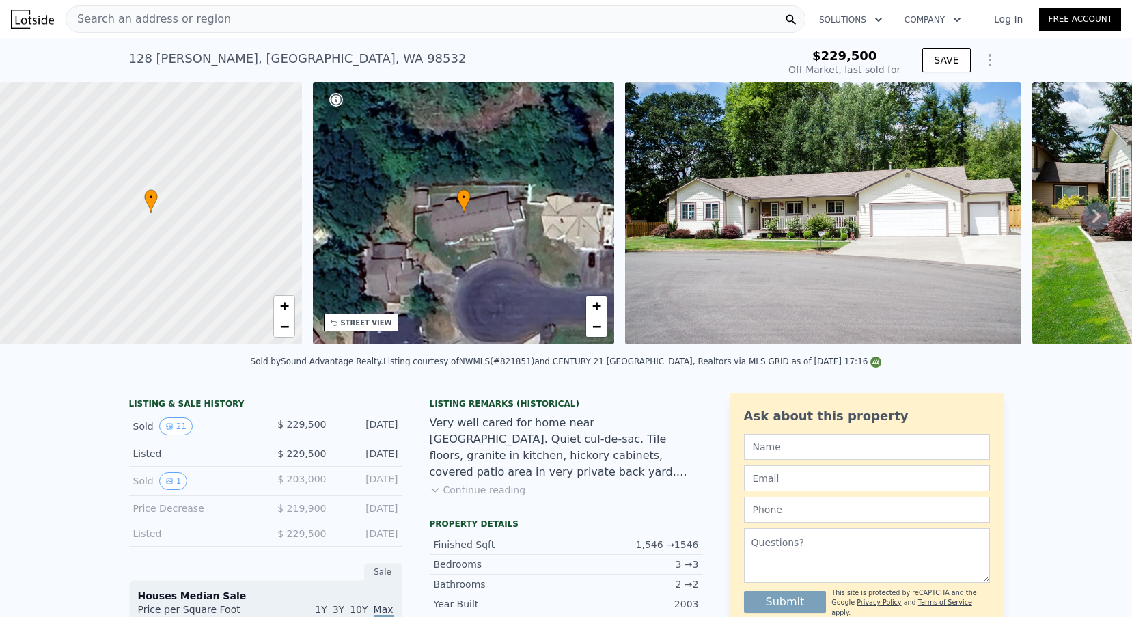
scroll to position [0, 0]
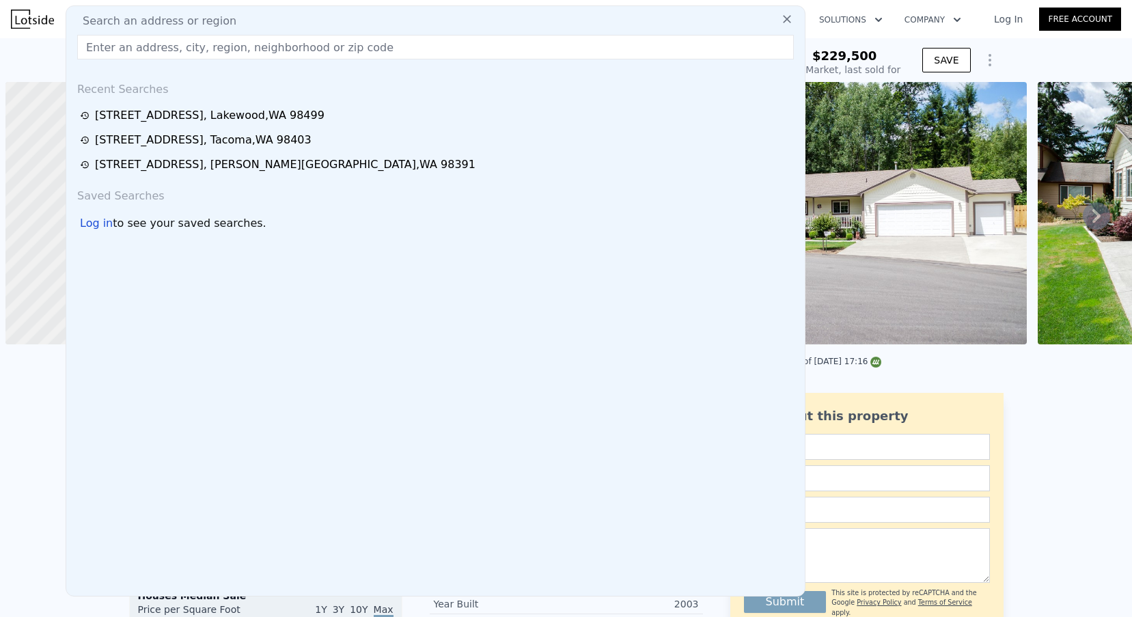
scroll to position [0, 5]
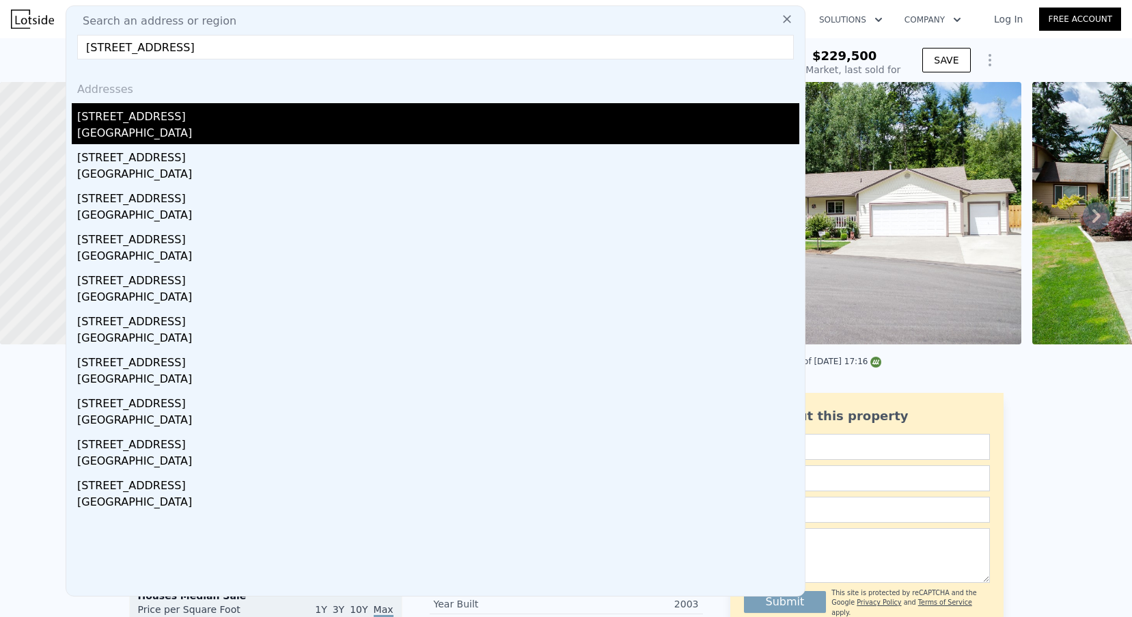
type input "26804 127th Ave SE, Kent, WA 98030"
click at [206, 120] on div "26804 127th Ave SE" at bounding box center [438, 114] width 722 height 22
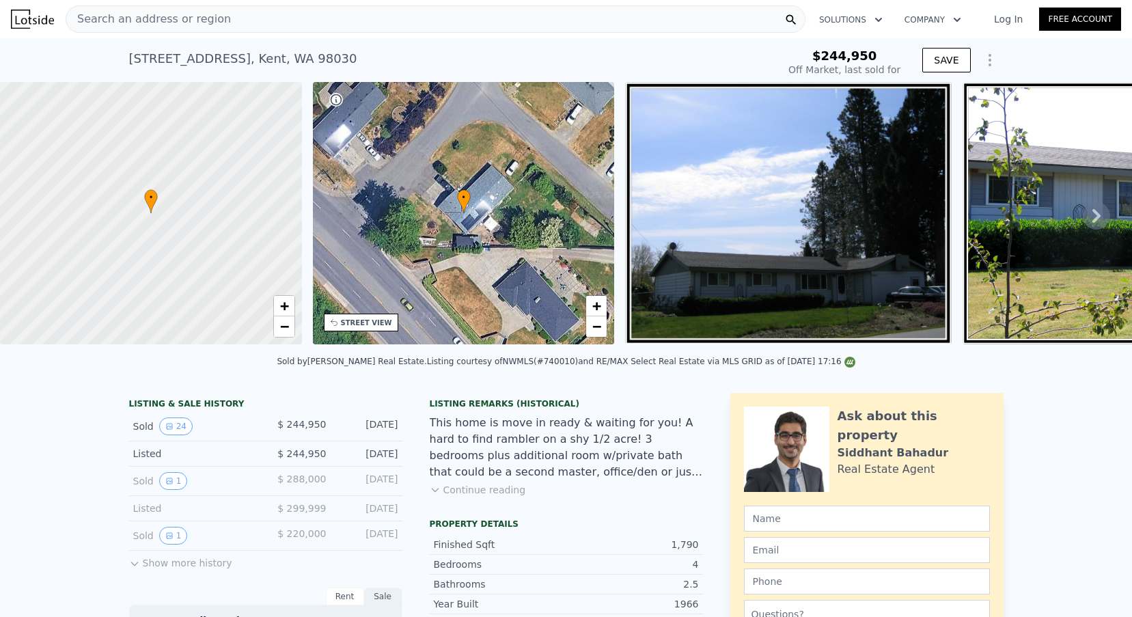
type input "$ 662,000"
type input "$ 351,075"
click at [200, 27] on div "Search an address or region" at bounding box center [148, 19] width 165 height 26
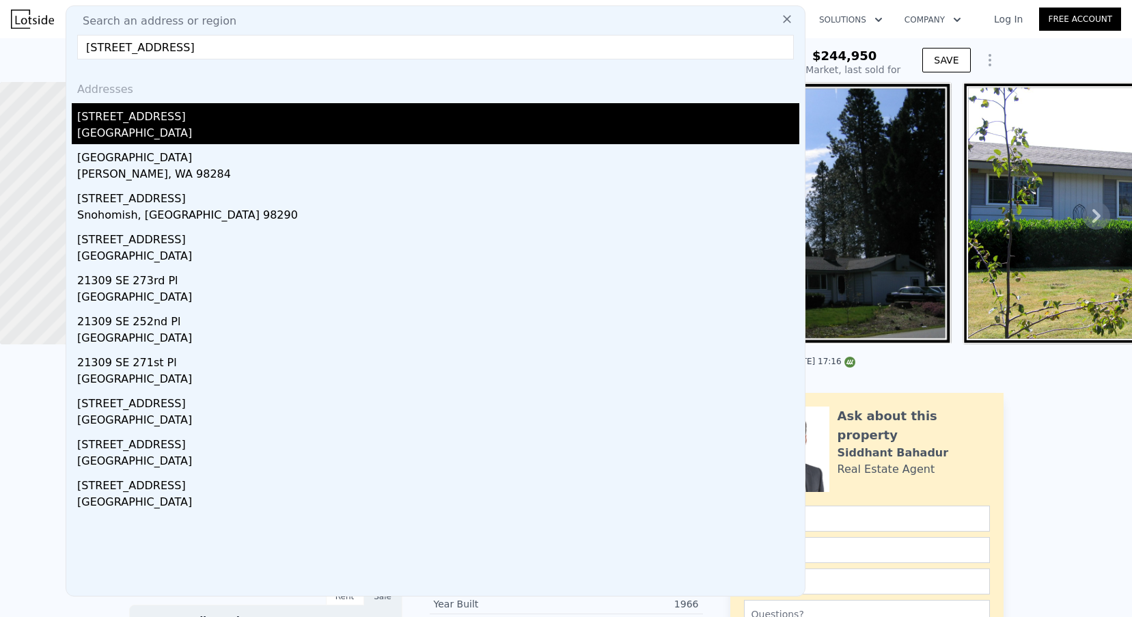
type input "[STREET_ADDRESS]"
click at [165, 121] on div "[STREET_ADDRESS]" at bounding box center [438, 114] width 722 height 22
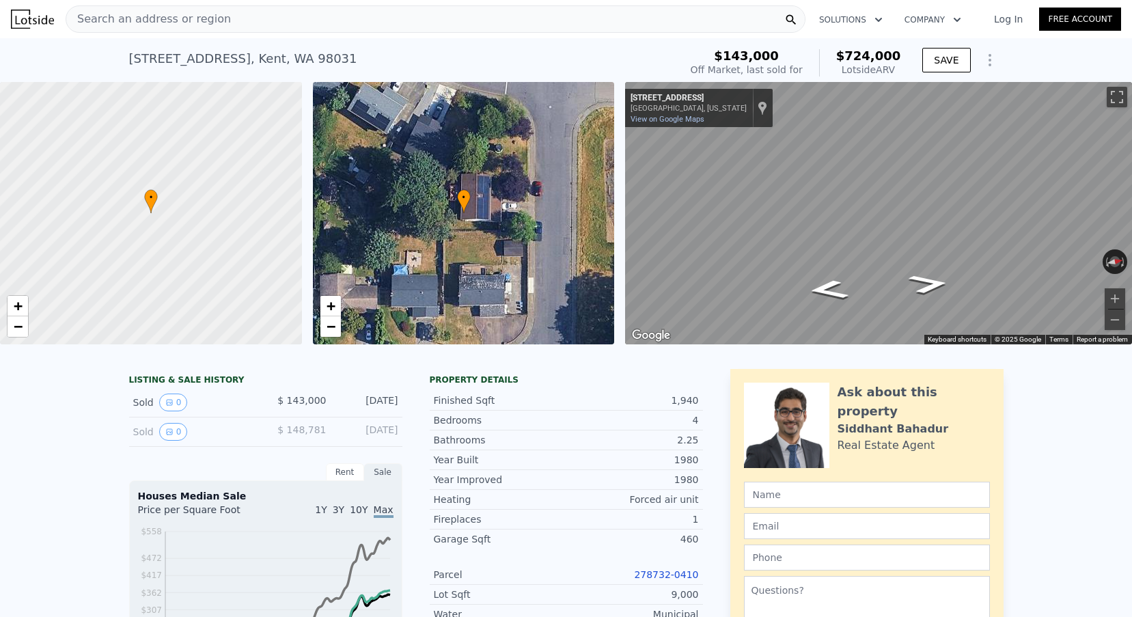
scroll to position [-1, 0]
click at [246, 33] on div "Search an address or region Solutions Company Open main menu Log In Free Account" at bounding box center [566, 19] width 1110 height 33
click at [206, 27] on span "Search an address or region" at bounding box center [148, 19] width 165 height 16
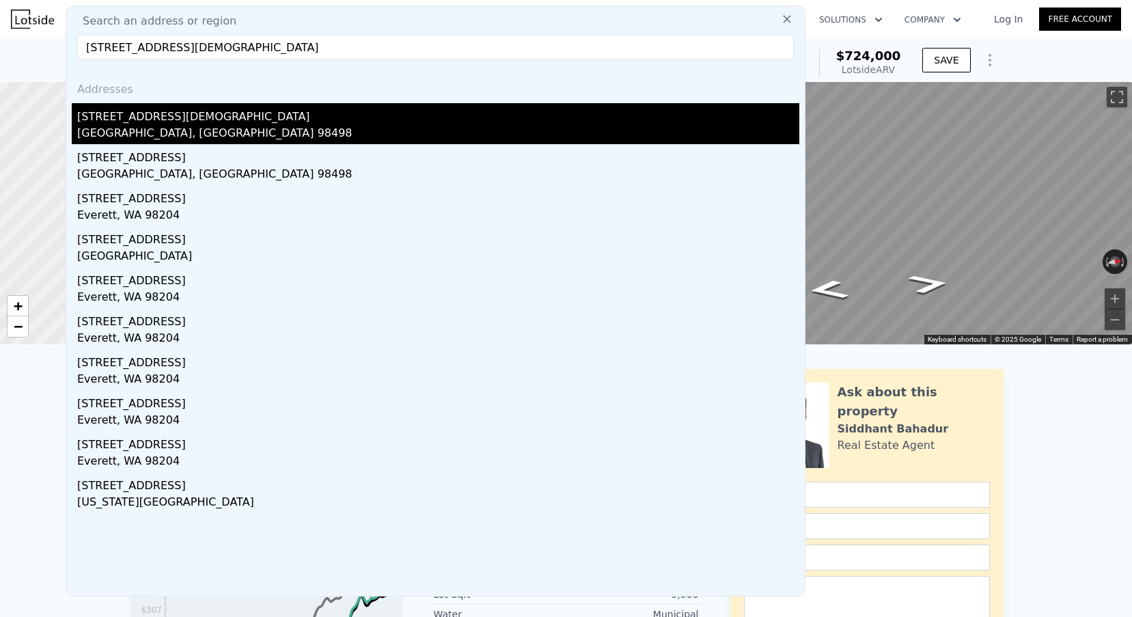
type input "9325 114th St SW"
click at [202, 121] on div "9325 114th St SW" at bounding box center [438, 114] width 722 height 22
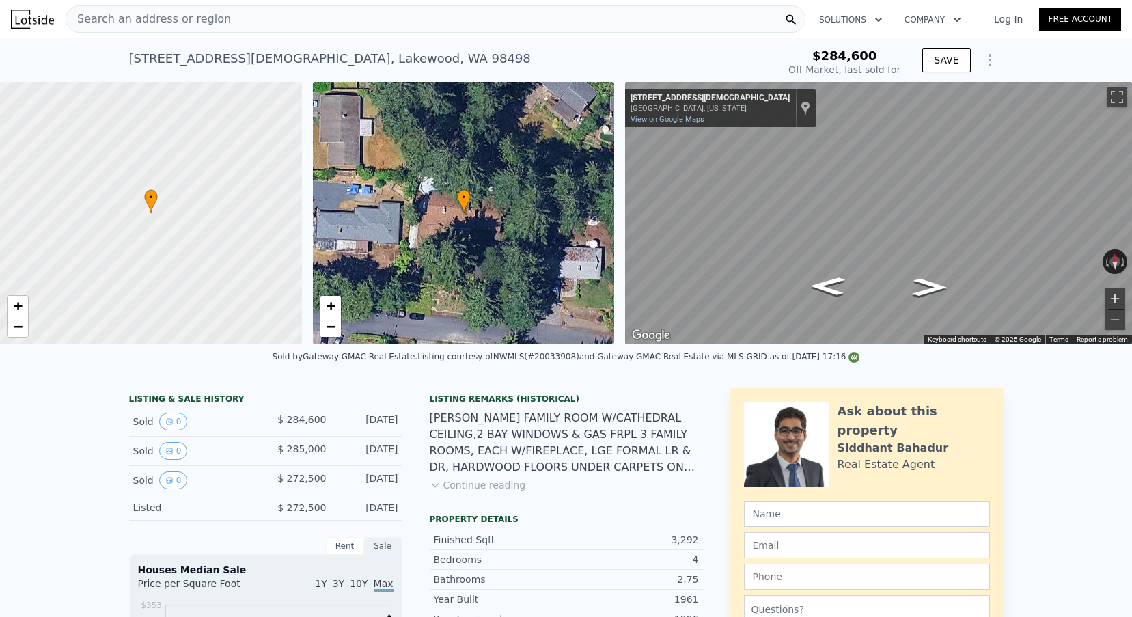
click at [1123, 297] on button "Zoom in" at bounding box center [1115, 298] width 20 height 20
click at [1119, 325] on button "Zoom out" at bounding box center [1115, 320] width 20 height 20
click at [1118, 305] on button "Zoom in" at bounding box center [1115, 298] width 20 height 20
click at [1118, 320] on button "Zoom out" at bounding box center [1115, 320] width 20 height 20
click at [1118, 297] on button "Zoom in" at bounding box center [1115, 298] width 20 height 20
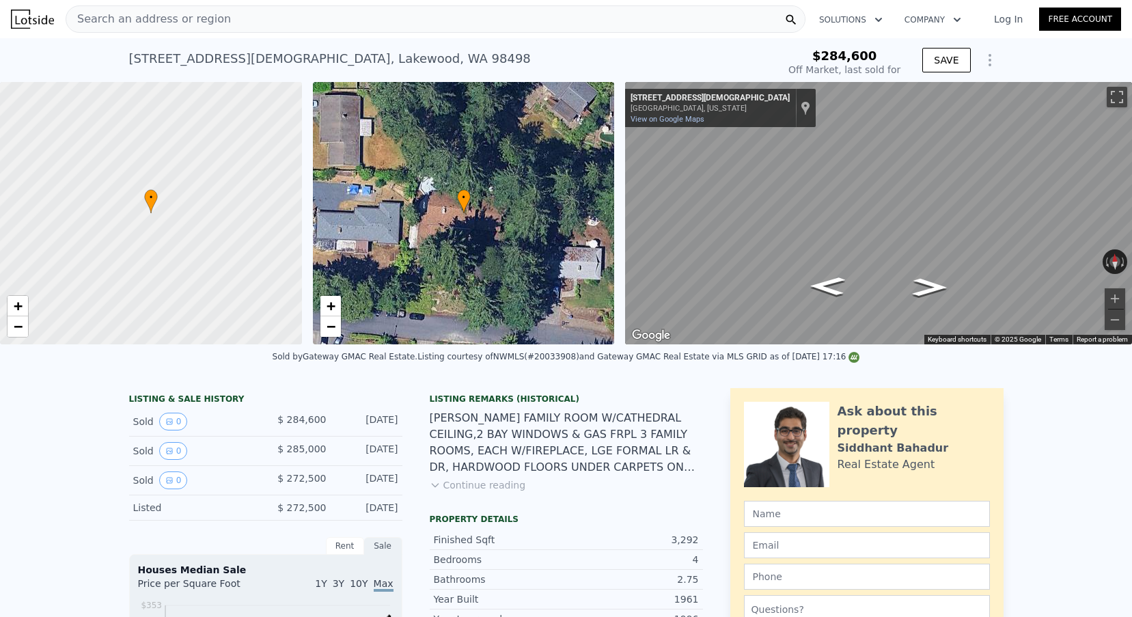
click at [119, 19] on span "Search an address or region" at bounding box center [148, 19] width 165 height 16
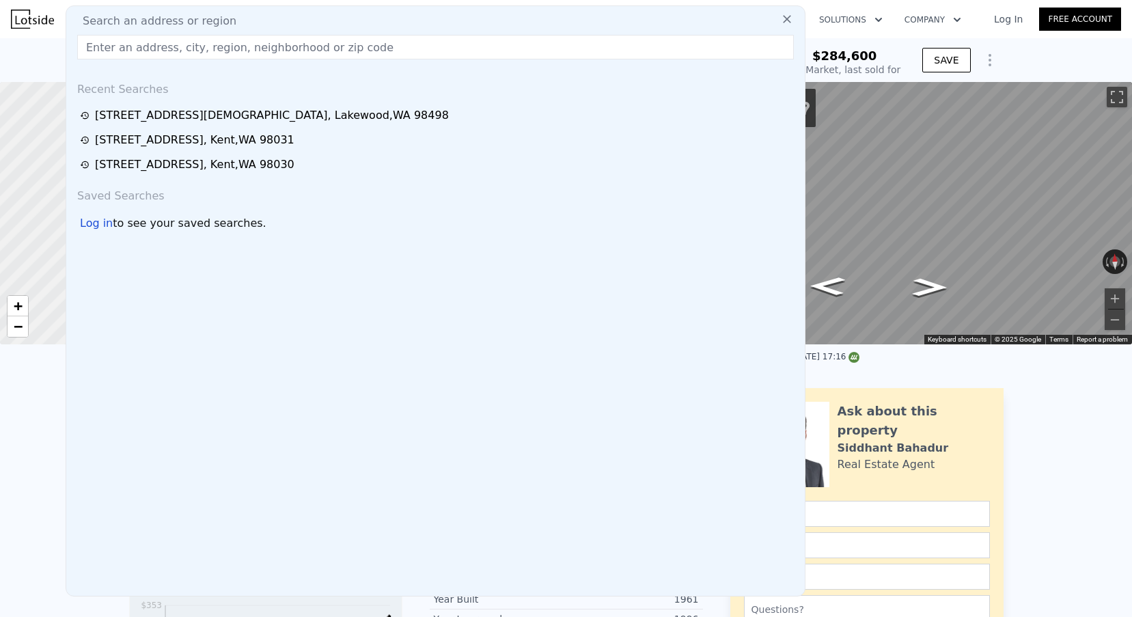
paste input "22026 SE 269th Pl"
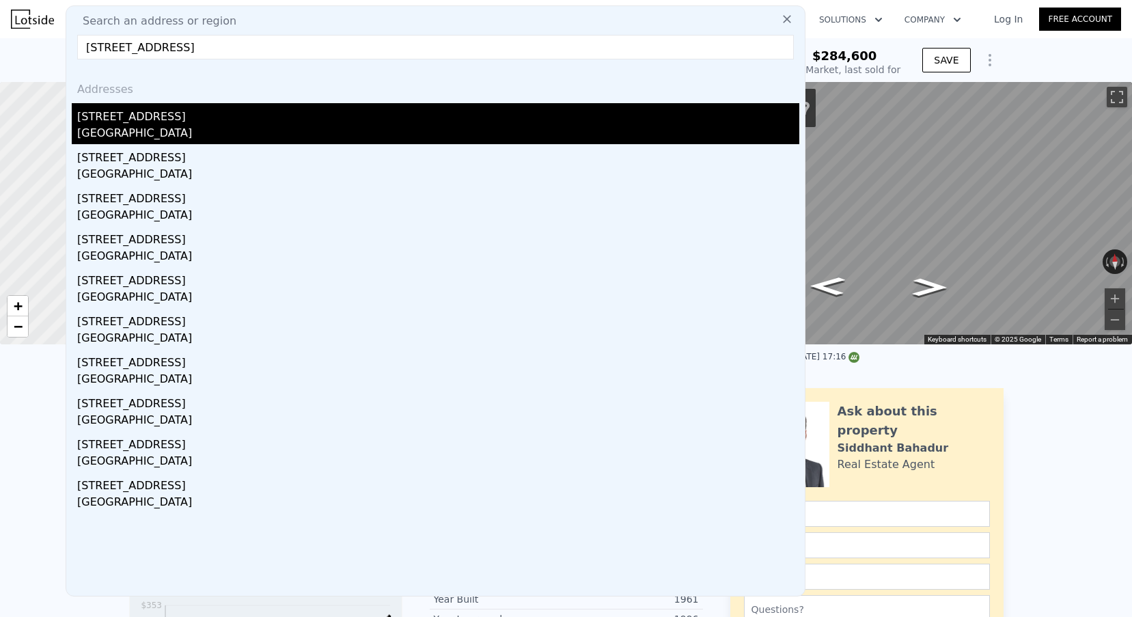
type input "22026 SE 269th Pl"
click at [165, 119] on div "22026 SE 269th Pl" at bounding box center [438, 114] width 722 height 22
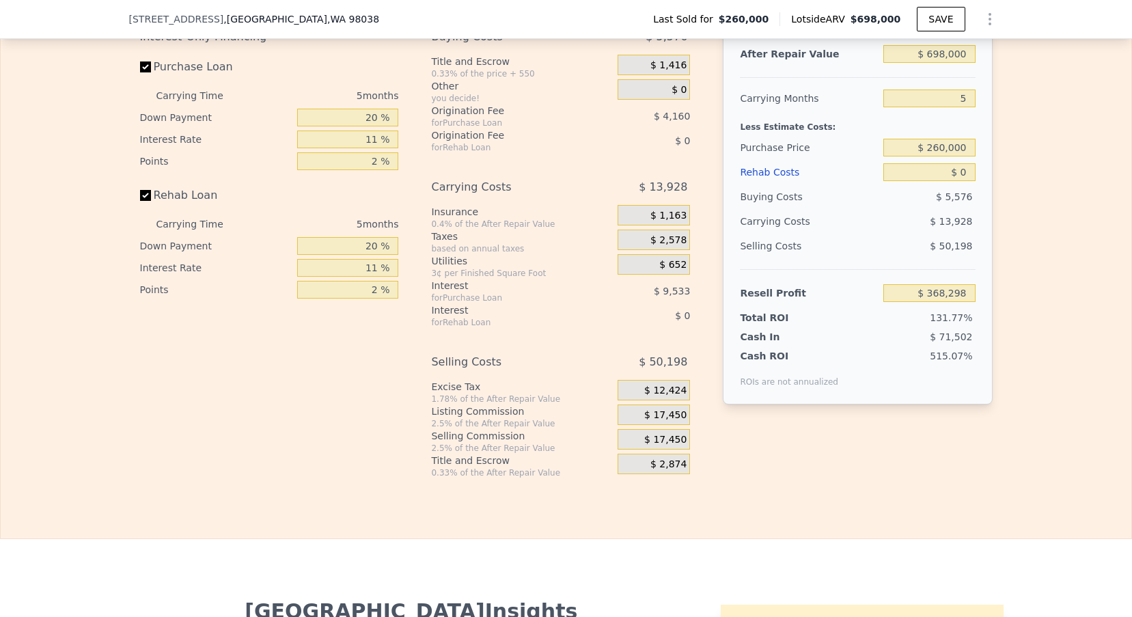
scroll to position [2118, 0]
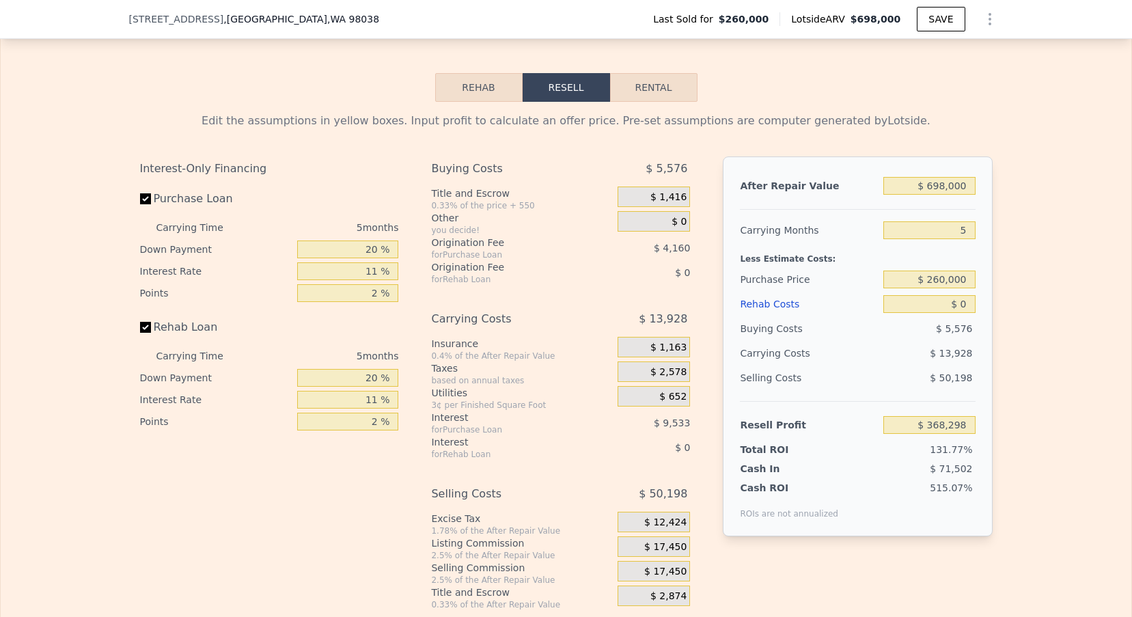
click at [955, 174] on div "$ 698,000" at bounding box center [929, 186] width 92 height 25
click at [948, 185] on input "$ 698,000" at bounding box center [929, 186] width 92 height 18
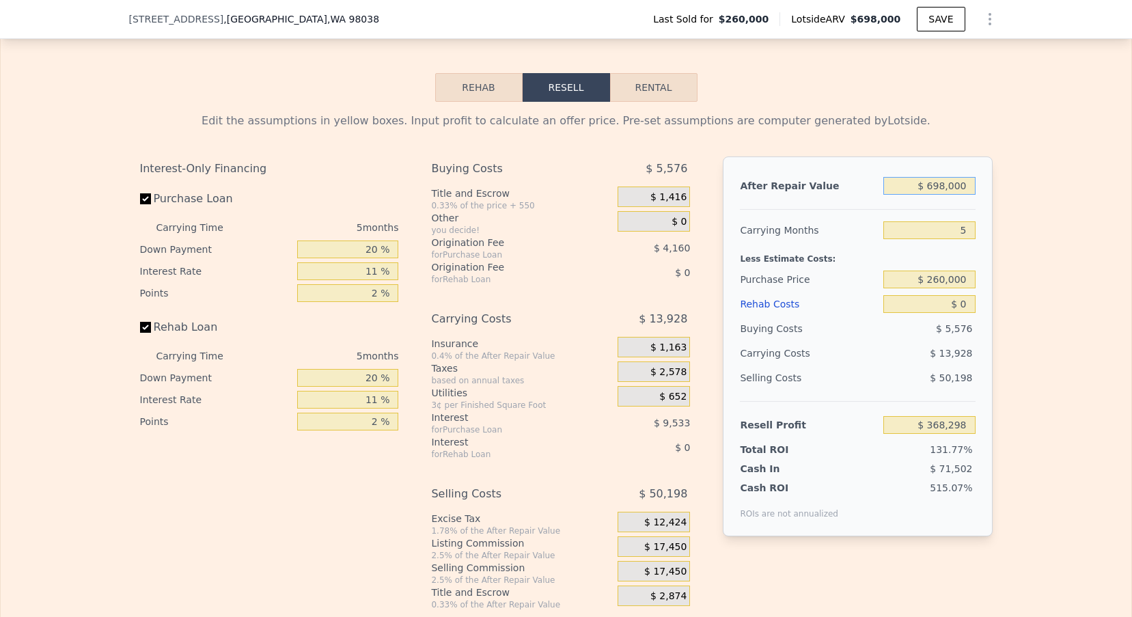
click at [948, 185] on input "$ 698,000" at bounding box center [929, 186] width 92 height 18
type input "$ 7"
type input "-$ 278,884"
type input "$ 72"
type input "-$ 278,824"
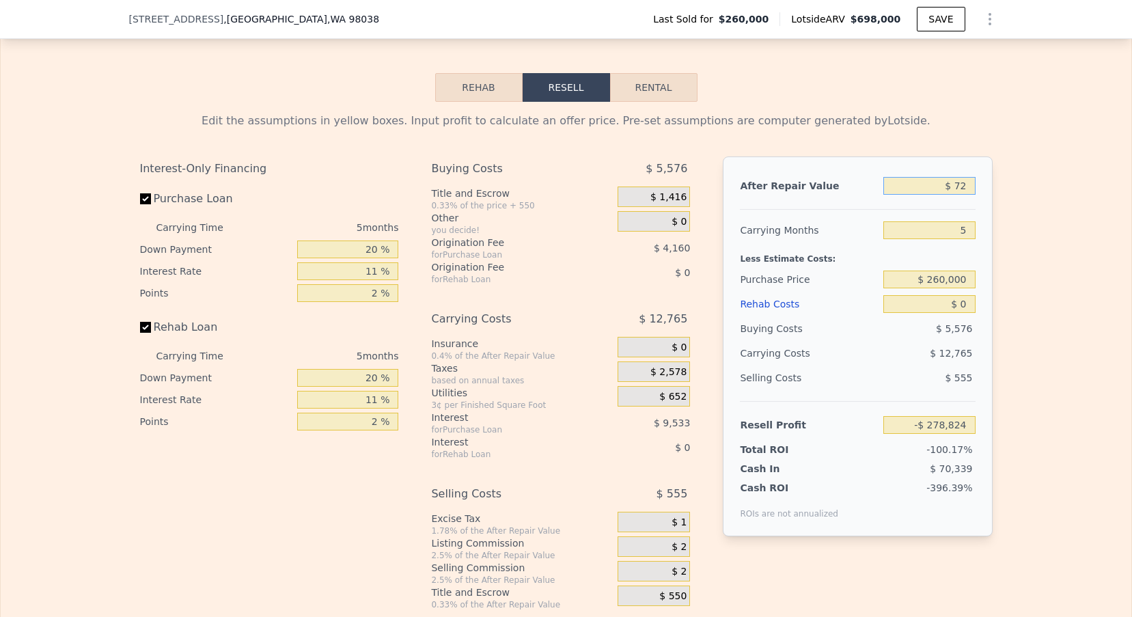
type input "$ 725"
type input "-$ 278,218"
type input "$ 7,250"
type input "-$ 272,168"
type input "$ 72,500"
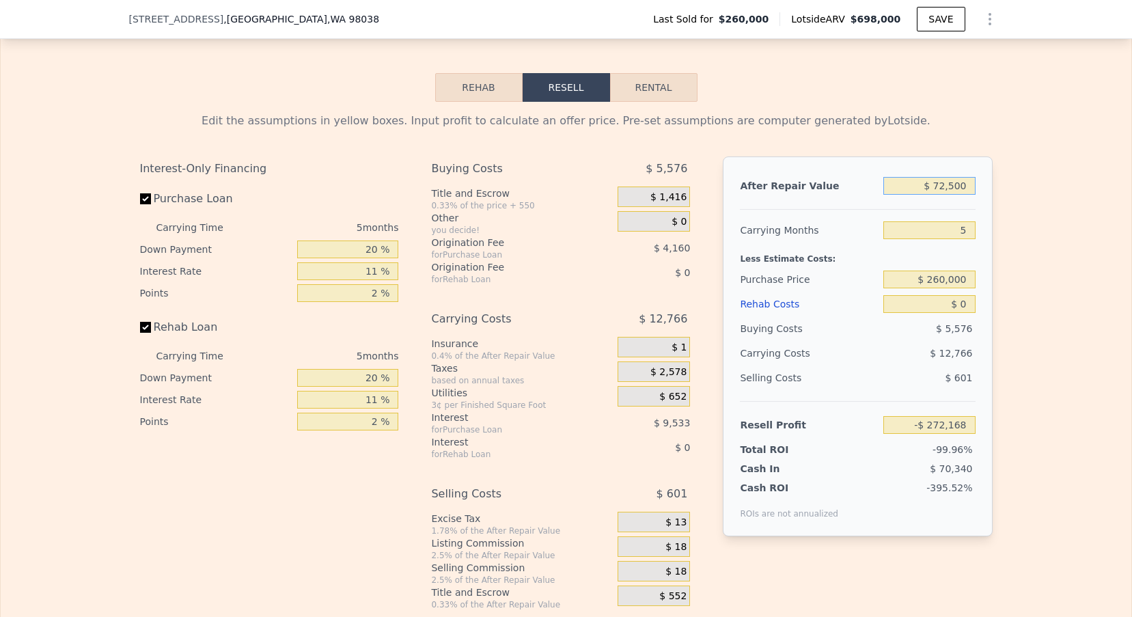
type input "-$ 211,670"
type input "$ 725,000"
type input "$ 393,332"
click at [971, 218] on div "5" at bounding box center [929, 230] width 92 height 25
click at [971, 228] on input "5" at bounding box center [929, 230] width 92 height 18
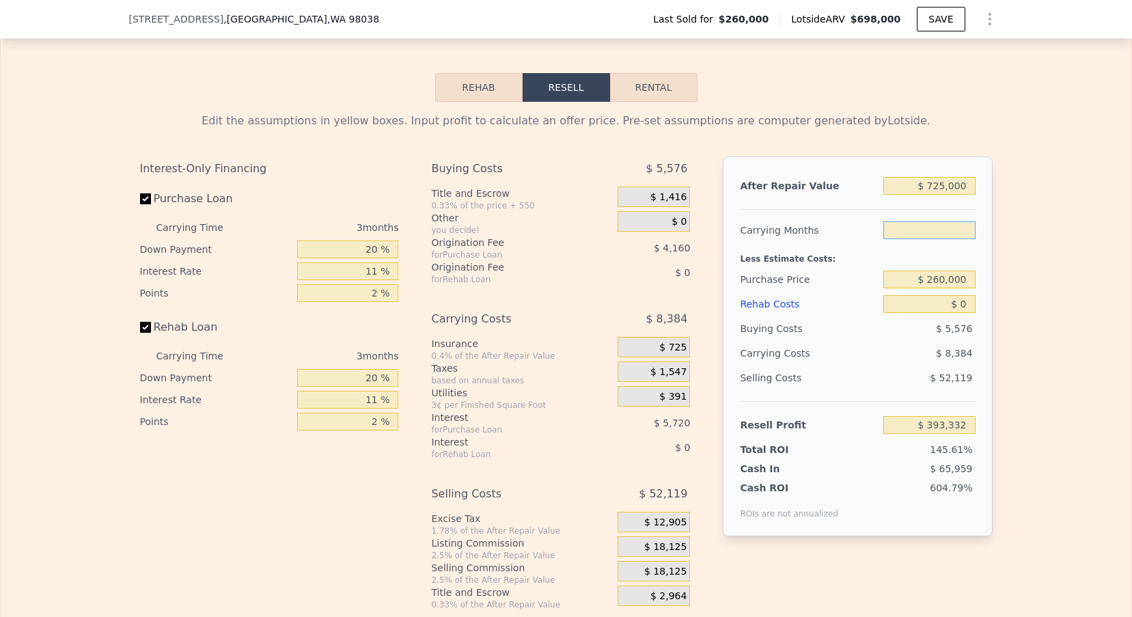
type input "3"
type input "$ 398,921"
type input "3"
click at [947, 278] on input "$ 260,000" at bounding box center [929, 280] width 92 height 18
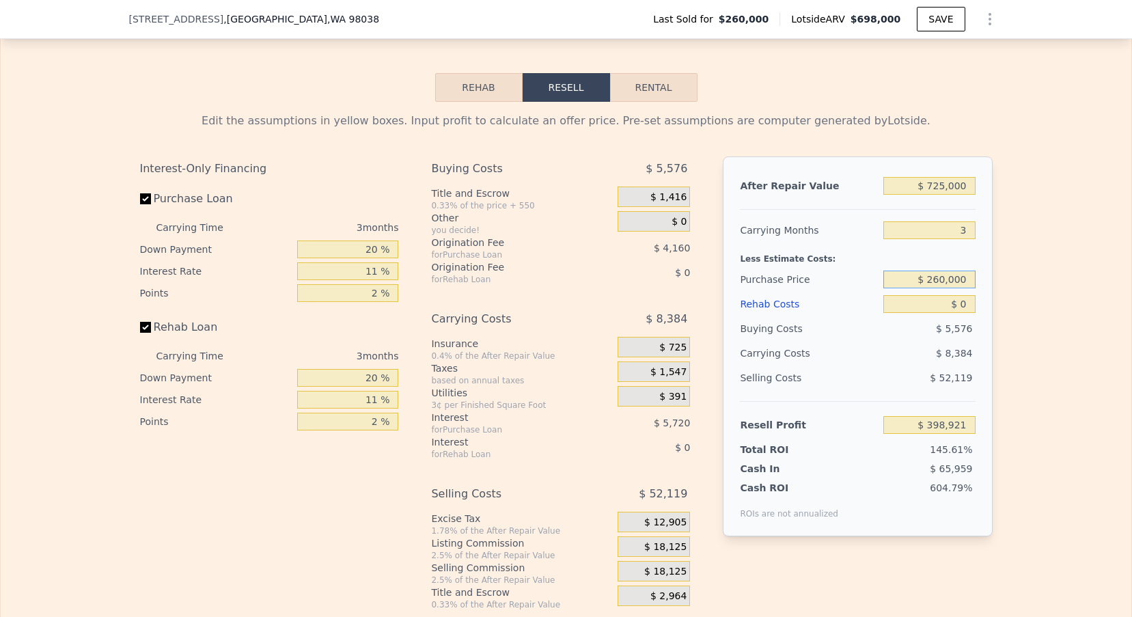
click at [947, 278] on input "$ 260,000" at bounding box center [929, 280] width 92 height 18
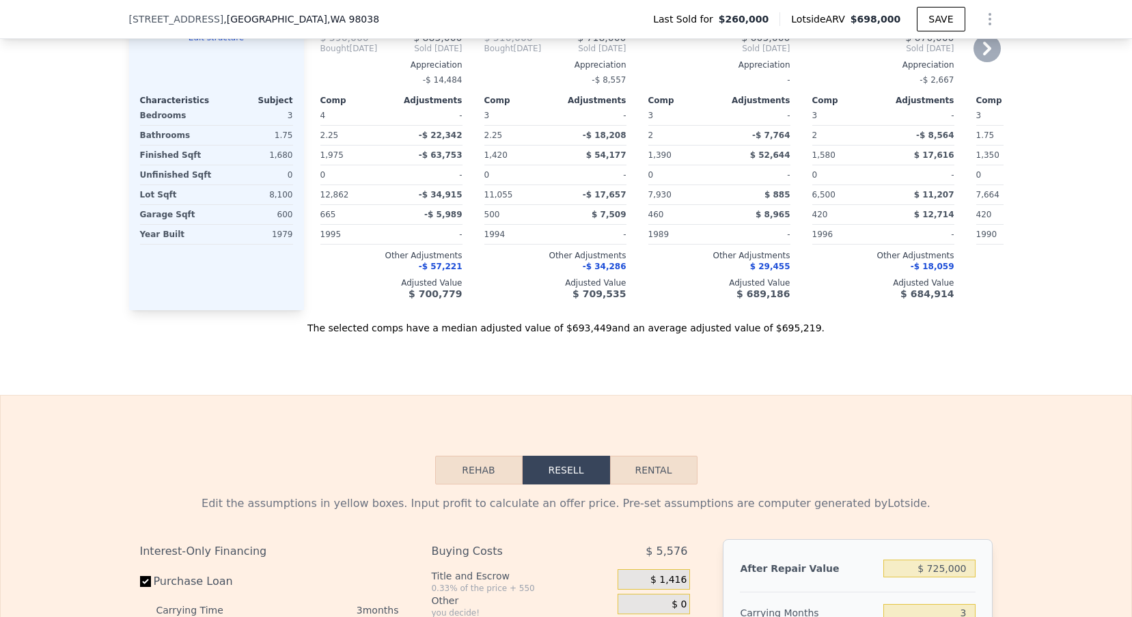
scroll to position [1948, 0]
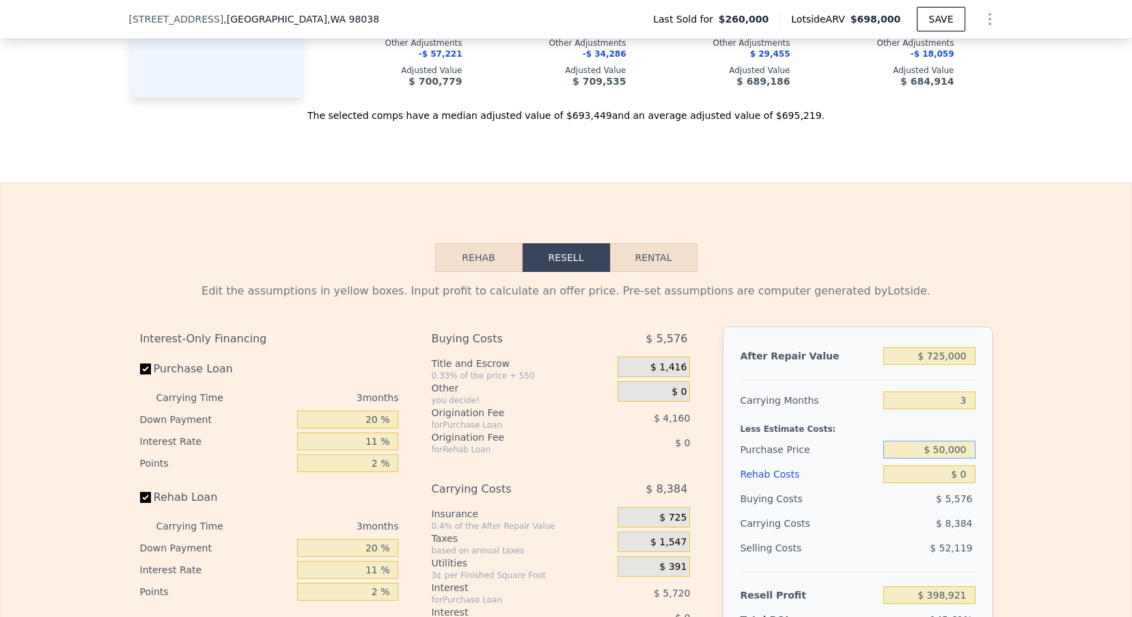
type input "$ 500,000"
type input "$ 149,002"
click at [969, 471] on input "$ 0" at bounding box center [929, 474] width 92 height 18
type input "$ 6"
type input "$ 148,996"
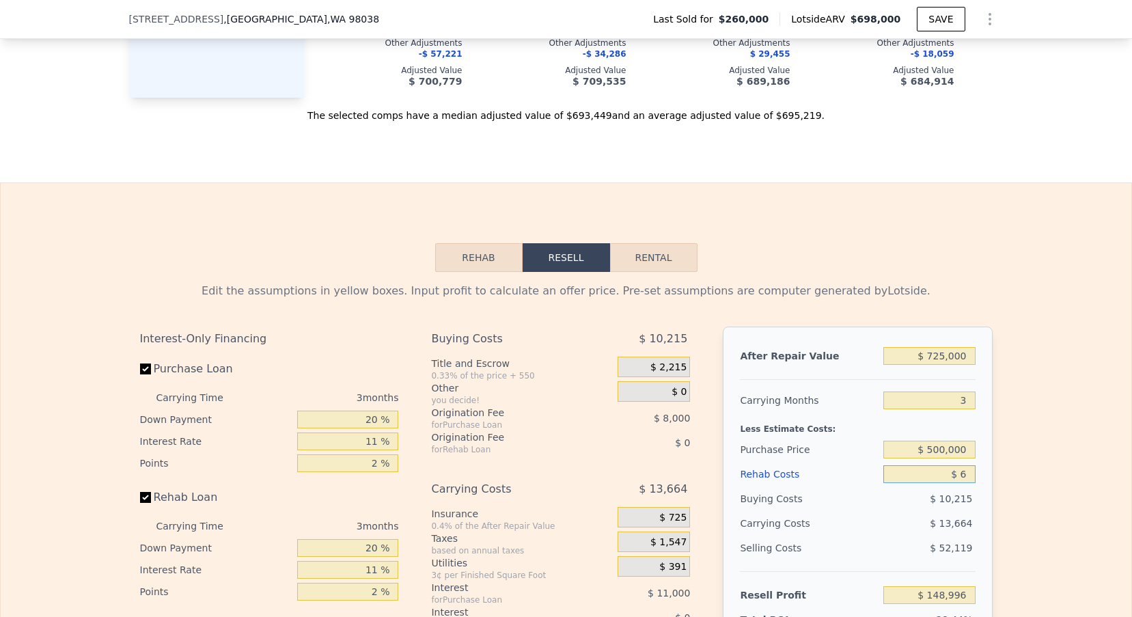
type input "$ 60"
type input "$ 148,941"
type input "$ 600"
type input "$ 148,380"
type input "$ 6,000"
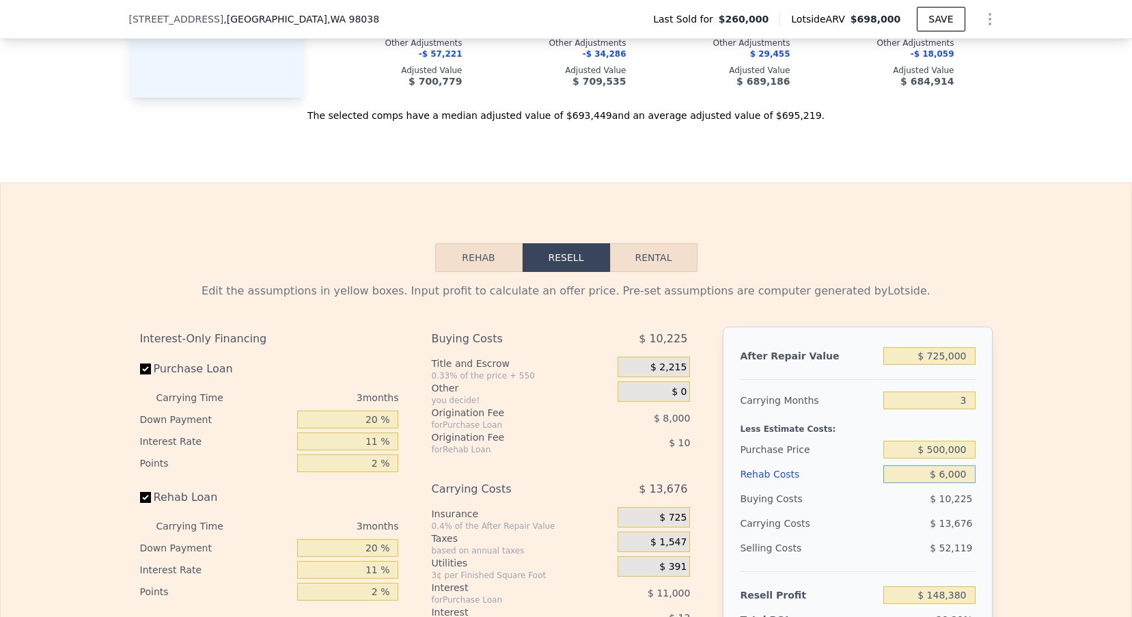
type input "$ 142,774"
type input "$ 60,000"
type input "$ 86,722"
click at [945, 271] on div "Rehab Resell Rental Edit the assumptions in yellow boxes. Input profit to calcu…" at bounding box center [566, 511] width 1132 height 659
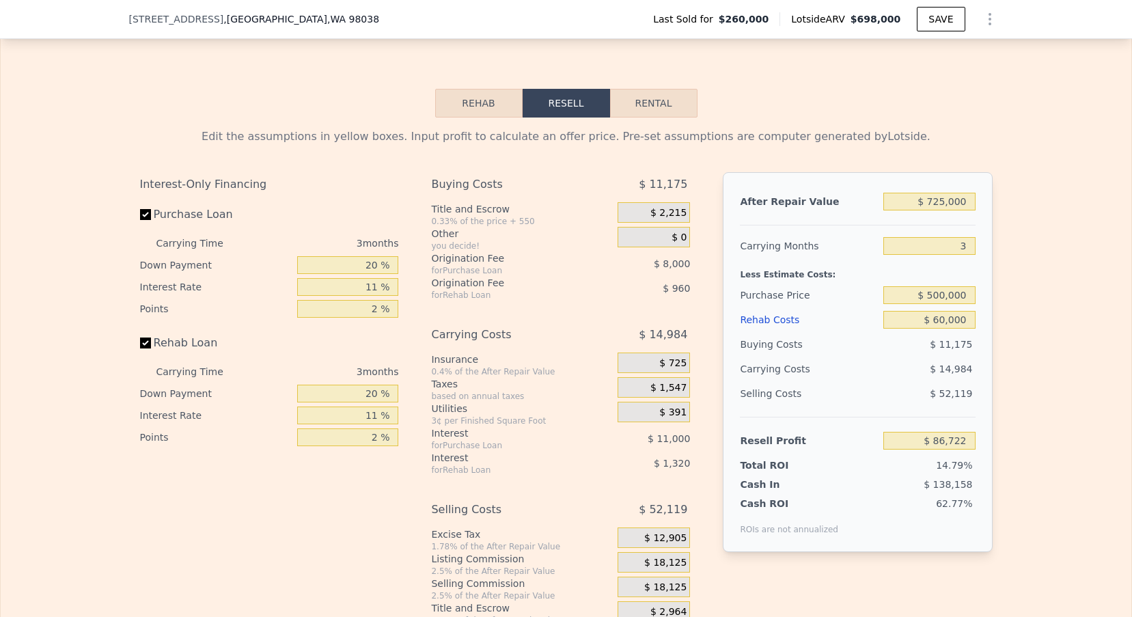
scroll to position [2206, 0]
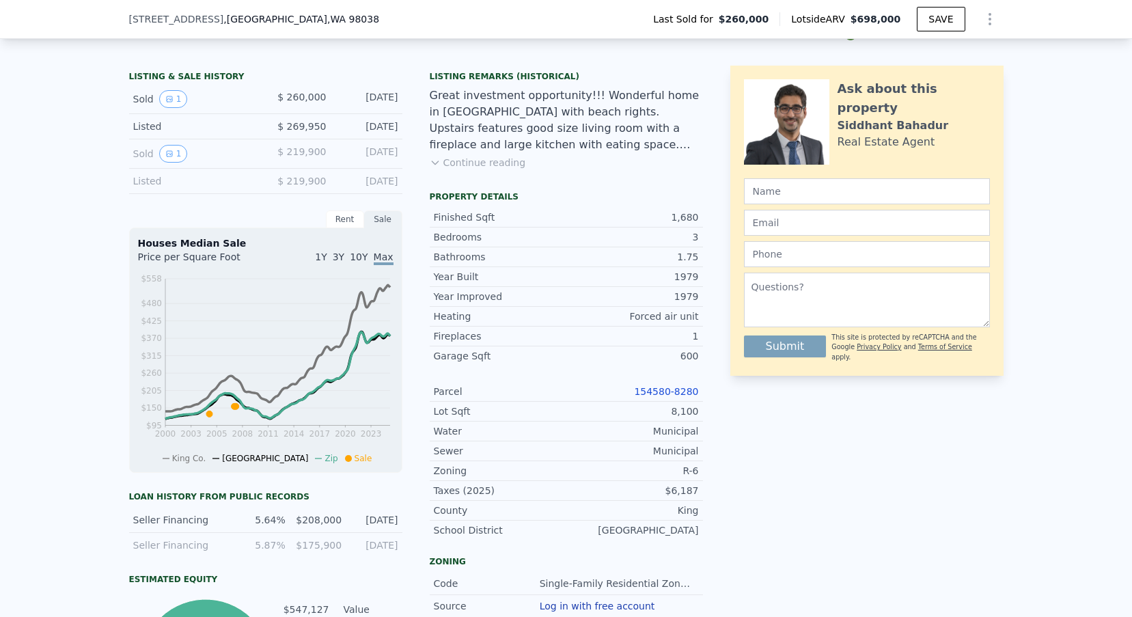
type input "$ 698,000"
type input "5"
type input "$ 0"
type input "$ 368,298"
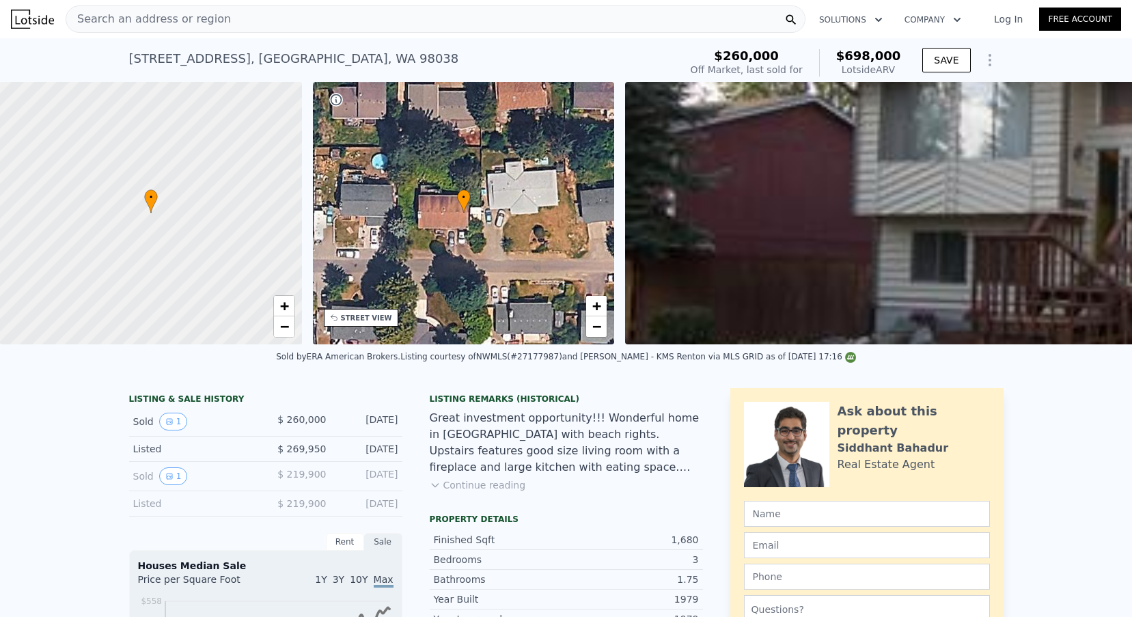
scroll to position [0, 0]
click at [233, 18] on div "Search an address or region" at bounding box center [436, 18] width 740 height 27
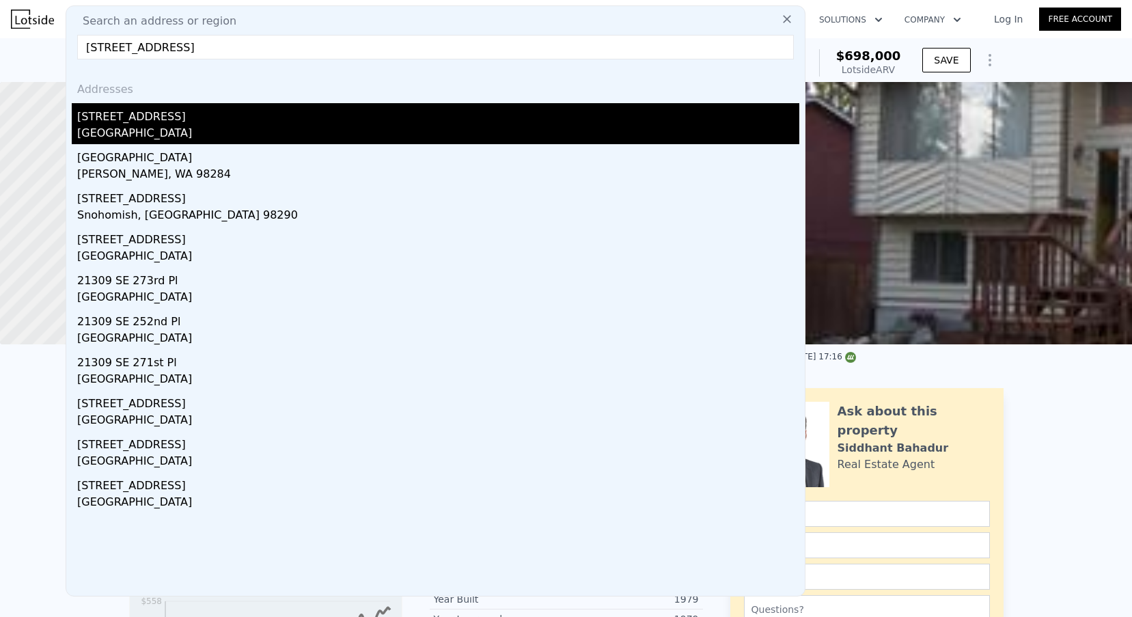
type input "[STREET_ADDRESS]"
click at [178, 113] on div "[STREET_ADDRESS]" at bounding box center [438, 114] width 722 height 22
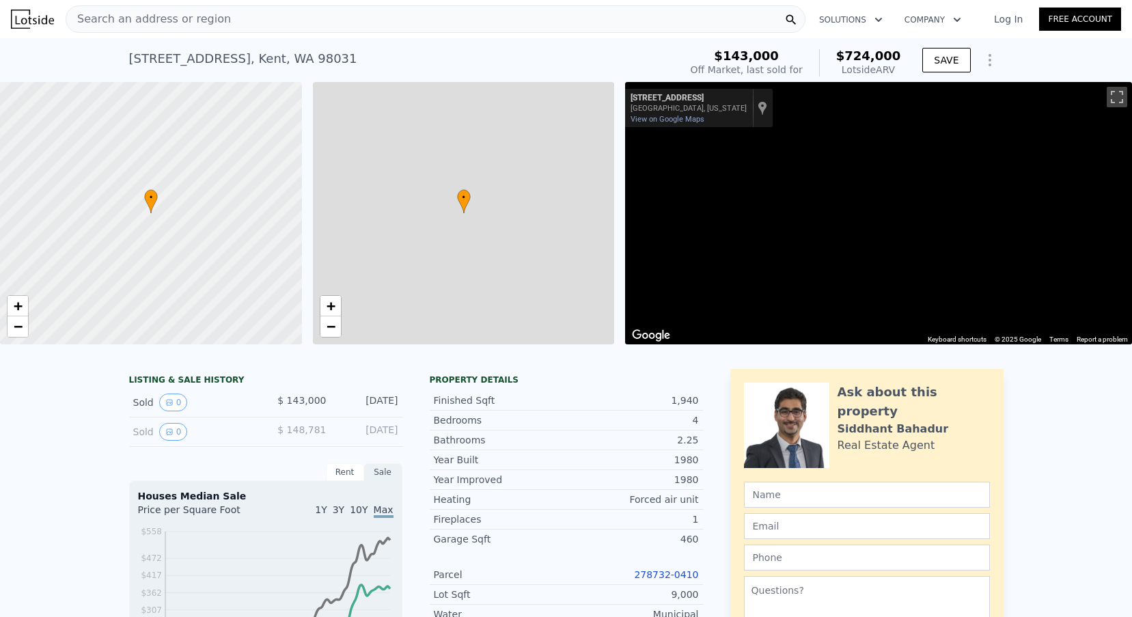
type input "$ 724,000"
type input "2"
type input "1430"
type input "2170"
type input "6902"
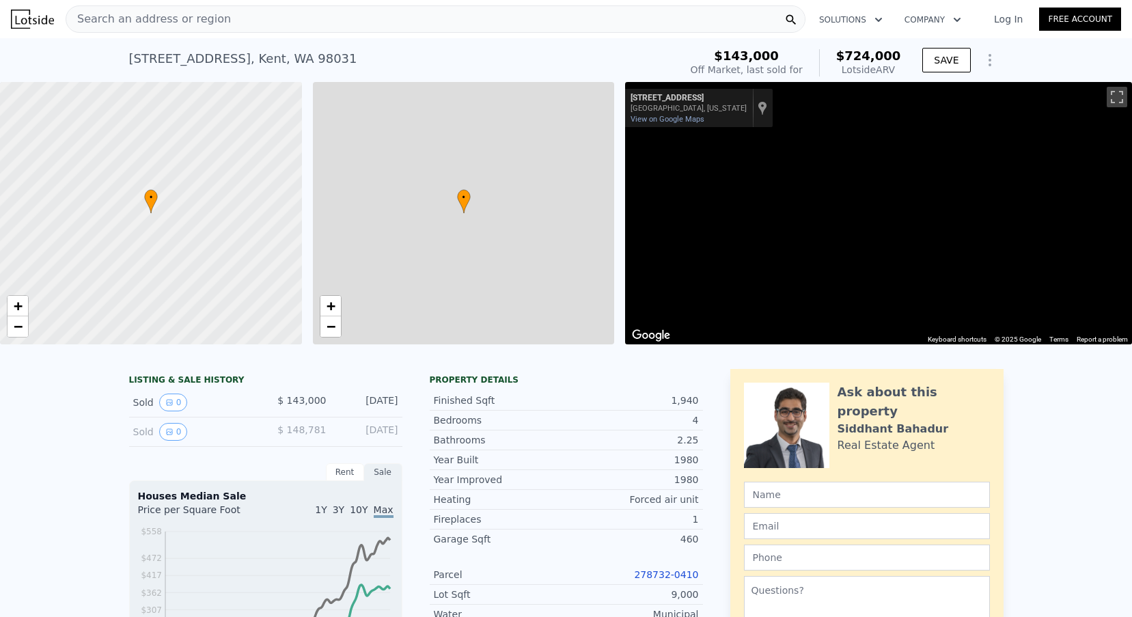
type input "10200"
type input "$ 516,058"
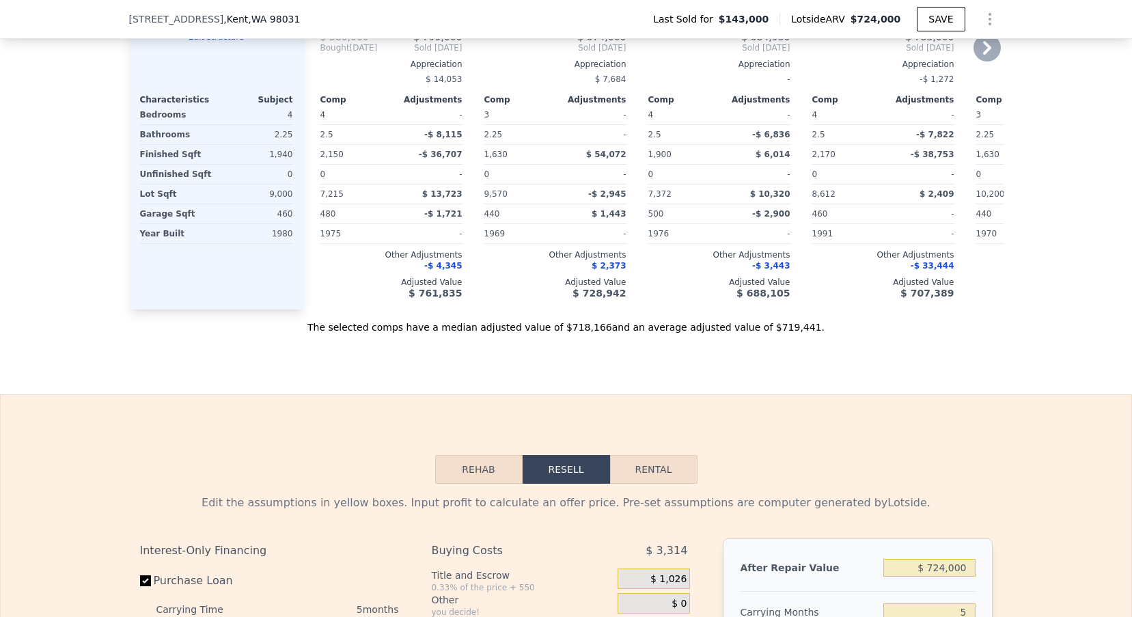
scroll to position [1859, 0]
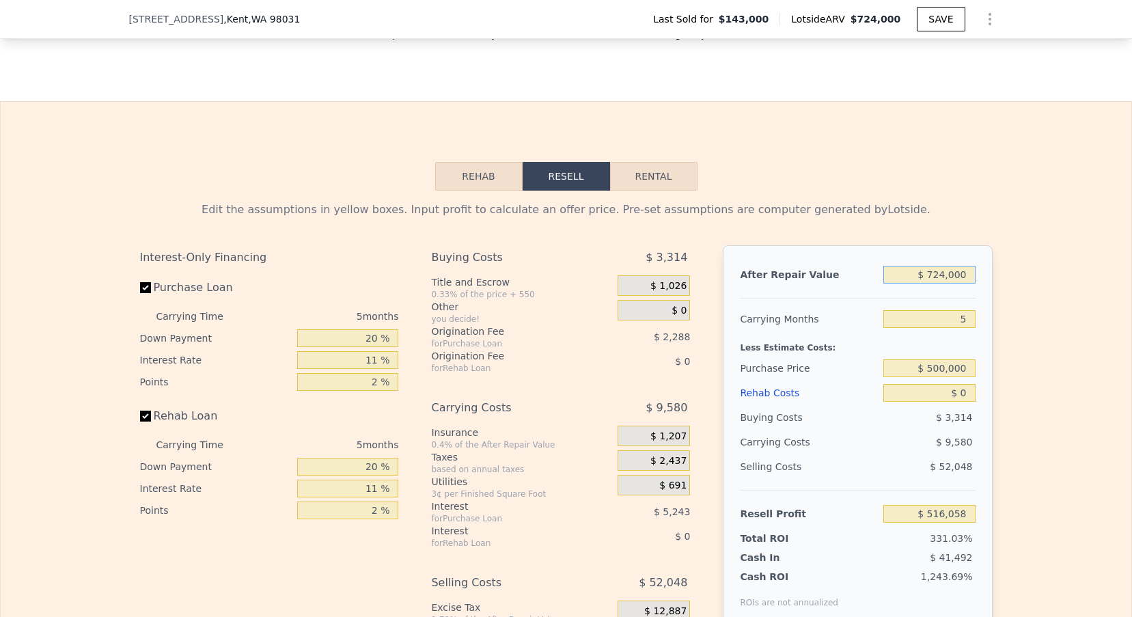
click at [946, 275] on input "$ 724,000" at bounding box center [929, 275] width 92 height 18
type input "$ 7"
type input "-$ 155,230"
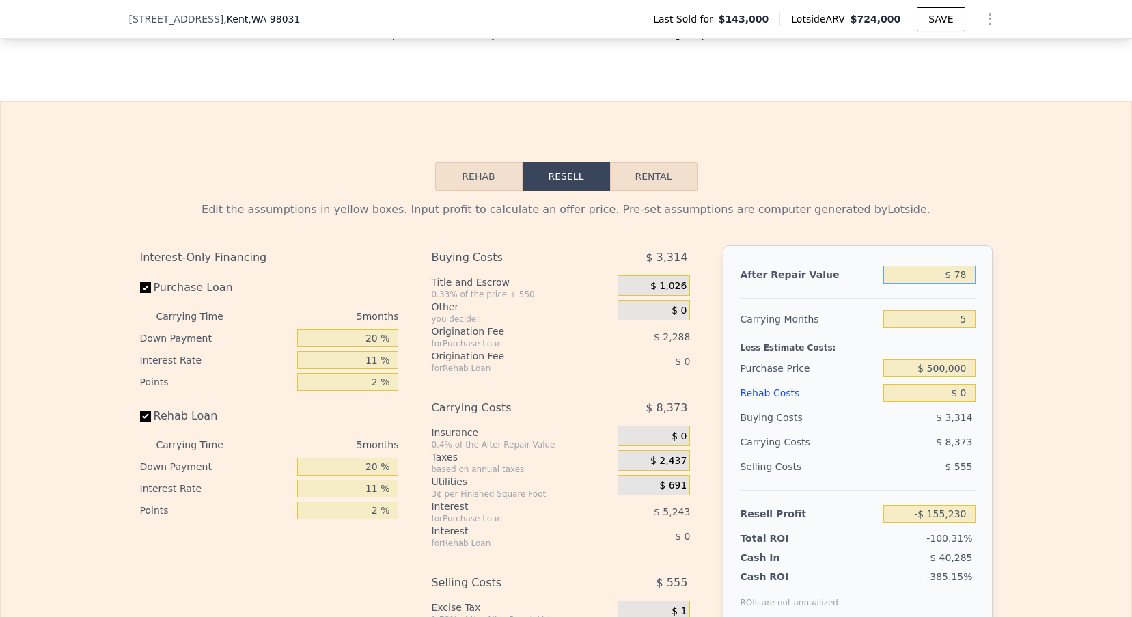
type input "$ 789"
type input "-$ 154,506"
type input "$ 7,899"
type input "-$ 147,912"
type input "$ 789"
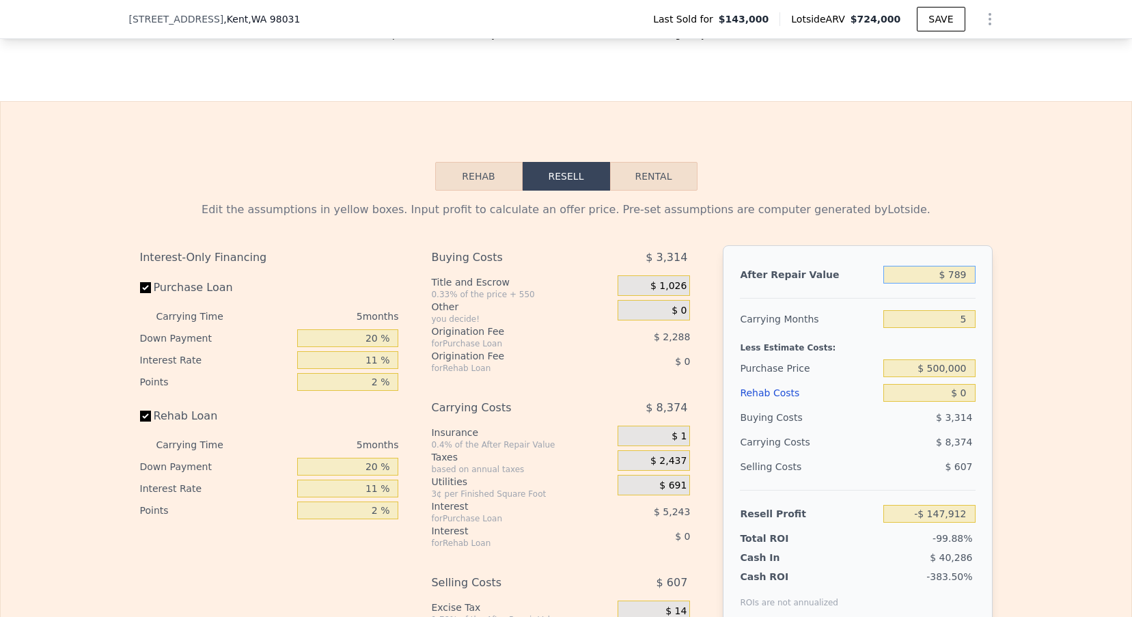
type input "-$ 154,506"
type input "$ 78"
type input "-$ 155,164"
type input "$ 7"
type input "-$ 155,230"
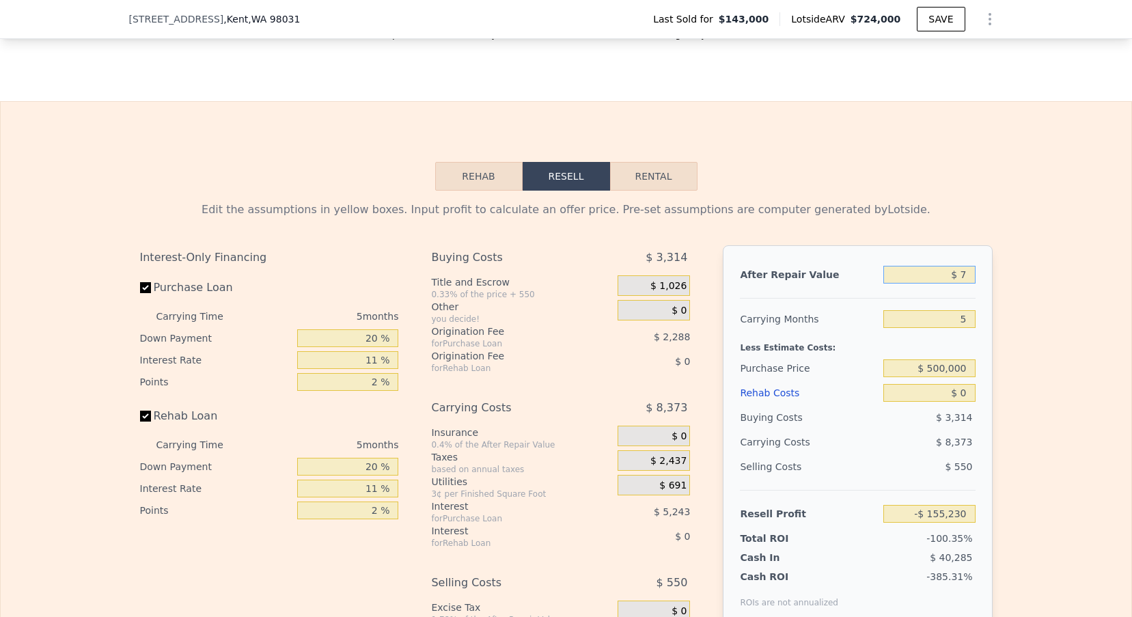
type input "$ 79"
type input "-$ 155,163"
type input "$ 790"
type input "-$ 154,505"
type input "$ 7,900"
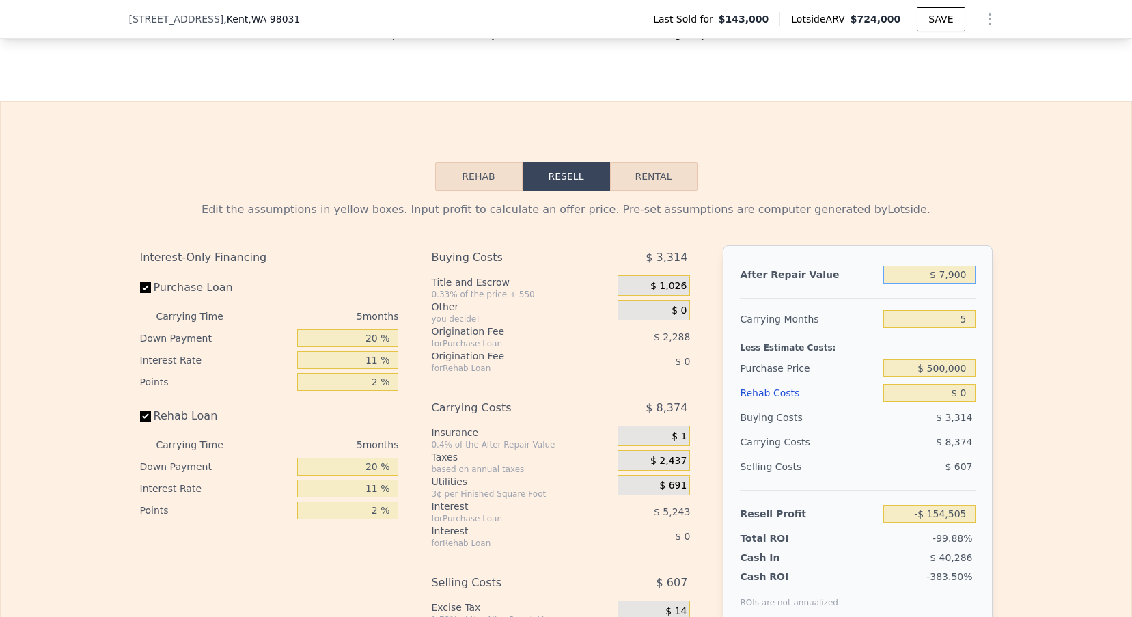
type input "-$ 147,913"
type input "$ 790"
type input "-$ 154,505"
type input "$ 79"
type input "-$ 155,163"
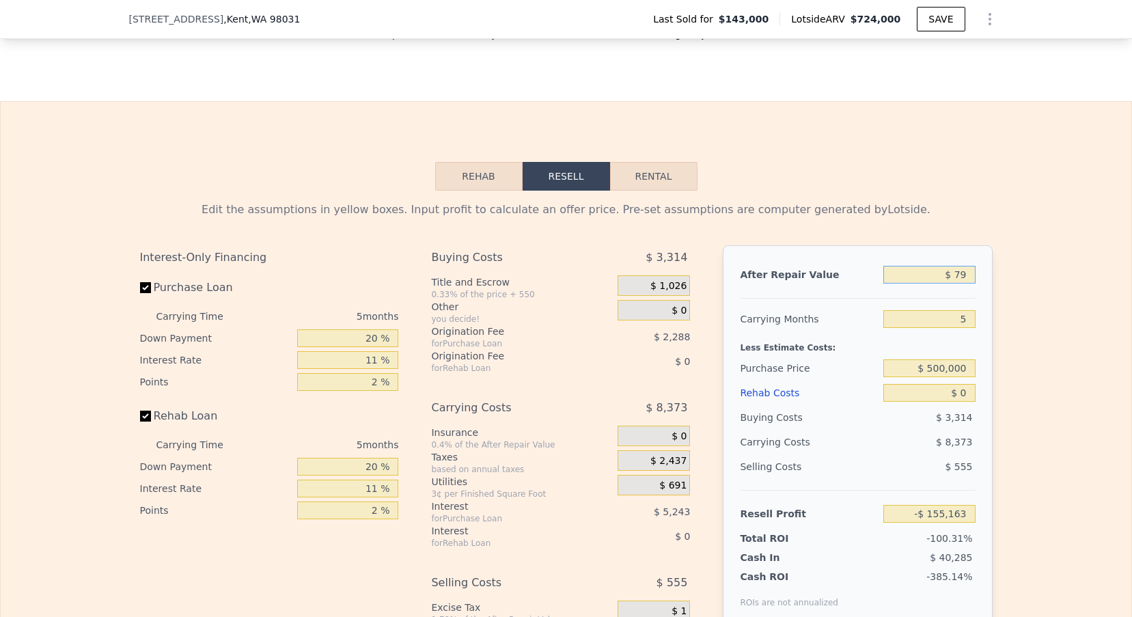
type input "$ 799"
type input "-$ 154,496"
type input "$ 7,990"
type input "-$ 147,829"
type input "$ 79,900"
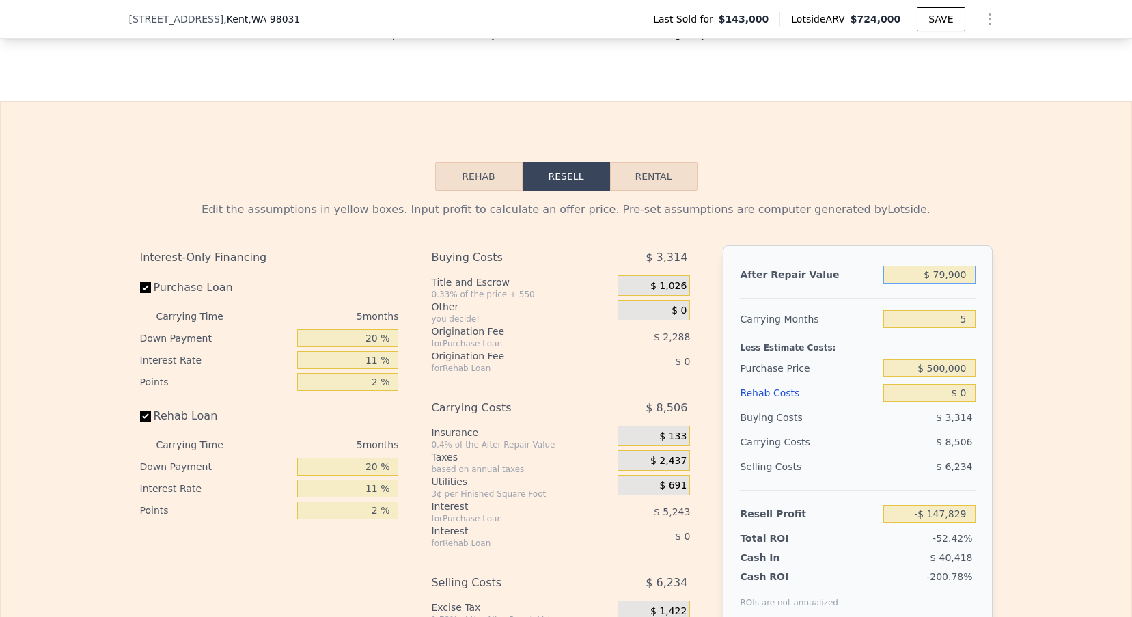
type input "-$ 81,154"
type input "$ 799,000"
type input "$ 585,598"
click at [975, 331] on div "5" at bounding box center [929, 319] width 92 height 25
click at [970, 324] on input "5" at bounding box center [929, 319] width 92 height 18
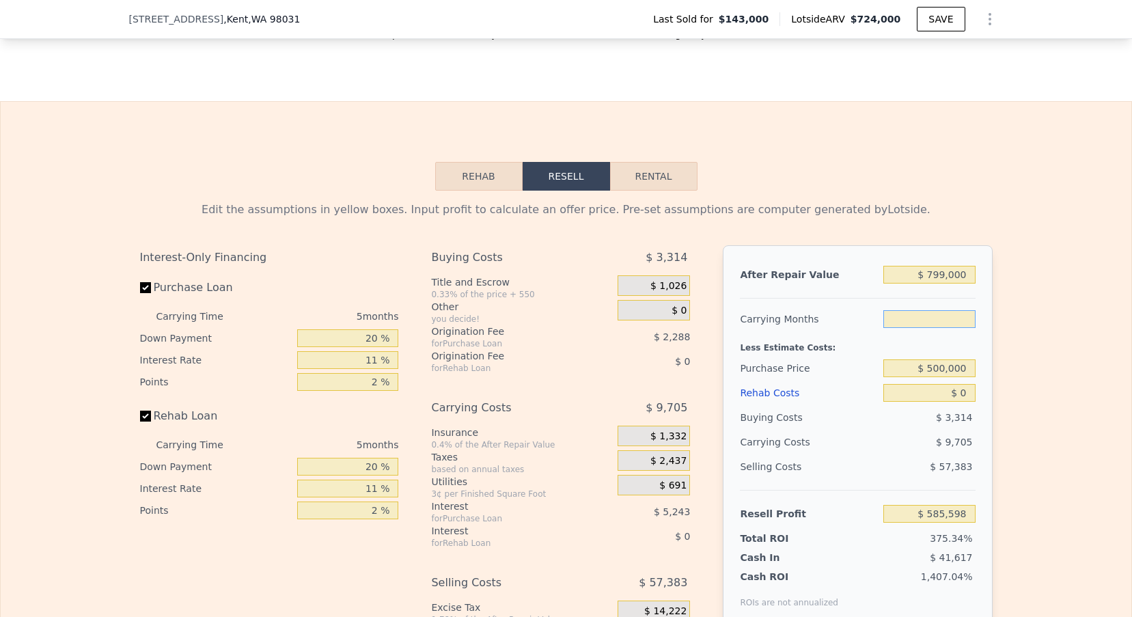
type input "3"
type input "$ 589,480"
type input "3"
click at [950, 370] on input "$ 500,000" at bounding box center [929, 368] width 92 height 18
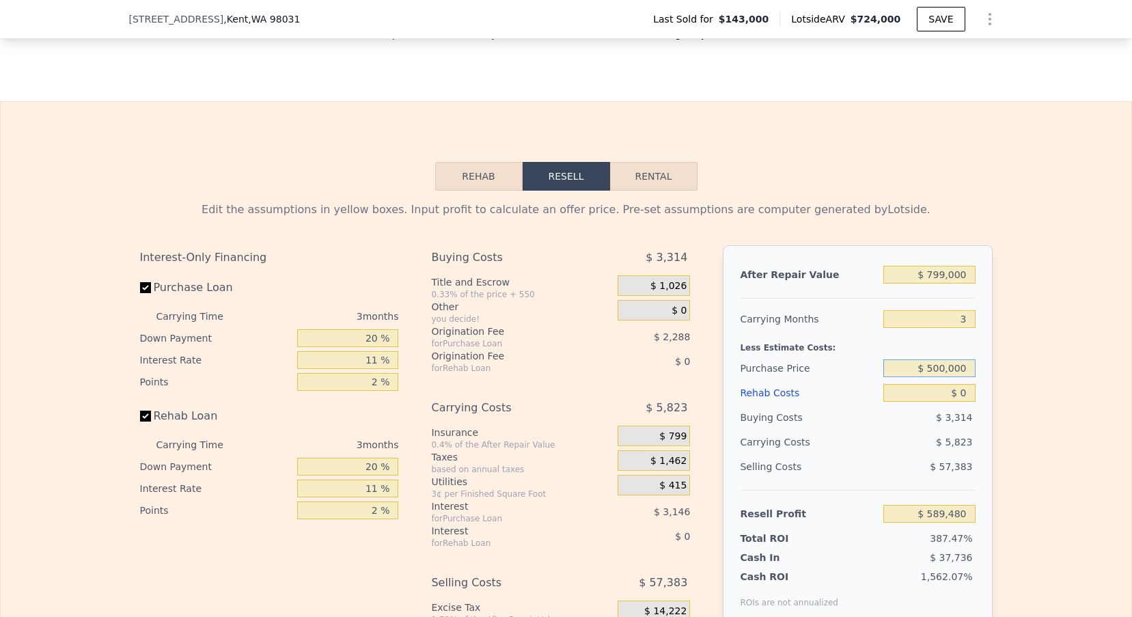
click at [950, 370] on input "$ 500,000" at bounding box center [929, 368] width 92 height 18
type input "$ 475,000"
click at [965, 395] on input "$ 0" at bounding box center [929, 393] width 92 height 18
type input "$ 243,760"
click at [933, 368] on input "$ 475,000" at bounding box center [929, 368] width 92 height 18
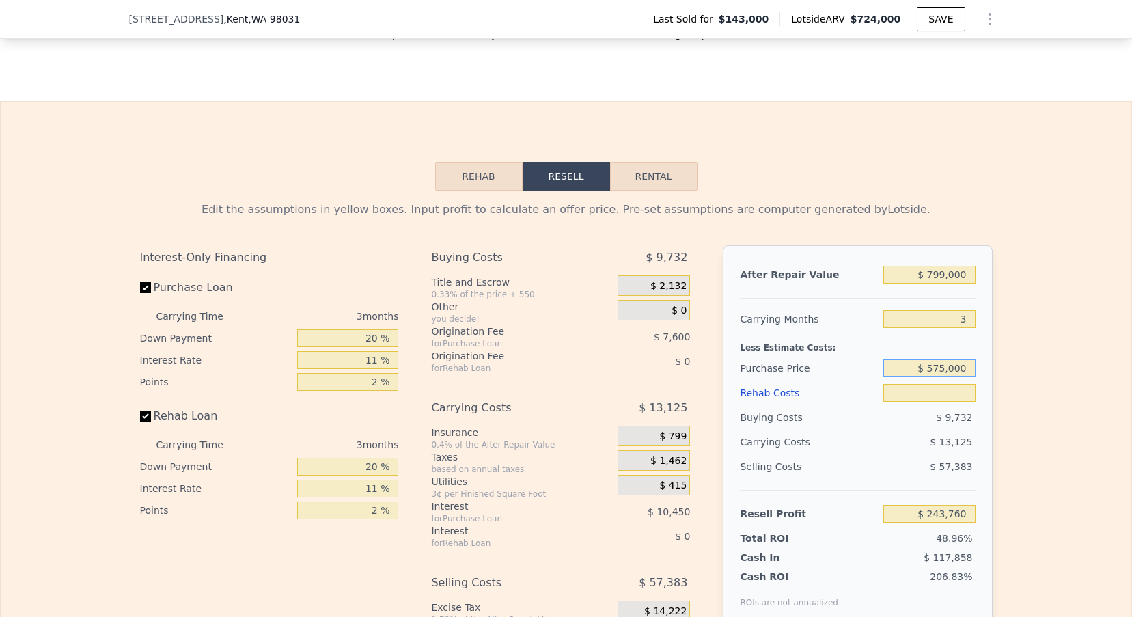
type input "$ 575,000"
type input "$ 0"
type input "$ 139,625"
click at [966, 396] on input "$ 0" at bounding box center [929, 393] width 92 height 18
type input "$ 5"
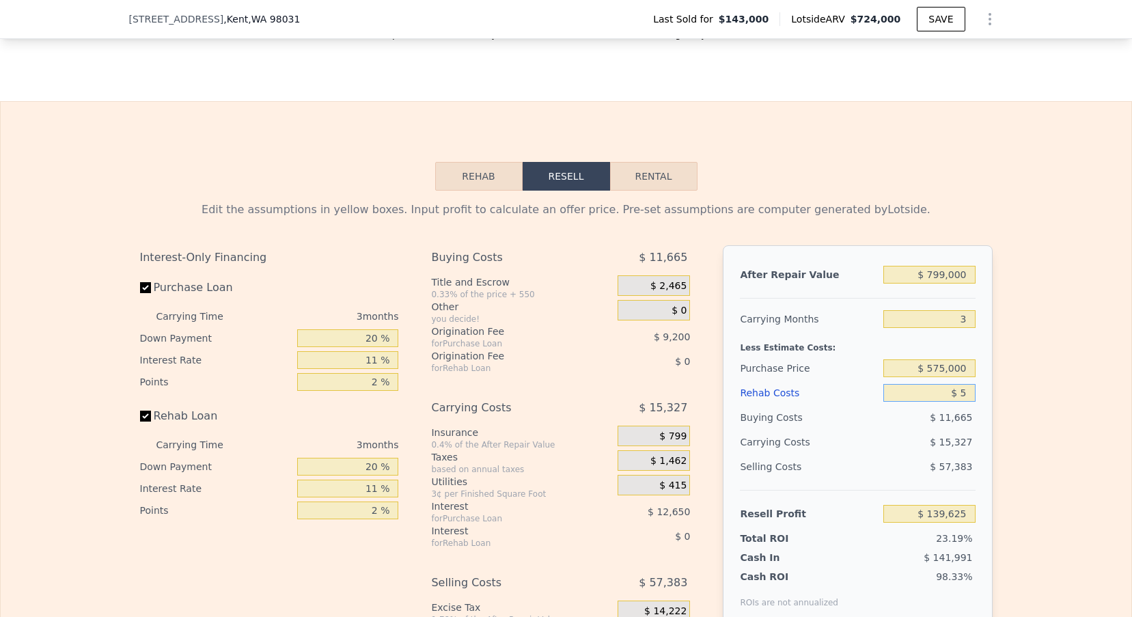
type input "$ 139,620"
type input "$ 50"
type input "$ 139,574"
type input "$ 500"
type input "$ 139,105"
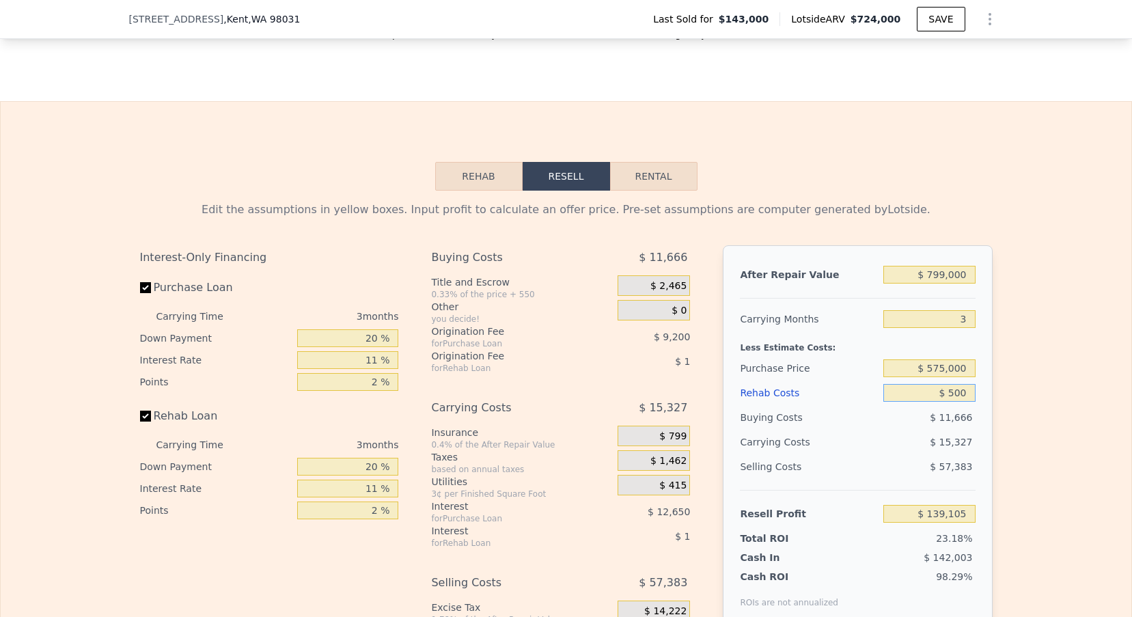
type input "$ 5,000"
type input "$ 134,434"
type input "$ 50,000"
type input "$ 87,724"
click at [882, 415] on div "Buying Costs $ 12,465" at bounding box center [857, 417] width 235 height 25
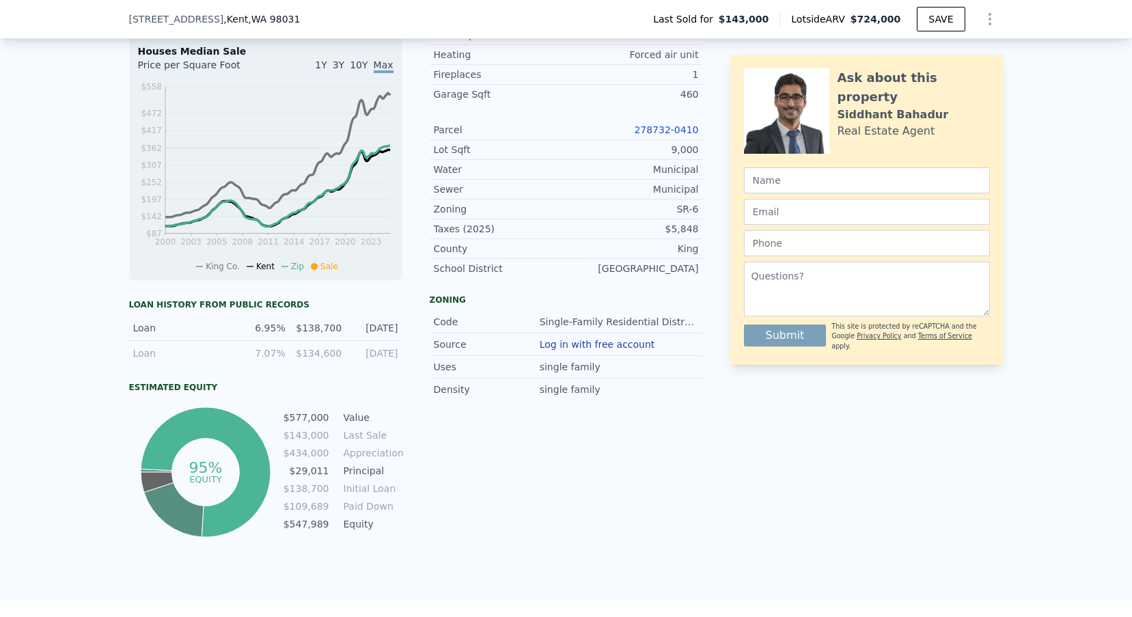
scroll to position [284, 0]
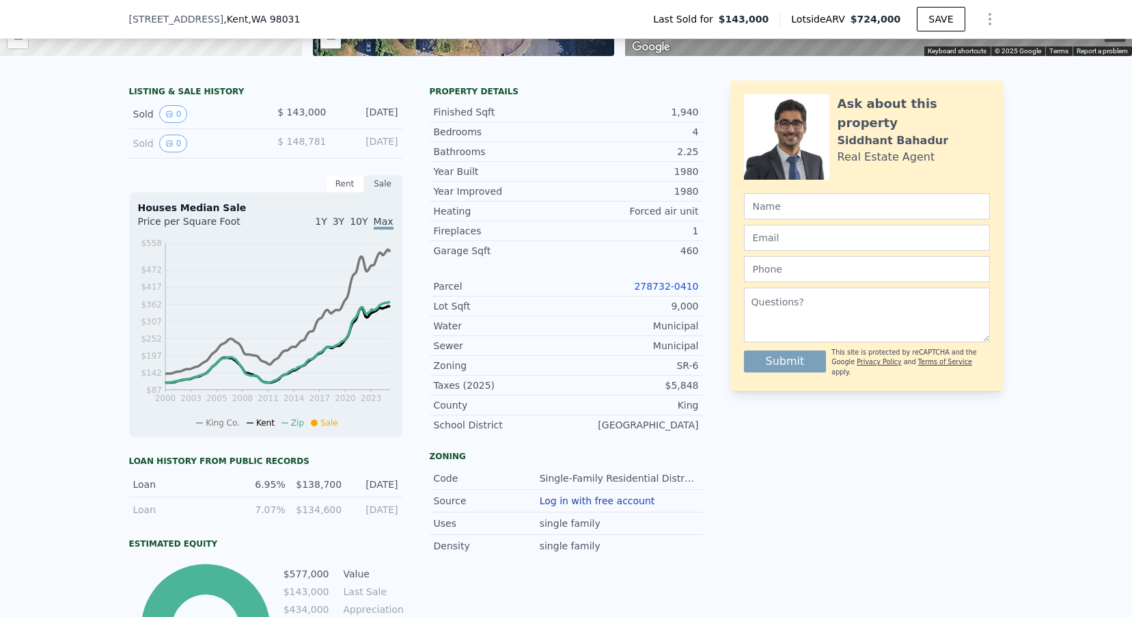
click at [661, 282] on link "278732-0410" at bounding box center [666, 286] width 64 height 11
